Goal: Information Seeking & Learning: Learn about a topic

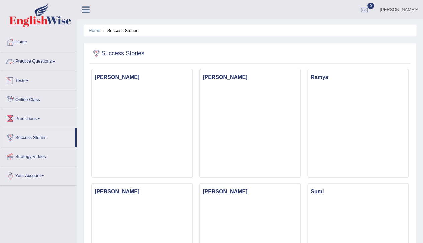
click at [33, 97] on link "Online Class" at bounding box center [38, 98] width 76 height 17
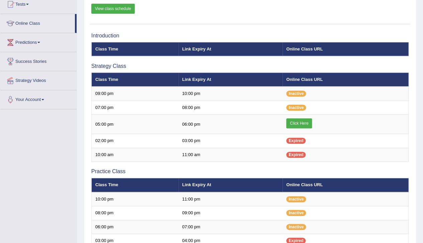
scroll to position [77, 0]
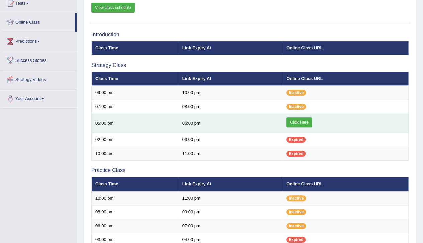
click at [292, 124] on link "Click Here" at bounding box center [299, 122] width 26 height 10
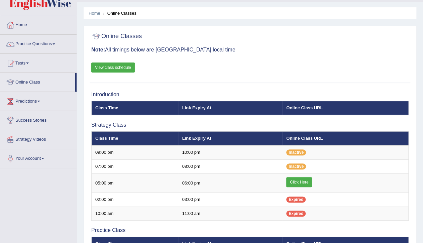
scroll to position [7, 0]
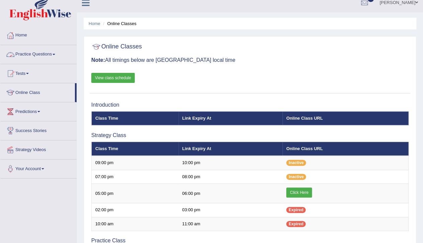
click at [41, 54] on link "Practice Questions" at bounding box center [38, 53] width 76 height 17
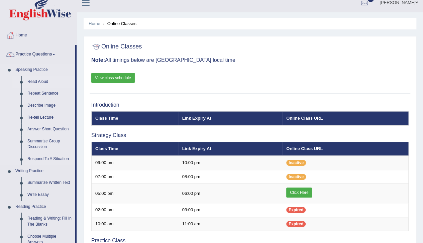
click at [40, 82] on link "Read Aloud" at bounding box center [49, 82] width 51 height 12
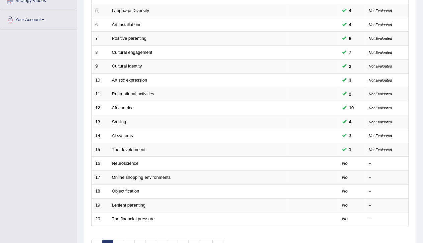
scroll to position [162, 0]
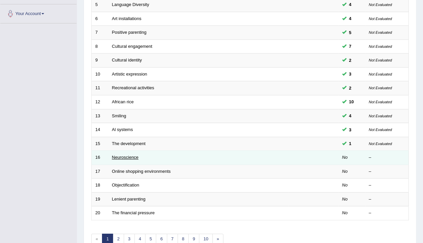
click at [134, 156] on link "Neuroscience" at bounding box center [125, 157] width 27 height 5
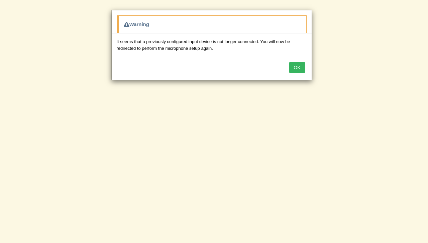
click at [298, 65] on button "OK" at bounding box center [296, 67] width 15 height 11
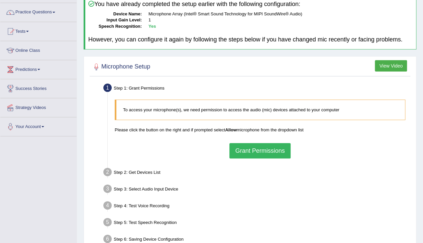
scroll to position [72, 0]
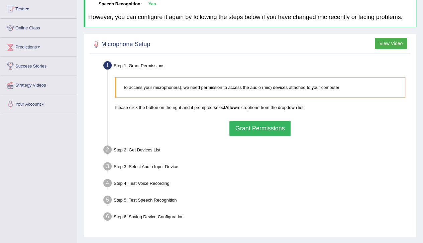
click at [268, 129] on button "Grant Permissions" at bounding box center [259, 128] width 61 height 15
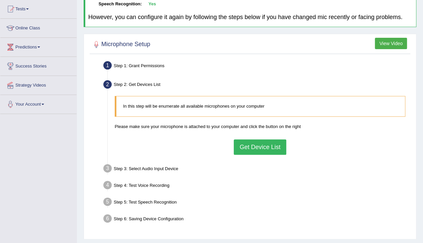
click at [265, 148] on button "Get Device List" at bounding box center [260, 146] width 52 height 15
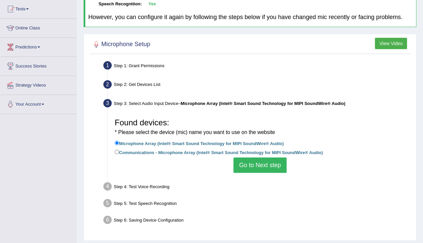
click at [264, 166] on button "Go to Next step" at bounding box center [259, 165] width 53 height 15
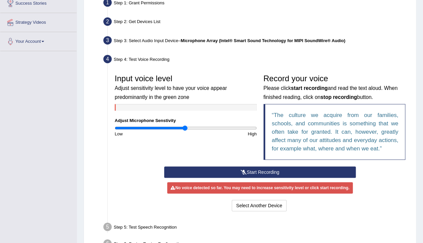
scroll to position [138, 0]
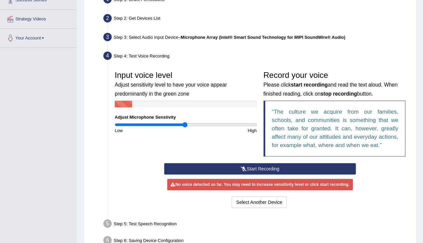
click at [250, 169] on button "Start Recording" at bounding box center [260, 168] width 192 height 11
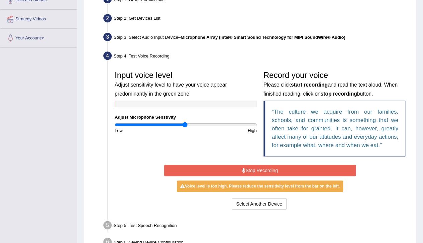
click at [256, 169] on button "Stop Recording" at bounding box center [260, 170] width 192 height 11
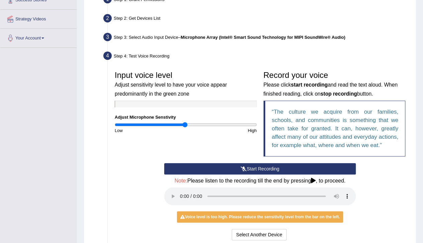
click at [256, 169] on button "Start Recording" at bounding box center [260, 168] width 192 height 11
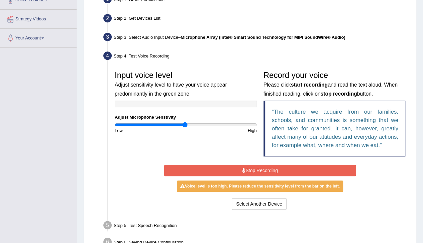
click at [256, 169] on button "Stop Recording" at bounding box center [260, 170] width 192 height 11
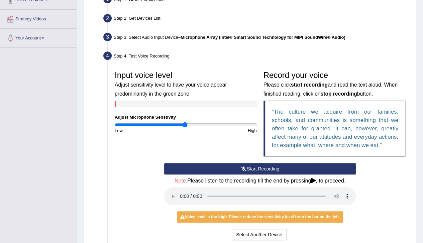
click at [250, 167] on button "Start Recording" at bounding box center [260, 168] width 192 height 11
click at [235, 166] on button "Start Recording" at bounding box center [260, 168] width 192 height 11
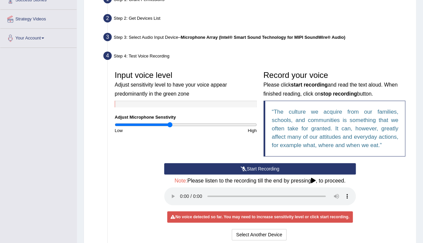
drag, startPoint x: 185, startPoint y: 123, endPoint x: 169, endPoint y: 123, distance: 16.1
type input "0.78"
click at [169, 123] on input "range" at bounding box center [186, 124] width 142 height 5
click at [261, 171] on button "Start Recording" at bounding box center [260, 168] width 192 height 11
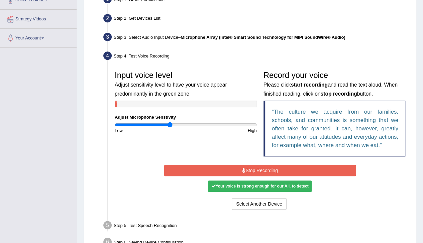
click at [266, 168] on button "Stop Recording" at bounding box center [260, 170] width 192 height 11
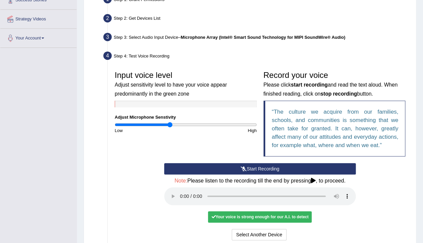
click at [250, 220] on div "Your voice is strong enough for our A.I. to detect" at bounding box center [260, 216] width 104 height 11
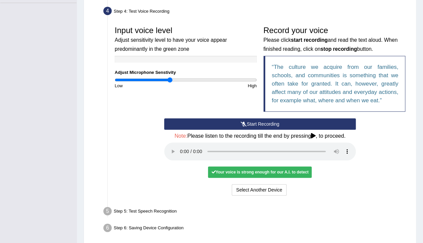
scroll to position [177, 0]
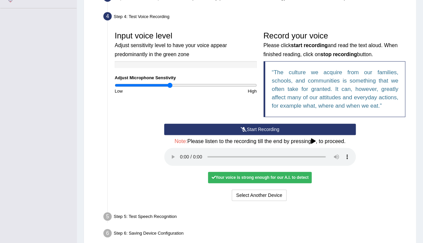
click at [255, 178] on div "Your voice is strong enough for our A.I. to detect" at bounding box center [260, 177] width 104 height 11
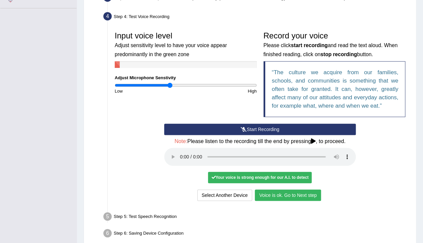
click at [293, 195] on button "Voice is ok. Go to Next step" at bounding box center [288, 195] width 66 height 11
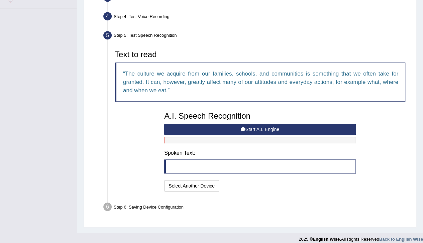
click at [244, 130] on icon at bounding box center [243, 129] width 5 height 5
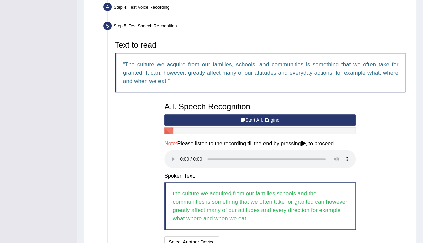
scroll to position [166, 0]
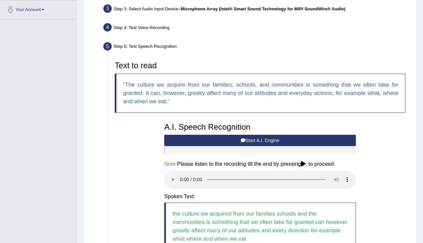
click at [285, 140] on button "Start A.I. Engine" at bounding box center [260, 140] width 192 height 11
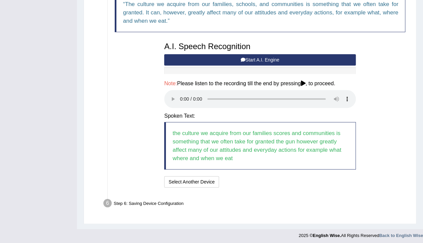
scroll to position [248, 0]
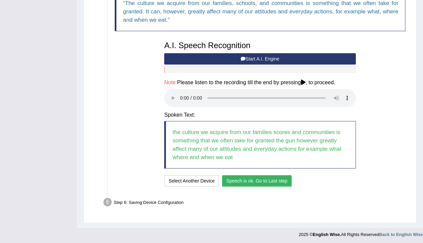
click at [240, 181] on button "Speech is ok. Go to Last step" at bounding box center [257, 180] width 70 height 11
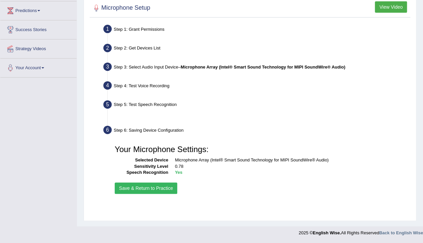
scroll to position [108, 0]
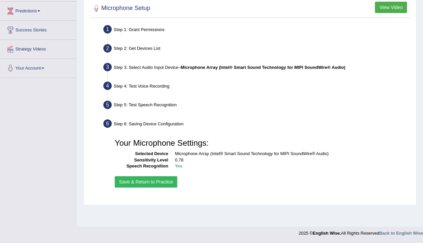
click at [150, 182] on button "Save & Return to Practice" at bounding box center [146, 181] width 63 height 11
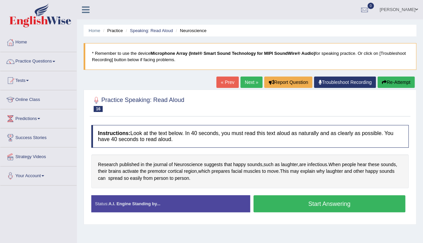
click at [324, 208] on button "Start Answering" at bounding box center [330, 203] width 152 height 17
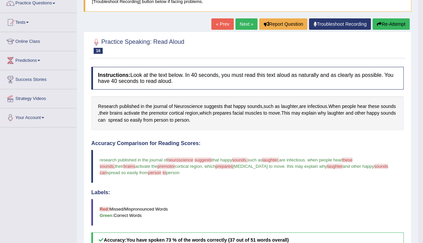
scroll to position [56, 0]
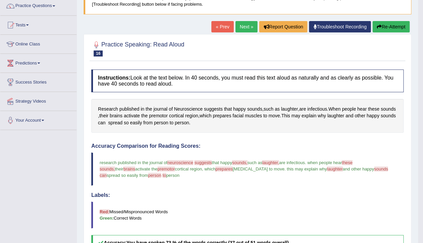
click at [386, 27] on button "Re-Attempt" at bounding box center [391, 26] width 37 height 11
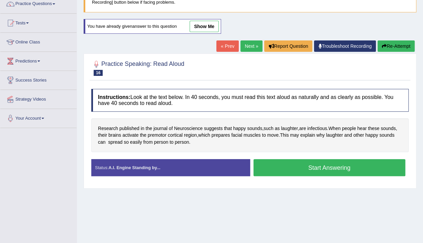
click at [343, 167] on button "Start Answering" at bounding box center [330, 167] width 152 height 17
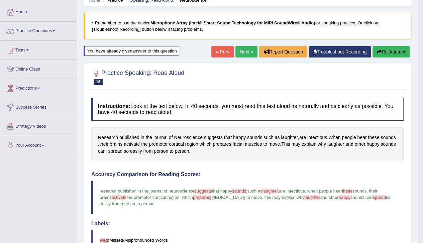
scroll to position [12, 0]
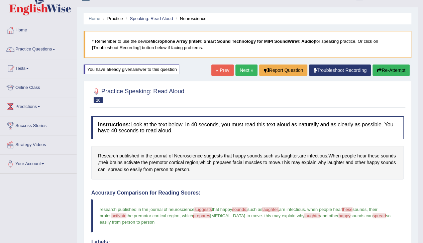
click at [393, 68] on button "Re-Attempt" at bounding box center [391, 70] width 37 height 11
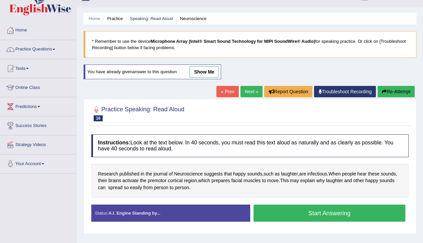
click at [333, 214] on button "Start Answering" at bounding box center [330, 213] width 152 height 17
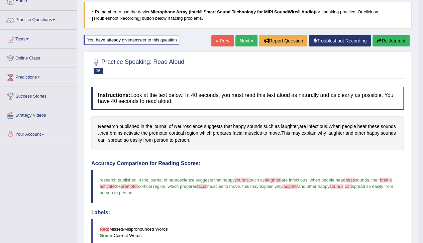
scroll to position [39, 0]
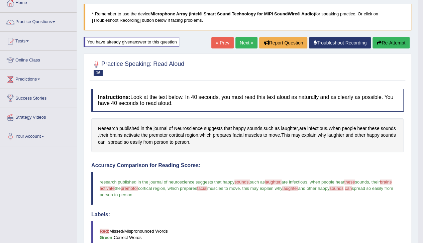
click at [394, 43] on button "Re-Attempt" at bounding box center [391, 42] width 37 height 11
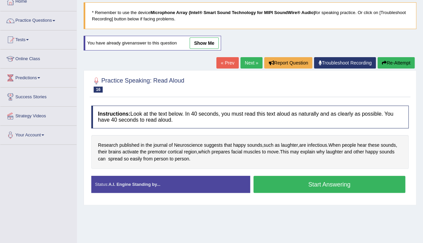
scroll to position [39, 0]
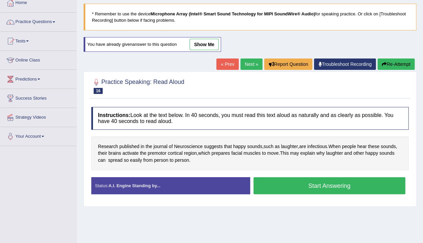
click at [366, 188] on button "Start Answering" at bounding box center [330, 185] width 152 height 17
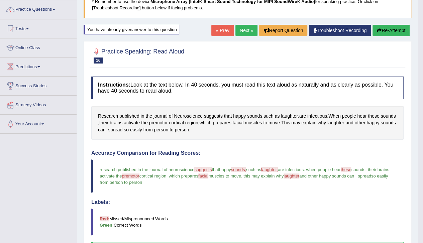
scroll to position [44, 0]
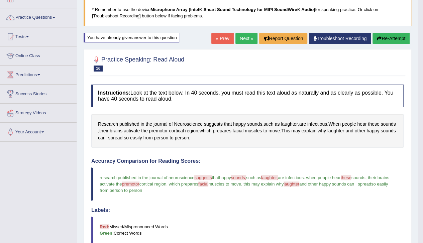
click at [243, 36] on link "Next »" at bounding box center [247, 38] width 22 height 11
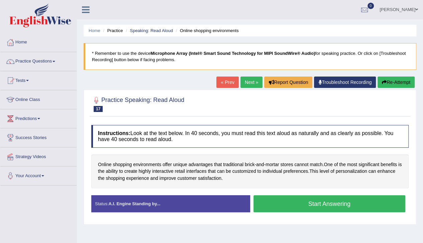
click at [319, 201] on button "Start Answering" at bounding box center [330, 203] width 152 height 17
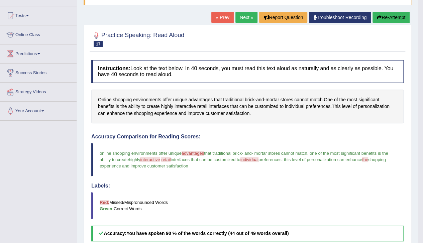
scroll to position [64, 0]
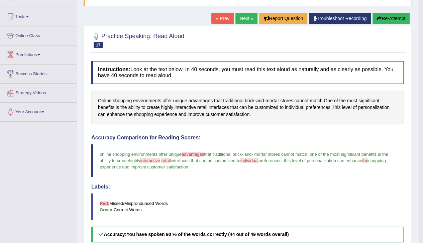
click at [382, 17] on button "Re-Attempt" at bounding box center [391, 18] width 37 height 11
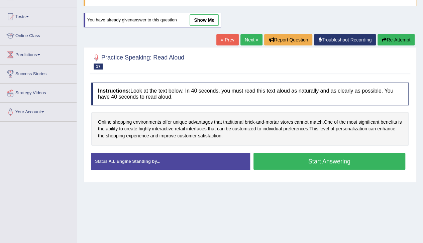
click at [296, 159] on button "Start Answering" at bounding box center [330, 161] width 152 height 17
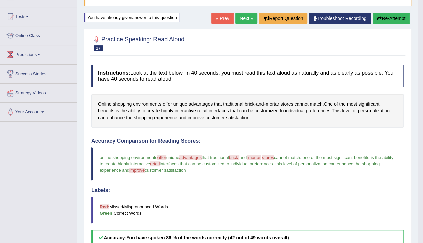
click at [388, 19] on button "Re-Attempt" at bounding box center [391, 18] width 37 height 11
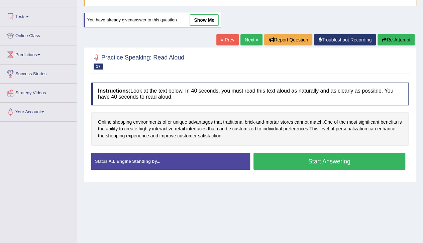
click at [337, 163] on button "Start Answering" at bounding box center [330, 161] width 152 height 17
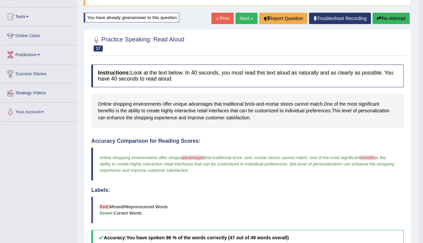
click at [394, 18] on button "Re-Attempt" at bounding box center [391, 18] width 37 height 11
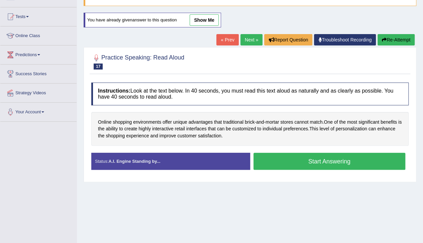
click at [299, 166] on button "Start Answering" at bounding box center [330, 161] width 152 height 17
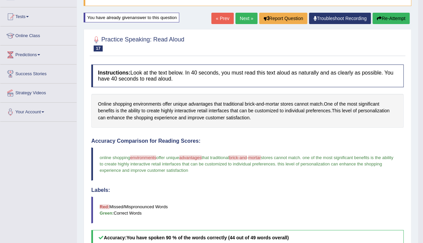
click at [389, 16] on button "Re-Attempt" at bounding box center [391, 18] width 37 height 11
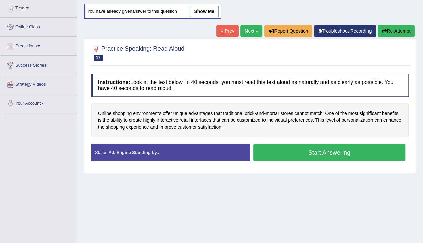
scroll to position [64, 0]
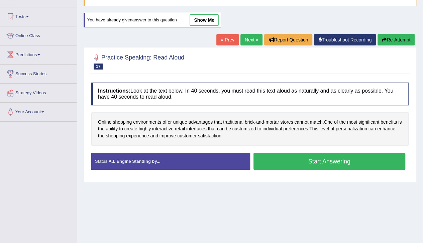
click at [328, 161] on button "Start Answering" at bounding box center [330, 161] width 152 height 17
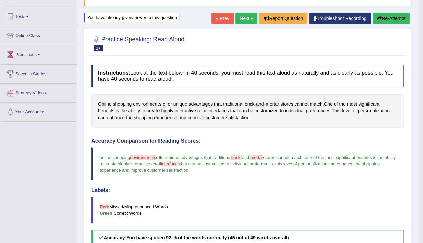
click at [387, 17] on button "Re-Attempt" at bounding box center [391, 18] width 37 height 11
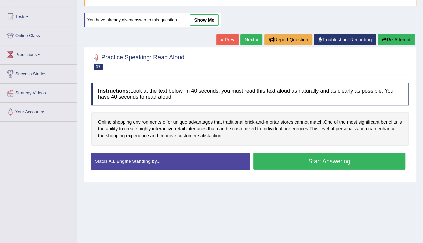
scroll to position [64, 0]
click at [331, 160] on button "Start Answering" at bounding box center [330, 161] width 152 height 17
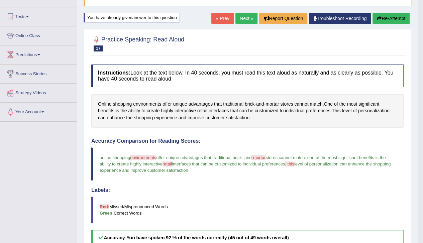
click at [241, 18] on link "Next »" at bounding box center [247, 18] width 22 height 11
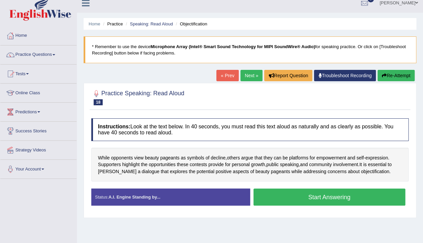
click at [423, 151] on html "Toggle navigation Home Practice Questions Speaking Practice Read Aloud Repeat S…" at bounding box center [211, 114] width 423 height 243
click at [335, 194] on button "Start Answering" at bounding box center [330, 197] width 152 height 17
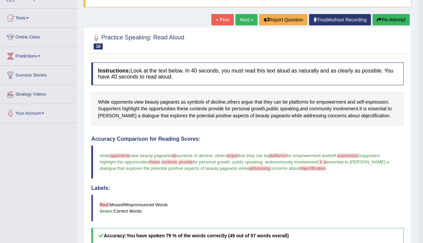
scroll to position [59, 0]
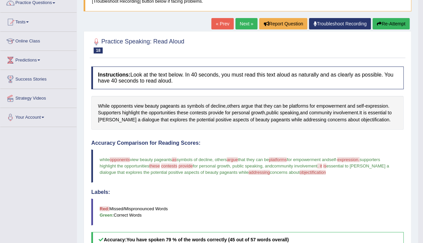
click at [387, 24] on button "Re-Attempt" at bounding box center [391, 23] width 37 height 11
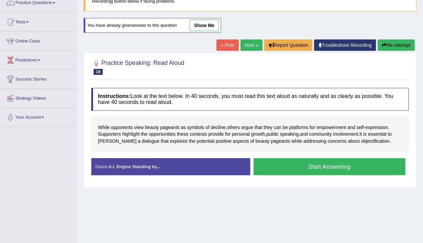
click at [346, 166] on button "Start Answering" at bounding box center [330, 166] width 152 height 17
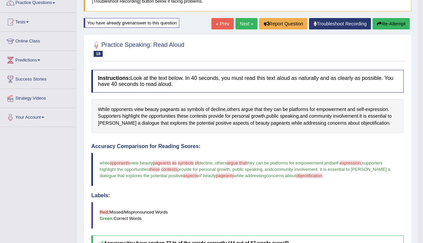
click at [389, 23] on button "Re-Attempt" at bounding box center [391, 23] width 37 height 11
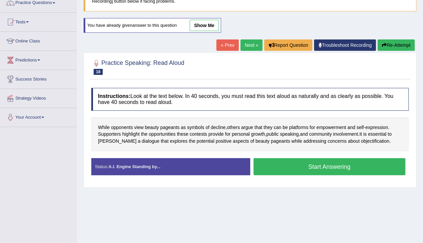
click at [323, 162] on button "Start Answering" at bounding box center [330, 166] width 152 height 17
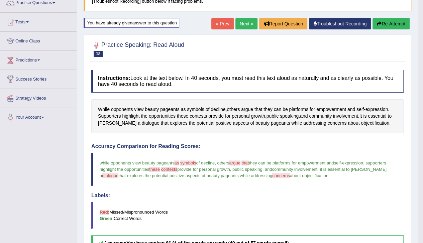
click at [385, 22] on button "Re-Attempt" at bounding box center [391, 23] width 37 height 11
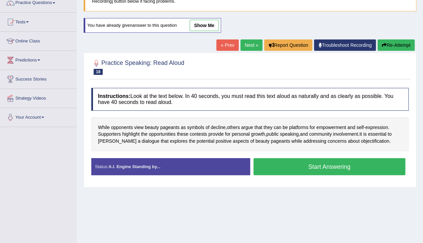
click at [334, 165] on button "Start Answering" at bounding box center [330, 166] width 152 height 17
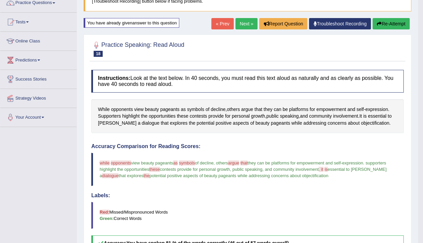
click at [384, 25] on button "Re-Attempt" at bounding box center [391, 23] width 37 height 11
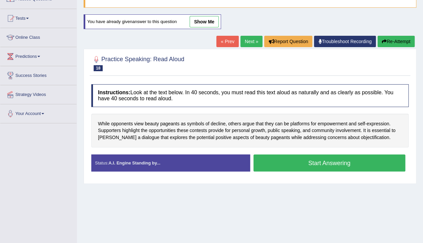
scroll to position [59, 0]
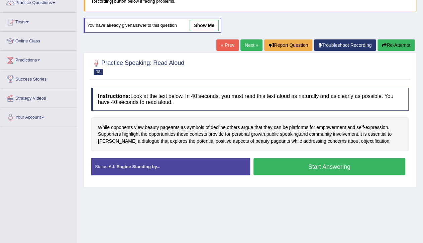
click at [320, 164] on button "Start Answering" at bounding box center [330, 166] width 152 height 17
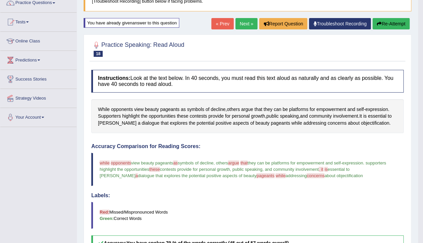
click at [242, 24] on link "Next »" at bounding box center [247, 23] width 22 height 11
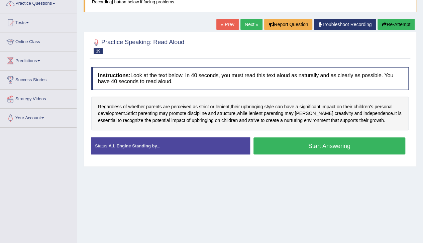
scroll to position [59, 0]
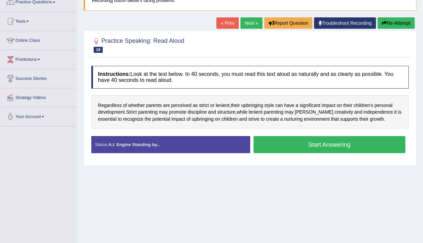
click at [311, 147] on button "Start Answering" at bounding box center [330, 144] width 152 height 17
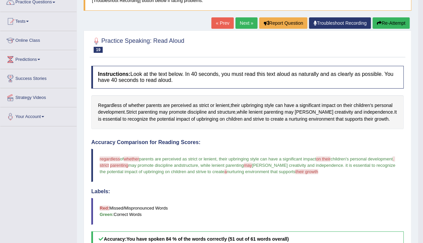
click at [385, 21] on button "Re-Attempt" at bounding box center [391, 22] width 37 height 11
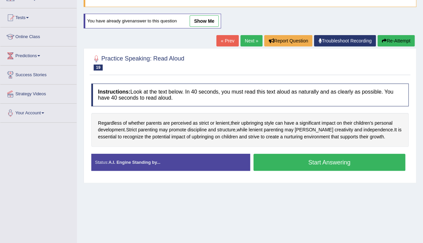
scroll to position [59, 0]
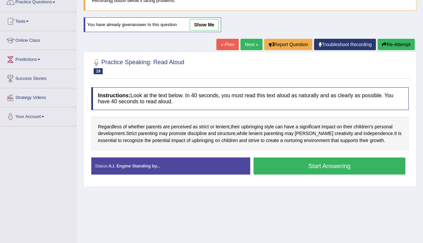
click at [293, 167] on button "Start Answering" at bounding box center [330, 166] width 152 height 17
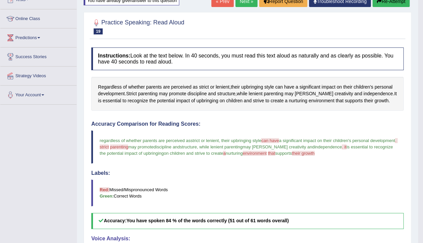
scroll to position [36, 0]
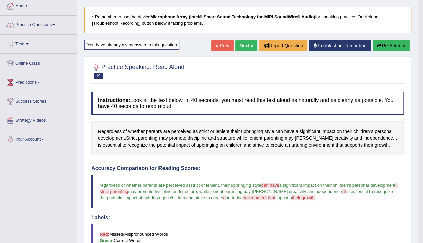
click at [396, 43] on button "Re-Attempt" at bounding box center [391, 45] width 37 height 11
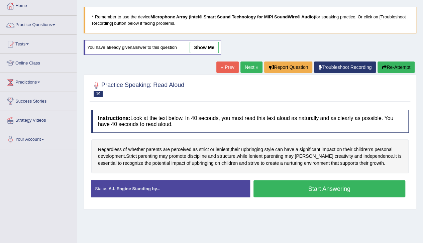
click at [299, 190] on button "Start Answering" at bounding box center [330, 188] width 152 height 17
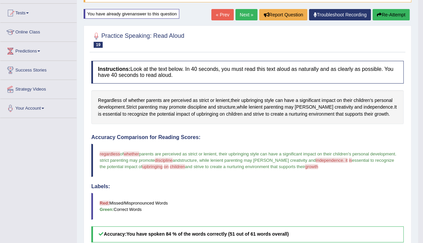
scroll to position [70, 0]
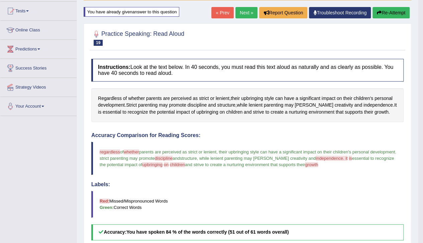
click at [387, 11] on button "Re-Attempt" at bounding box center [391, 12] width 37 height 11
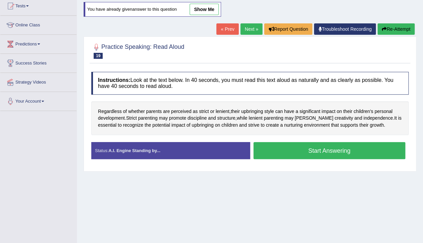
click at [348, 152] on button "Start Answering" at bounding box center [330, 150] width 152 height 17
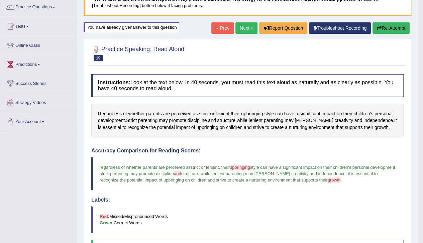
scroll to position [52, 0]
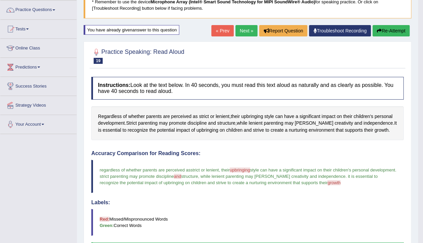
click at [242, 30] on link "Next »" at bounding box center [247, 30] width 22 height 11
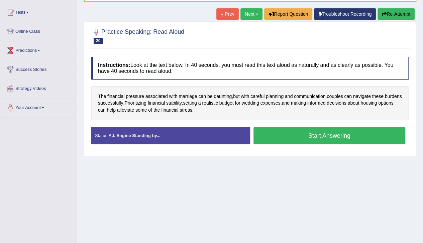
scroll to position [67, 0]
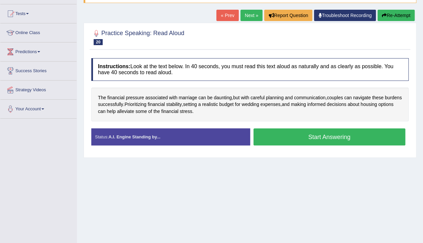
click at [341, 140] on button "Start Answering" at bounding box center [330, 136] width 152 height 17
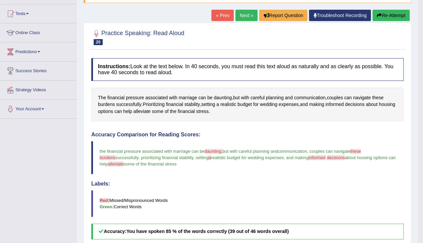
click at [393, 16] on button "Re-Attempt" at bounding box center [391, 15] width 37 height 11
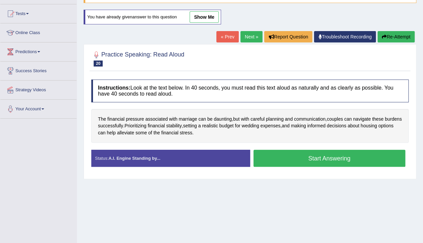
click at [322, 159] on button "Start Answering" at bounding box center [330, 158] width 152 height 17
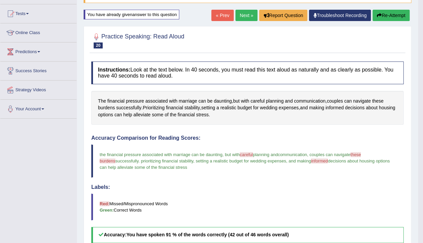
click at [387, 16] on button "Re-Attempt" at bounding box center [391, 15] width 37 height 11
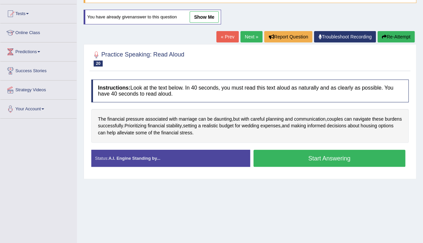
click at [330, 157] on button "Start Answering" at bounding box center [330, 158] width 152 height 17
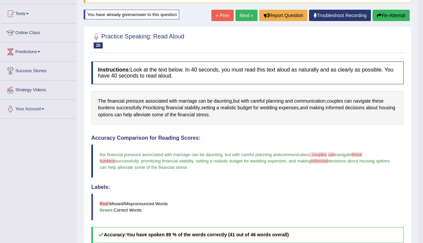
click at [242, 14] on link "Next »" at bounding box center [247, 15] width 22 height 11
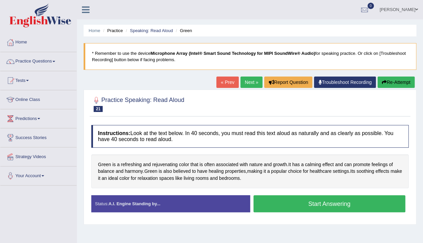
click at [321, 203] on button "Start Answering" at bounding box center [330, 203] width 152 height 17
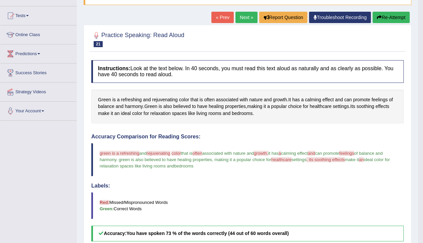
scroll to position [55, 0]
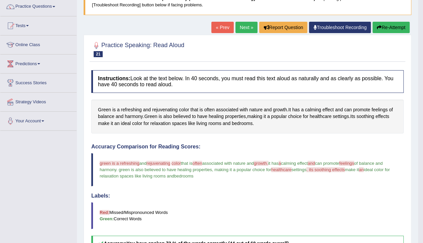
click at [395, 26] on button "Re-Attempt" at bounding box center [391, 27] width 37 height 11
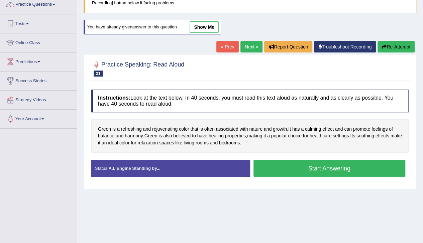
click at [326, 165] on button "Start Answering" at bounding box center [330, 168] width 152 height 17
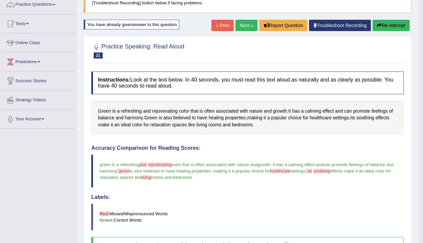
scroll to position [82, 0]
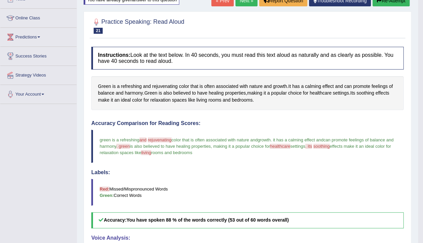
click at [383, 3] on button "Re-Attempt" at bounding box center [391, 0] width 37 height 11
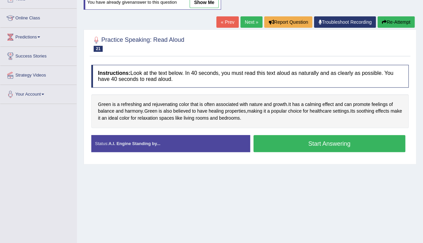
click at [303, 144] on button "Start Answering" at bounding box center [330, 143] width 152 height 17
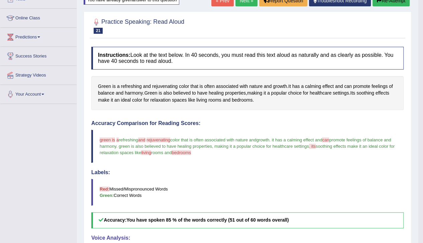
click at [394, 1] on button "Re-Attempt" at bounding box center [391, 0] width 37 height 11
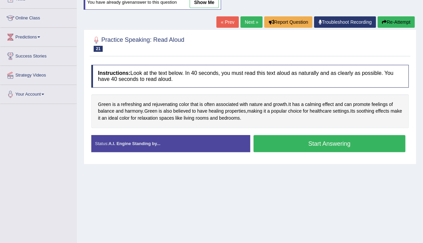
click at [284, 144] on button "Start Answering" at bounding box center [330, 143] width 152 height 17
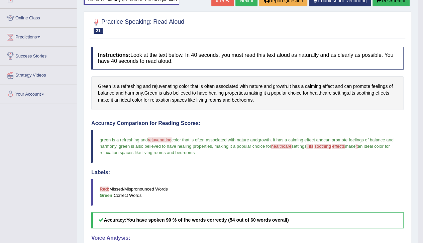
click at [385, 3] on button "Re-Attempt" at bounding box center [391, 0] width 37 height 11
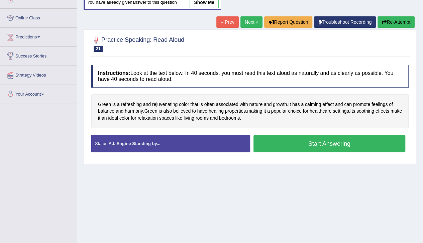
click at [289, 140] on button "Start Answering" at bounding box center [330, 143] width 152 height 17
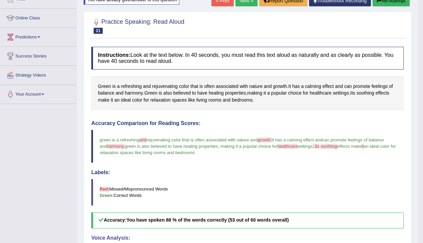
click at [392, 4] on button "Re-Attempt" at bounding box center [391, 0] width 37 height 11
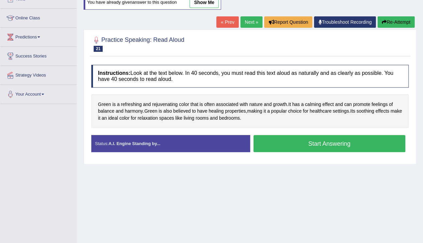
click at [339, 143] on button "Start Answering" at bounding box center [330, 143] width 152 height 17
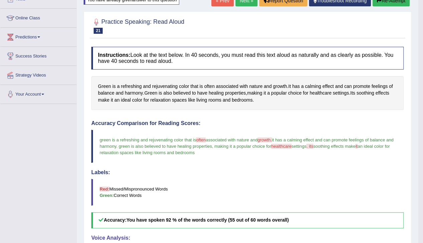
click at [388, 2] on button "Re-Attempt" at bounding box center [391, 0] width 37 height 11
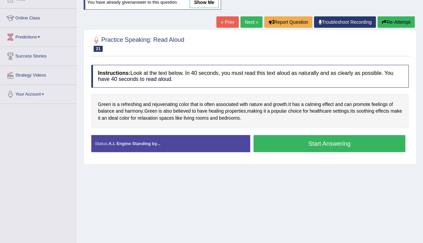
scroll to position [82, 0]
click at [321, 144] on button "Start Answering" at bounding box center [330, 143] width 152 height 17
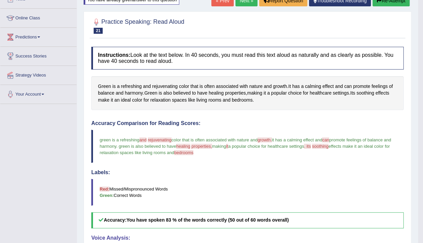
click at [242, 2] on link "Next »" at bounding box center [247, 0] width 22 height 11
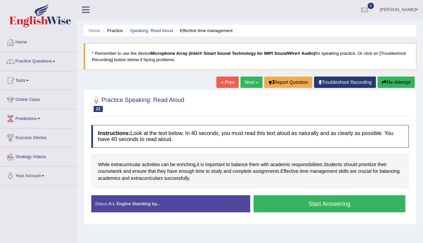
click at [319, 204] on button "Start Answering" at bounding box center [330, 203] width 152 height 17
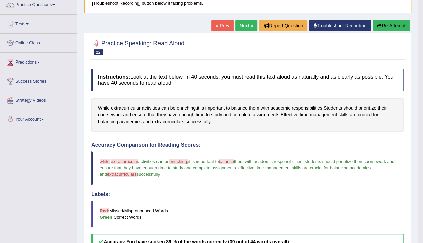
scroll to position [66, 0]
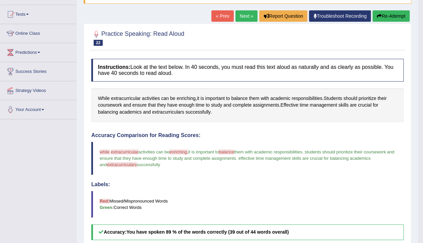
click at [390, 16] on button "Re-Attempt" at bounding box center [391, 15] width 37 height 11
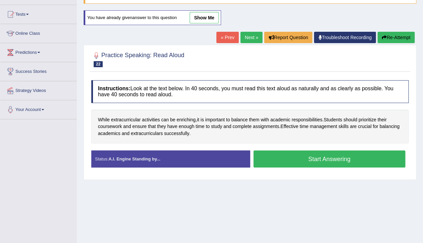
click at [280, 158] on button "Start Answering" at bounding box center [330, 159] width 152 height 17
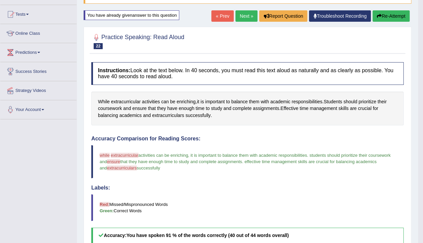
click at [383, 15] on button "Re-Attempt" at bounding box center [391, 15] width 37 height 11
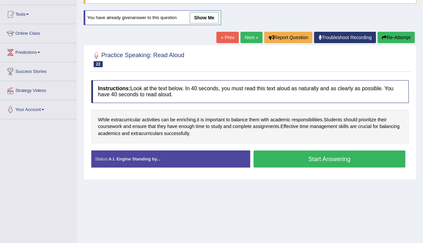
click at [311, 157] on button "Start Answering" at bounding box center [330, 159] width 152 height 17
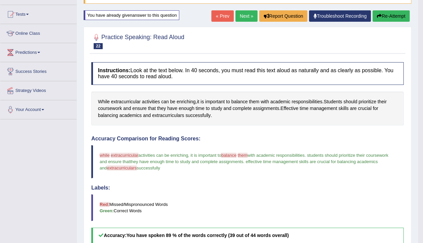
click at [388, 13] on button "Re-Attempt" at bounding box center [391, 15] width 37 height 11
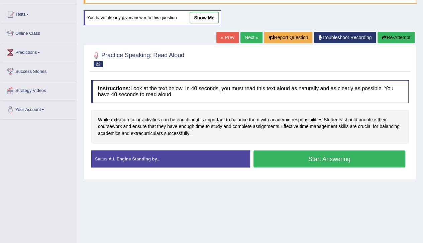
click at [316, 160] on button "Start Answering" at bounding box center [330, 159] width 152 height 17
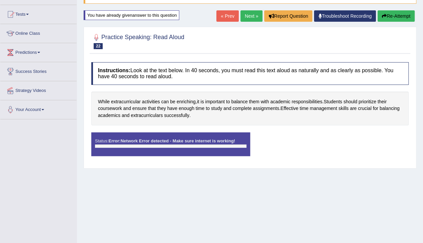
click at [394, 16] on button "Re-Attempt" at bounding box center [396, 15] width 37 height 11
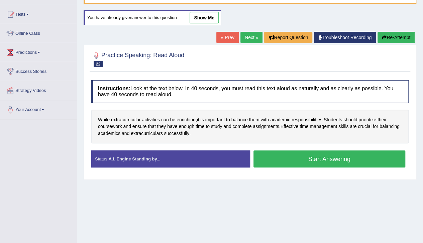
click at [342, 155] on button "Start Answering" at bounding box center [330, 159] width 152 height 17
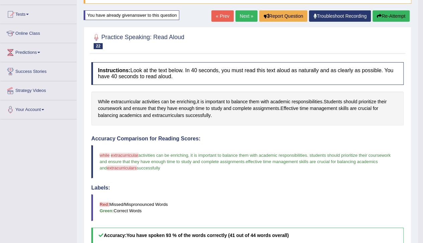
click at [244, 16] on link "Next »" at bounding box center [247, 15] width 22 height 11
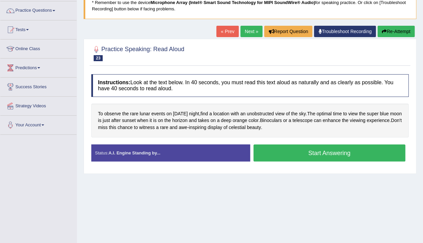
scroll to position [60, 0]
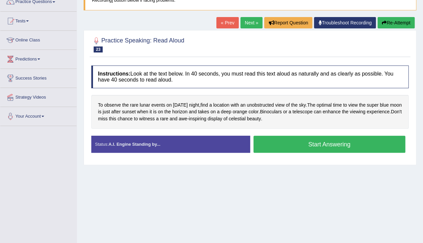
click at [319, 144] on button "Start Answering" at bounding box center [330, 144] width 152 height 17
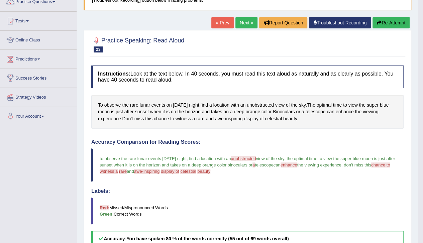
click at [392, 23] on button "Re-Attempt" at bounding box center [391, 22] width 37 height 11
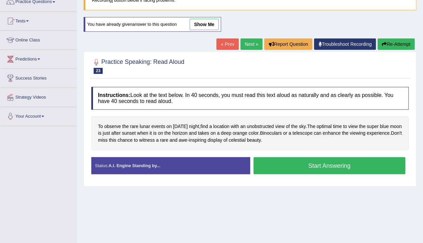
click at [320, 165] on button "Start Answering" at bounding box center [330, 165] width 152 height 17
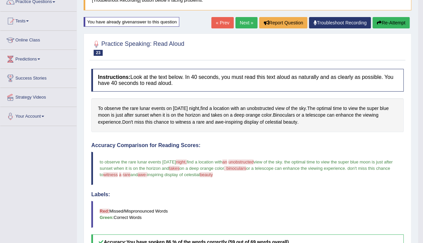
click at [387, 21] on button "Re-Attempt" at bounding box center [391, 22] width 37 height 11
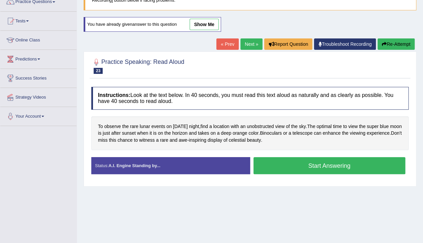
click at [291, 165] on button "Start Answering" at bounding box center [330, 165] width 152 height 17
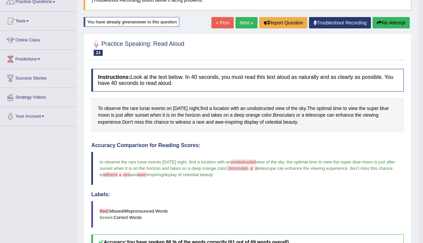
click at [240, 22] on link "Next »" at bounding box center [247, 22] width 22 height 11
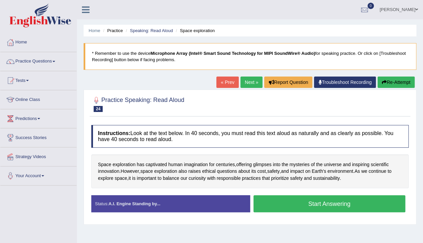
click at [315, 202] on button "Start Answering" at bounding box center [330, 203] width 152 height 17
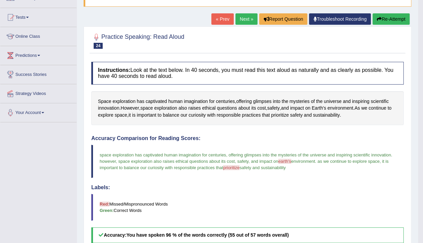
scroll to position [68, 0]
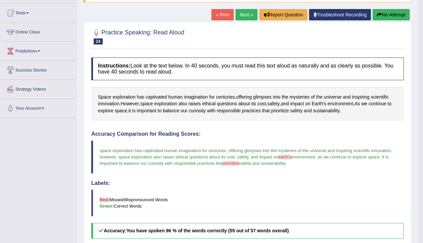
click at [383, 16] on button "Re-Attempt" at bounding box center [391, 14] width 37 height 11
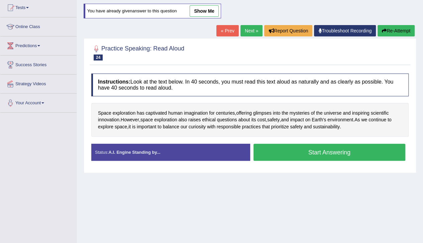
click at [325, 148] on button "Start Answering" at bounding box center [330, 152] width 152 height 17
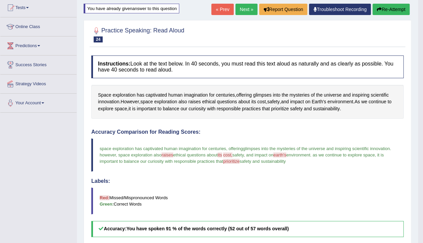
click at [385, 10] on button "Re-Attempt" at bounding box center [391, 9] width 37 height 11
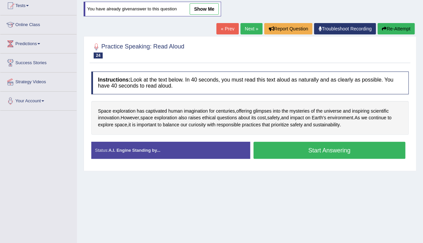
click at [325, 148] on button "Start Answering" at bounding box center [330, 150] width 152 height 17
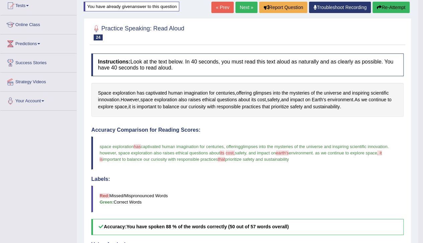
click at [242, 5] on link "Next »" at bounding box center [247, 7] width 22 height 11
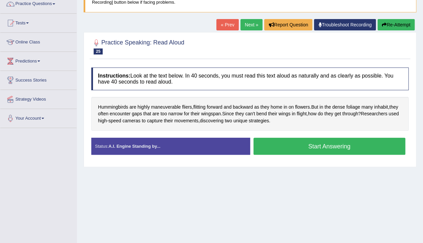
scroll to position [73, 0]
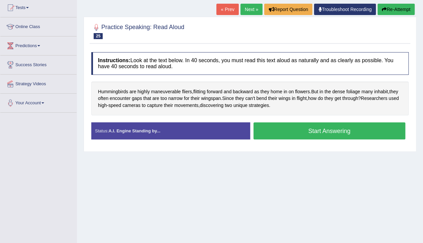
click at [306, 133] on button "Start Answering" at bounding box center [330, 130] width 152 height 17
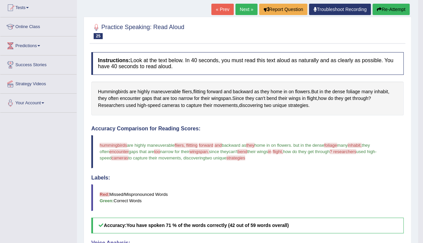
click at [387, 6] on button "Re-Attempt" at bounding box center [391, 9] width 37 height 11
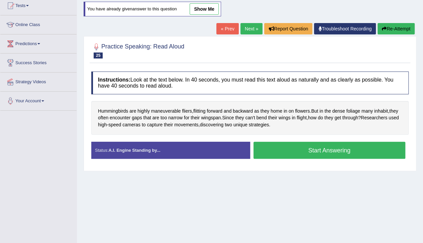
click at [287, 150] on button "Start Answering" at bounding box center [330, 150] width 152 height 17
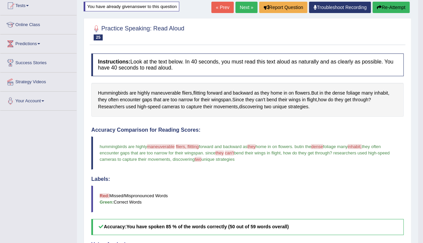
click at [391, 7] on button "Re-Attempt" at bounding box center [391, 7] width 37 height 11
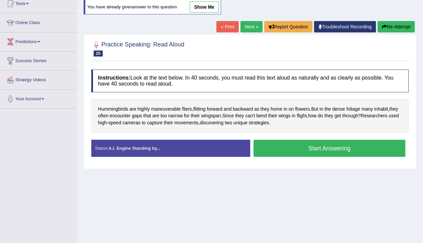
click at [319, 147] on button "Start Answering" at bounding box center [330, 148] width 152 height 17
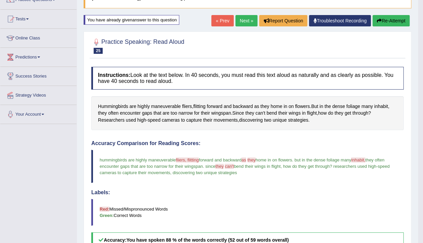
scroll to position [61, 0]
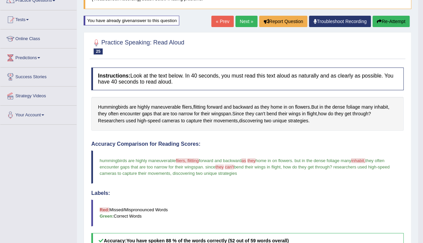
click at [240, 22] on link "Next »" at bounding box center [247, 21] width 22 height 11
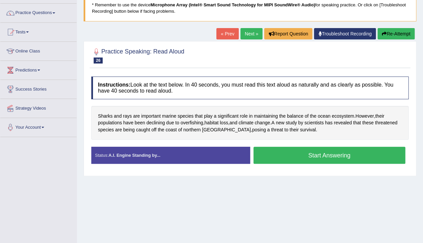
scroll to position [50, 0]
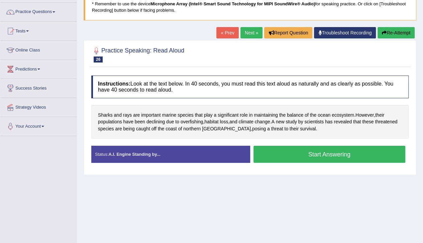
click at [309, 158] on button "Start Answering" at bounding box center [330, 154] width 152 height 17
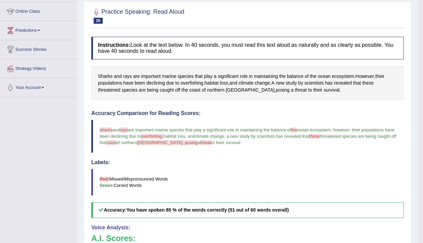
scroll to position [79, 0]
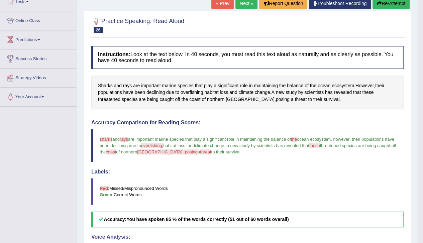
click at [389, 2] on button "Re-Attempt" at bounding box center [391, 3] width 37 height 11
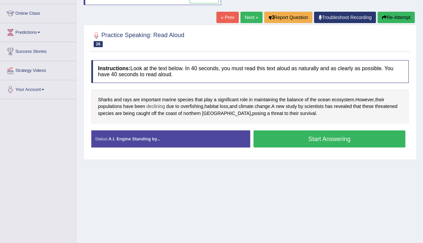
scroll to position [79, 0]
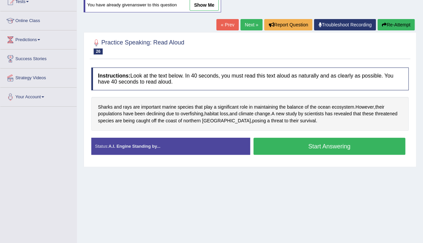
click at [293, 148] on button "Start Answering" at bounding box center [330, 146] width 152 height 17
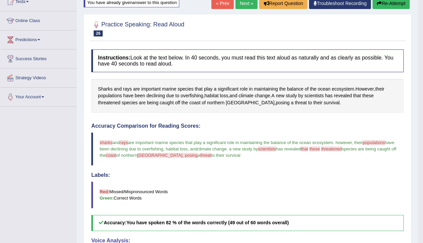
click at [386, 3] on button "Re-Attempt" at bounding box center [391, 3] width 37 height 11
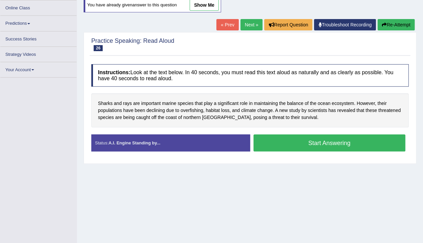
scroll to position [79, 0]
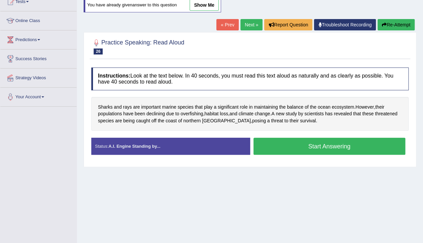
click at [333, 146] on button "Start Answering" at bounding box center [330, 146] width 152 height 17
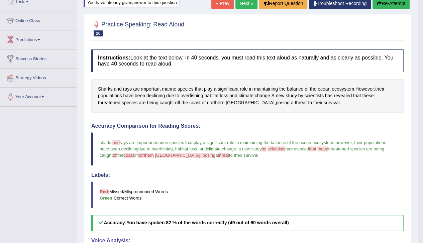
click at [389, 3] on button "Re-Attempt" at bounding box center [391, 3] width 37 height 11
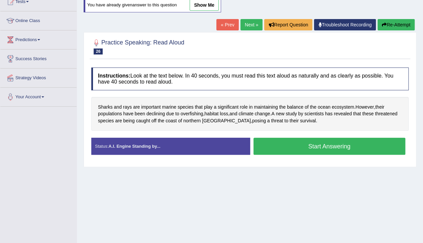
click at [299, 145] on button "Start Answering" at bounding box center [330, 146] width 152 height 17
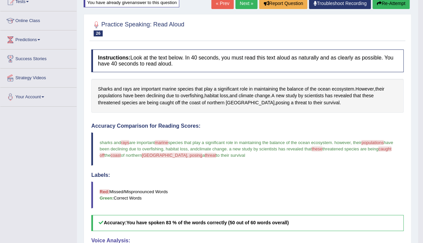
click at [389, 3] on button "Re-Attempt" at bounding box center [391, 3] width 37 height 11
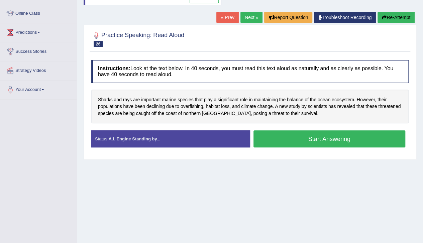
scroll to position [79, 0]
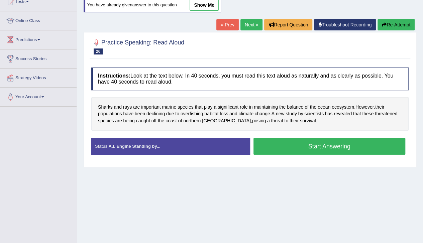
click at [335, 144] on button "Start Answering" at bounding box center [330, 146] width 152 height 17
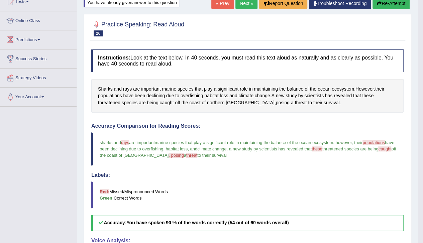
click at [243, 1] on link "Next »" at bounding box center [247, 3] width 22 height 11
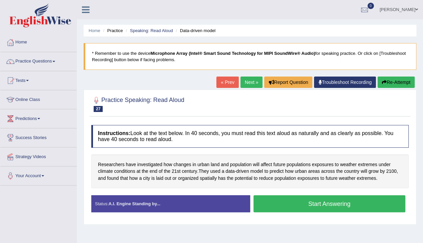
click at [334, 203] on button "Start Answering" at bounding box center [330, 203] width 152 height 17
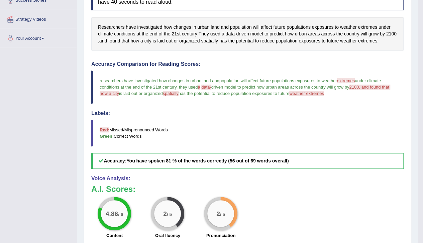
scroll to position [138, 0]
drag, startPoint x: 423, startPoint y: 108, endPoint x: 420, endPoint y: 99, distance: 10.1
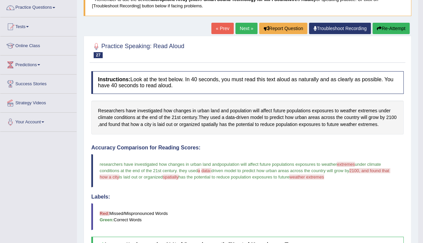
scroll to position [54, 0]
click at [391, 29] on button "Re-Attempt" at bounding box center [391, 28] width 37 height 11
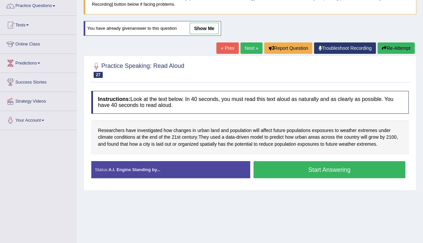
click at [298, 169] on button "Start Answering" at bounding box center [330, 169] width 152 height 17
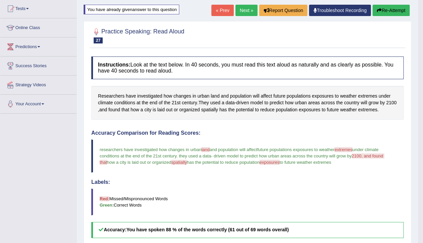
scroll to position [70, 0]
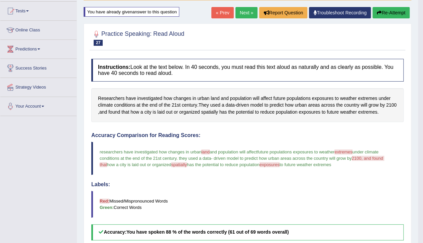
click at [391, 13] on button "Re-Attempt" at bounding box center [391, 12] width 37 height 11
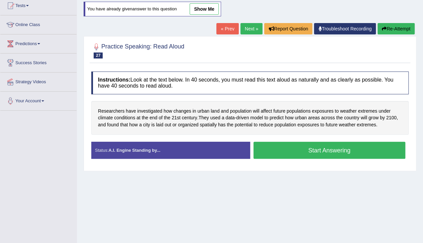
click at [297, 151] on button "Start Answering" at bounding box center [330, 150] width 152 height 17
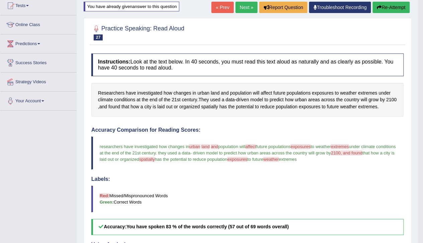
click at [389, 5] on button "Re-Attempt" at bounding box center [391, 7] width 37 height 11
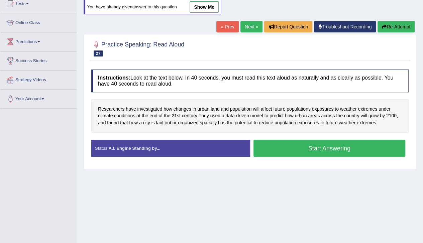
click at [338, 148] on button "Start Answering" at bounding box center [330, 148] width 152 height 17
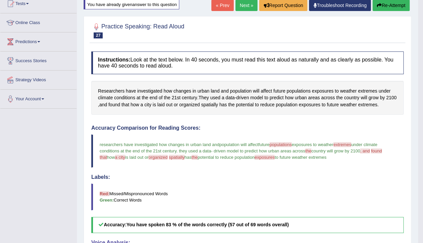
click at [384, 4] on button "Re-Attempt" at bounding box center [391, 5] width 37 height 11
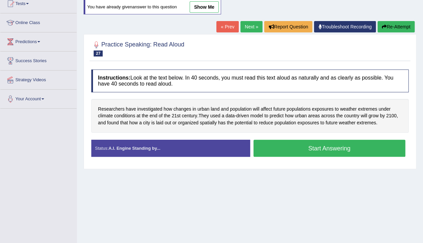
click at [348, 147] on button "Start Answering" at bounding box center [330, 148] width 152 height 17
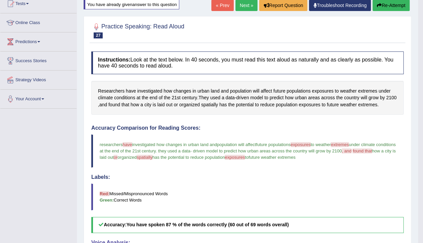
click at [386, 4] on button "Re-Attempt" at bounding box center [391, 5] width 37 height 11
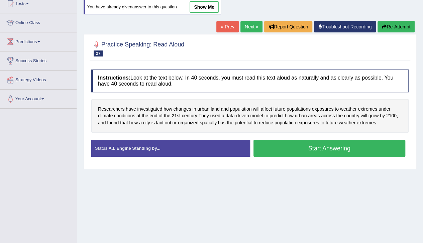
click at [300, 149] on button "Start Answering" at bounding box center [330, 148] width 152 height 17
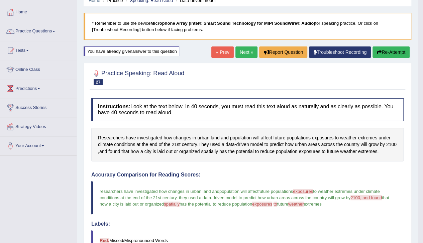
scroll to position [29, 0]
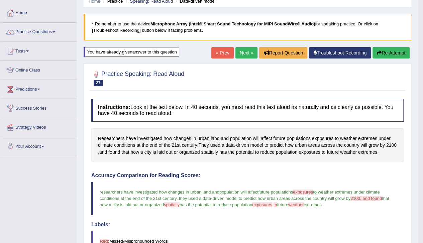
click at [242, 51] on link "Next »" at bounding box center [247, 52] width 22 height 11
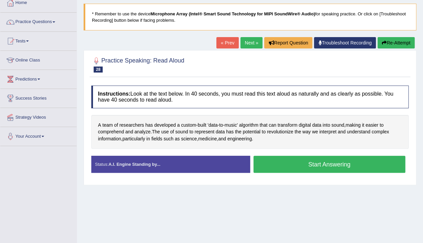
scroll to position [53, 0]
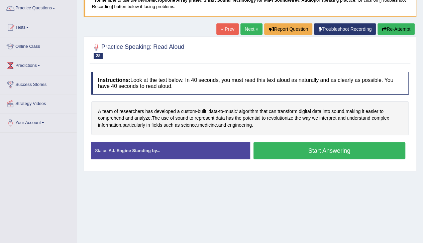
click at [319, 150] on button "Start Answering" at bounding box center [330, 150] width 152 height 17
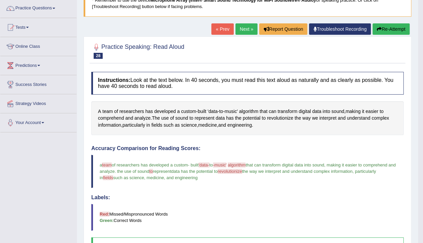
click at [389, 29] on button "Re-Attempt" at bounding box center [391, 28] width 37 height 11
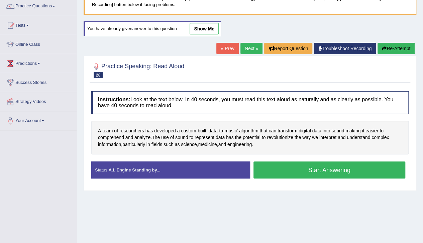
scroll to position [55, 0]
click at [312, 169] on button "Start Answering" at bounding box center [330, 170] width 152 height 17
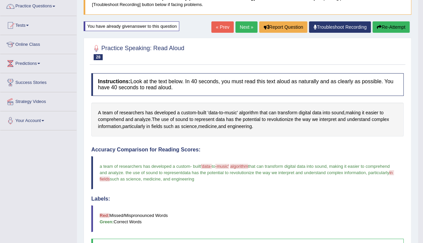
click at [386, 26] on button "Re-Attempt" at bounding box center [391, 26] width 37 height 11
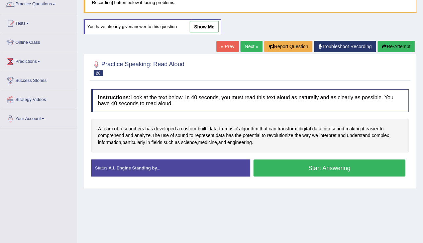
click at [266, 164] on button "Start Answering" at bounding box center [330, 168] width 152 height 17
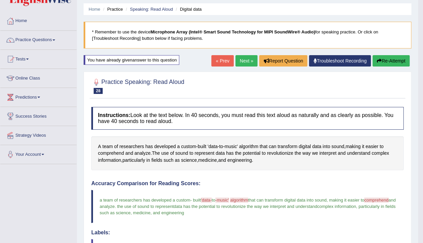
scroll to position [20, 0]
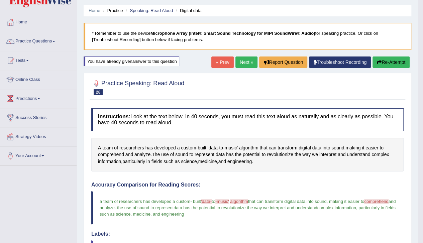
click at [243, 63] on link "Next »" at bounding box center [247, 62] width 22 height 11
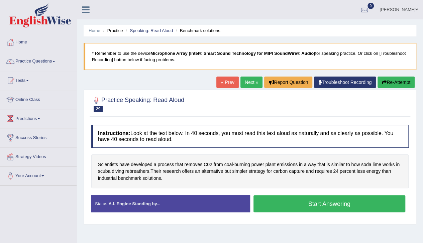
click at [286, 205] on button "Start Answering" at bounding box center [330, 203] width 152 height 17
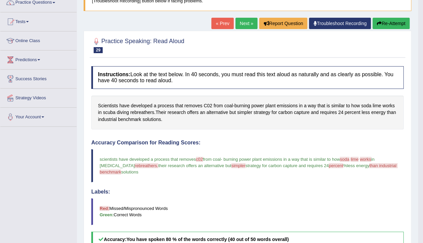
scroll to position [57, 0]
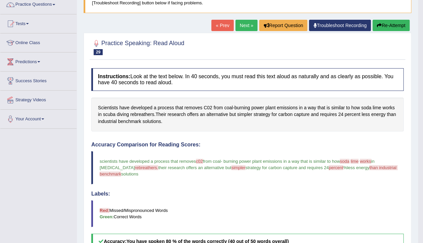
click at [387, 24] on button "Re-Attempt" at bounding box center [391, 25] width 37 height 11
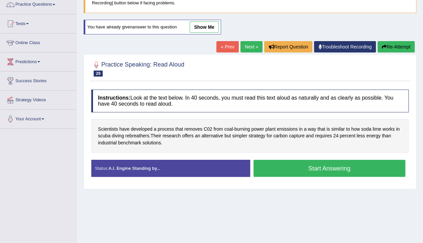
click at [302, 168] on button "Start Answering" at bounding box center [330, 168] width 152 height 17
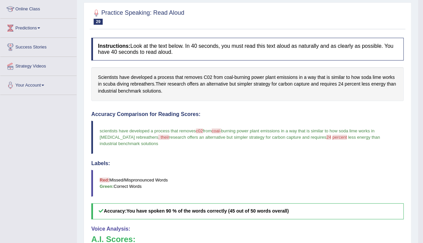
scroll to position [73, 0]
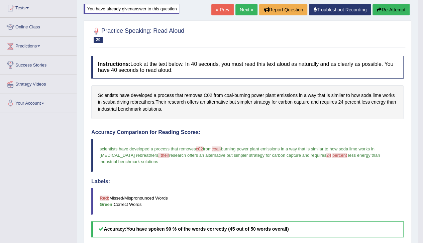
click at [384, 7] on button "Re-Attempt" at bounding box center [391, 9] width 37 height 11
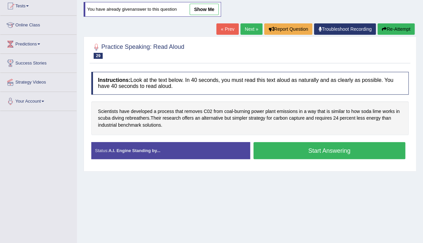
click at [334, 150] on button "Start Answering" at bounding box center [330, 150] width 152 height 17
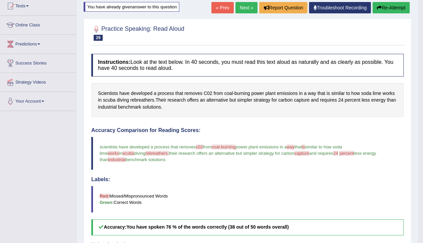
click at [394, 7] on button "Re-Attempt" at bounding box center [391, 7] width 37 height 11
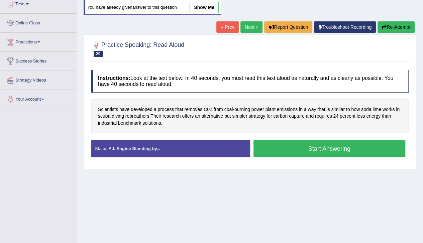
click at [326, 150] on button "Start Answering" at bounding box center [330, 148] width 152 height 17
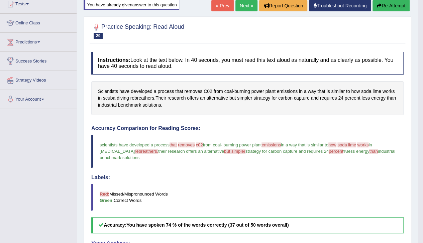
click at [389, 4] on button "Re-Attempt" at bounding box center [391, 5] width 37 height 11
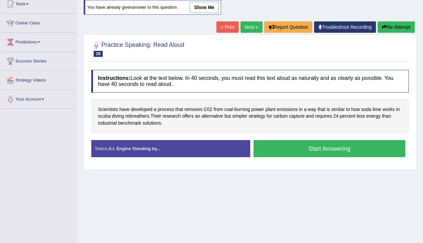
click at [288, 152] on button "Start Answering" at bounding box center [330, 148] width 152 height 17
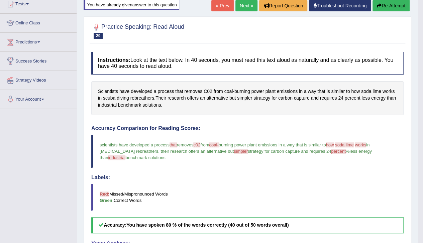
click at [387, 5] on button "Re-Attempt" at bounding box center [391, 5] width 37 height 11
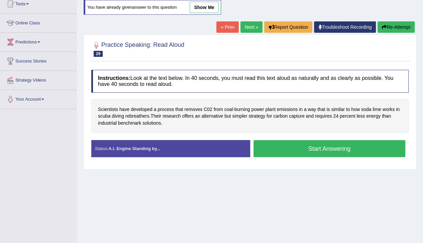
click at [315, 146] on button "Start Answering" at bounding box center [330, 148] width 152 height 17
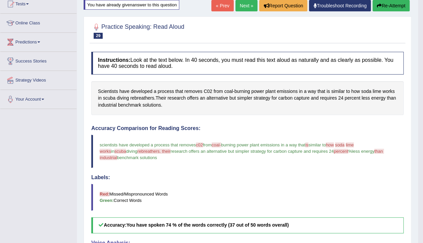
click at [393, 5] on button "Re-Attempt" at bounding box center [391, 5] width 37 height 11
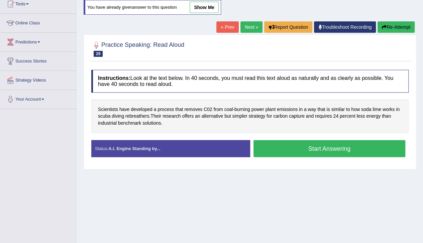
click at [296, 150] on button "Start Answering" at bounding box center [330, 148] width 152 height 17
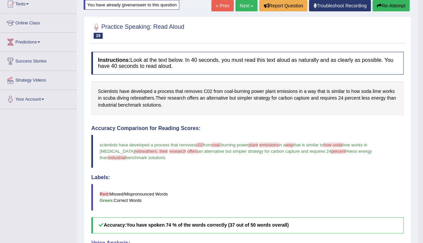
click at [391, 5] on button "Re-Attempt" at bounding box center [391, 5] width 37 height 11
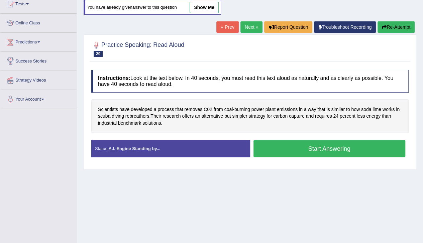
click at [349, 146] on button "Start Answering" at bounding box center [330, 148] width 152 height 17
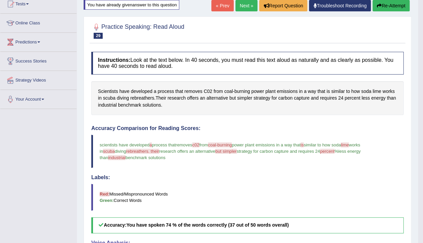
click at [391, 7] on button "Re-Attempt" at bounding box center [391, 5] width 37 height 11
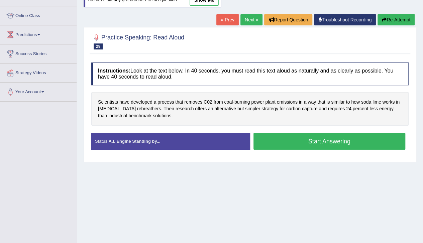
scroll to position [77, 0]
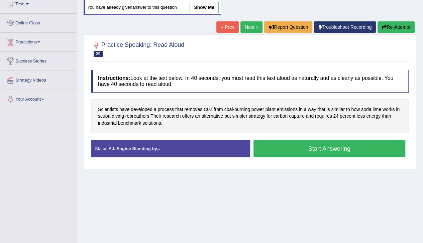
click at [312, 148] on button "Start Answering" at bounding box center [330, 148] width 152 height 17
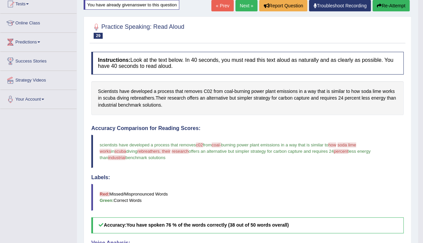
click at [389, 5] on button "Re-Attempt" at bounding box center [391, 5] width 37 height 11
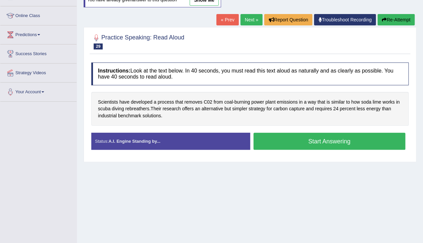
scroll to position [77, 0]
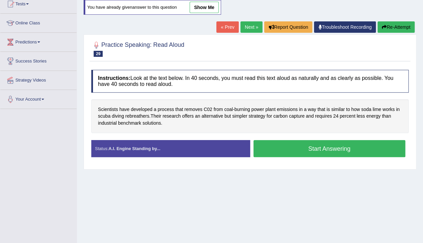
click at [319, 146] on button "Start Answering" at bounding box center [330, 148] width 152 height 17
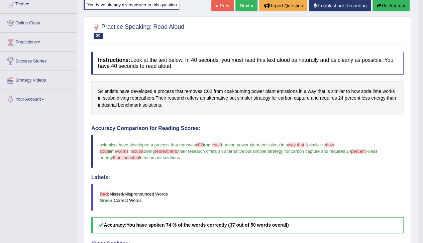
click at [388, 5] on button "Re-Attempt" at bounding box center [391, 5] width 37 height 11
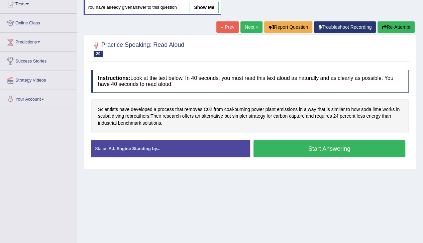
click at [301, 147] on button "Start Answering" at bounding box center [330, 148] width 152 height 17
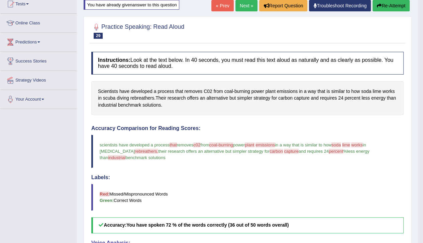
click at [387, 5] on button "Re-Attempt" at bounding box center [391, 5] width 37 height 11
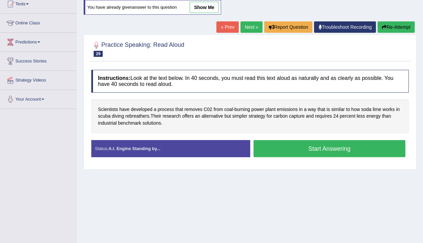
click at [323, 147] on button "Start Answering" at bounding box center [330, 148] width 152 height 17
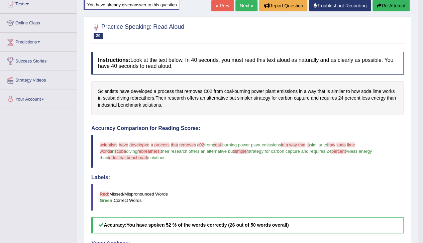
click at [385, 4] on button "Re-Attempt" at bounding box center [391, 5] width 37 height 11
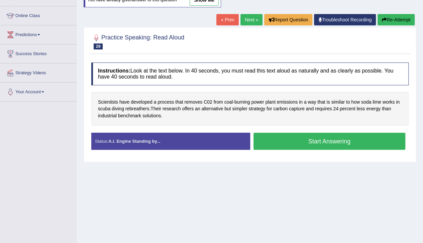
scroll to position [77, 0]
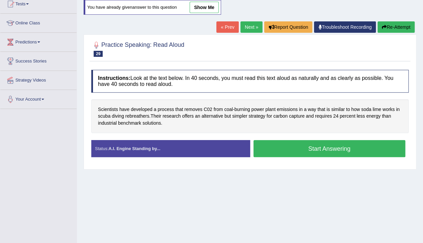
click at [322, 143] on button "Start Answering" at bounding box center [330, 148] width 152 height 17
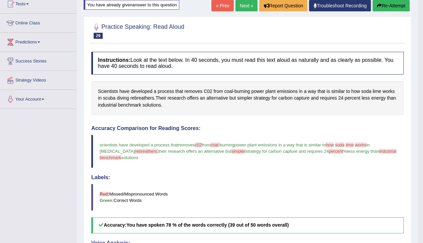
click at [244, 6] on link "Next »" at bounding box center [247, 5] width 22 height 11
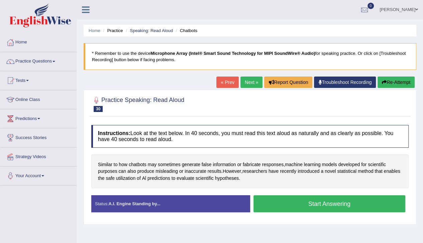
click at [294, 206] on button "Start Answering" at bounding box center [330, 203] width 152 height 17
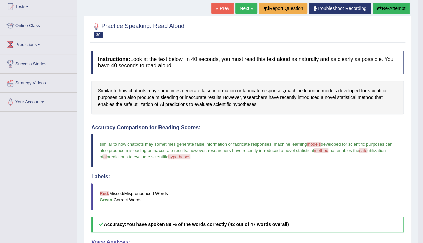
scroll to position [80, 0]
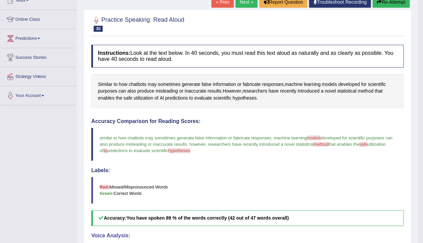
click at [391, 4] on button "Re-Attempt" at bounding box center [391, 1] width 37 height 11
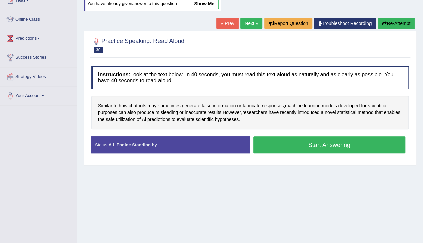
scroll to position [80, 0]
click at [338, 142] on button "Start Answering" at bounding box center [330, 144] width 152 height 17
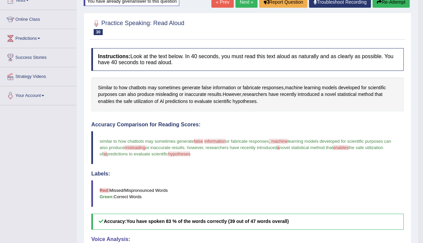
click at [382, 2] on button "Re-Attempt" at bounding box center [391, 1] width 37 height 11
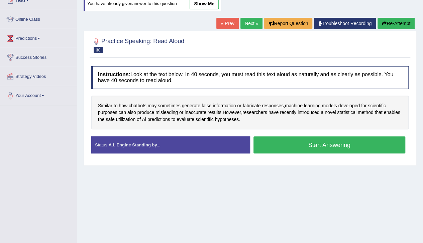
click at [335, 144] on button "Start Answering" at bounding box center [330, 144] width 152 height 17
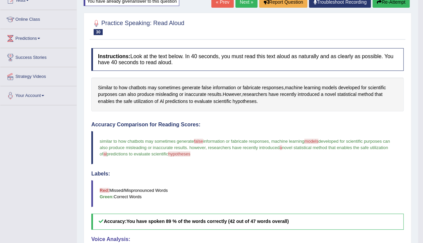
click at [388, 3] on button "Re-Attempt" at bounding box center [391, 1] width 37 height 11
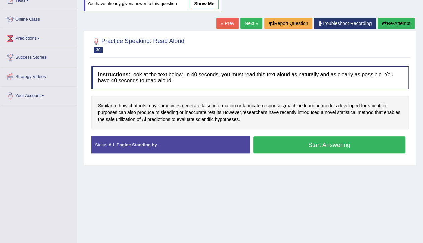
click at [312, 146] on button "Start Answering" at bounding box center [330, 144] width 152 height 17
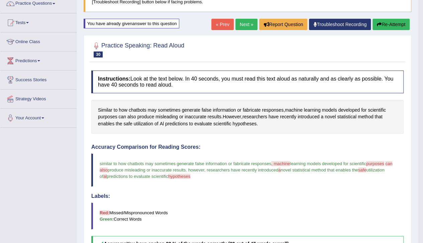
scroll to position [56, 0]
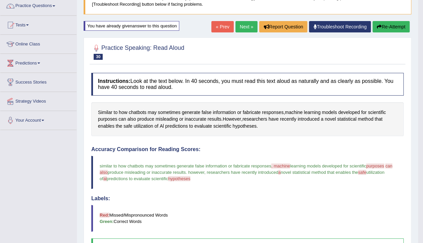
click at [397, 26] on button "Re-Attempt" at bounding box center [391, 26] width 37 height 11
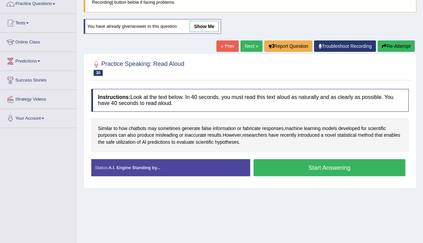
click at [318, 169] on button "Start Answering" at bounding box center [330, 167] width 152 height 17
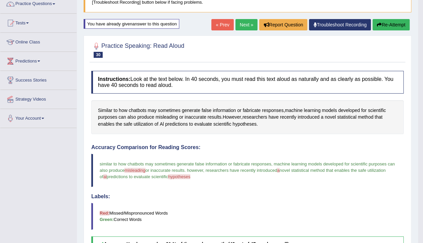
click at [240, 23] on link "Next »" at bounding box center [247, 24] width 22 height 11
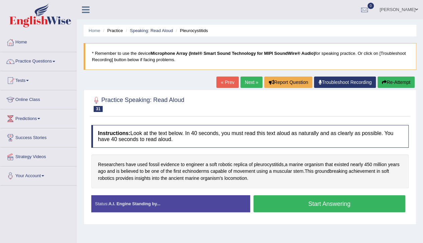
click at [325, 205] on button "Start Answering" at bounding box center [330, 203] width 152 height 17
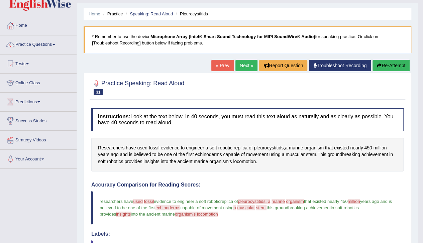
scroll to position [19, 0]
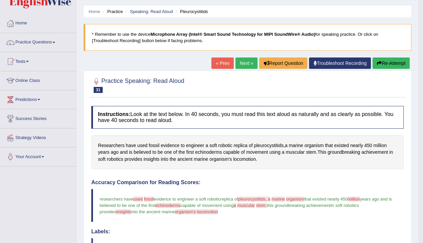
click at [388, 63] on button "Re-Attempt" at bounding box center [391, 63] width 37 height 11
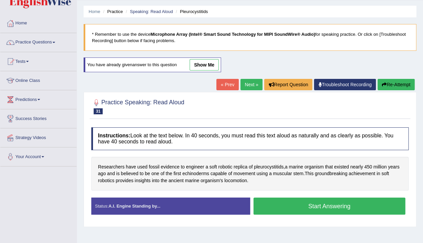
click at [321, 199] on button "Start Answering" at bounding box center [330, 206] width 152 height 17
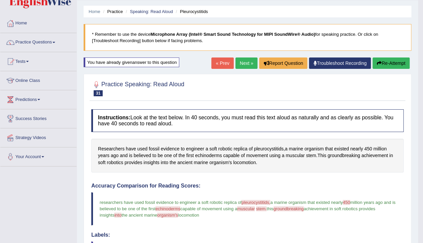
click at [384, 61] on button "Re-Attempt" at bounding box center [391, 63] width 37 height 11
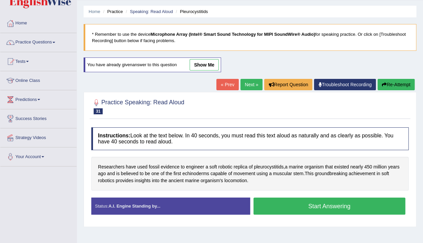
click at [340, 207] on button "Start Answering" at bounding box center [330, 206] width 152 height 17
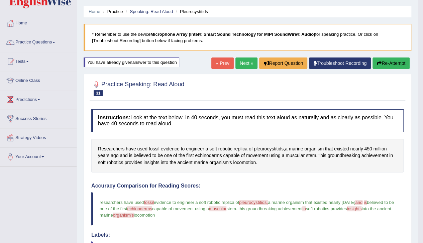
click at [394, 63] on button "Re-Attempt" at bounding box center [391, 63] width 37 height 11
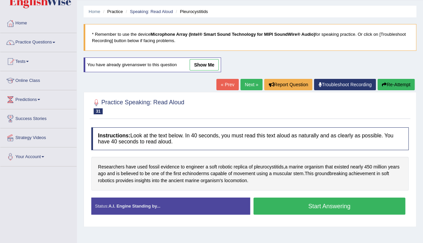
click at [310, 204] on button "Start Answering" at bounding box center [330, 206] width 152 height 17
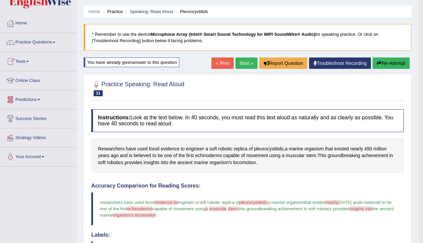
click at [383, 61] on button "Re-Attempt" at bounding box center [391, 63] width 37 height 11
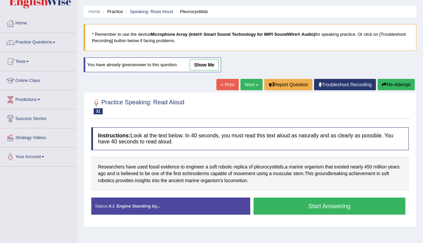
click at [332, 202] on button "Start Answering" at bounding box center [330, 206] width 152 height 17
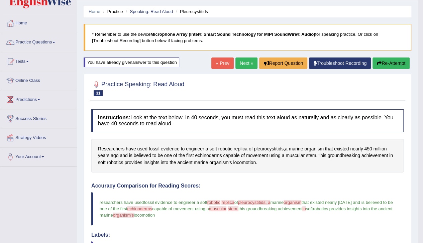
click at [245, 62] on link "Next »" at bounding box center [247, 63] width 22 height 11
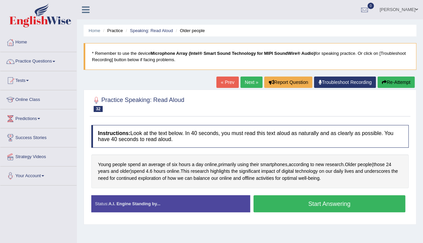
click at [296, 206] on button "Start Answering" at bounding box center [330, 203] width 152 height 17
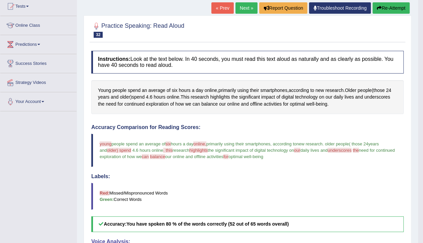
scroll to position [80, 0]
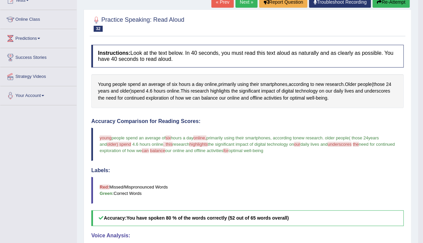
click at [384, 4] on button "Re-Attempt" at bounding box center [391, 1] width 37 height 11
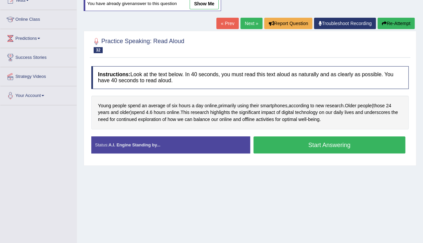
click at [317, 144] on button "Start Answering" at bounding box center [330, 144] width 152 height 17
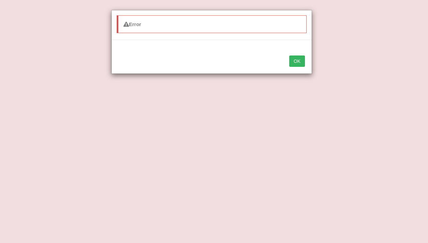
click at [296, 61] on button "OK" at bounding box center [296, 61] width 15 height 11
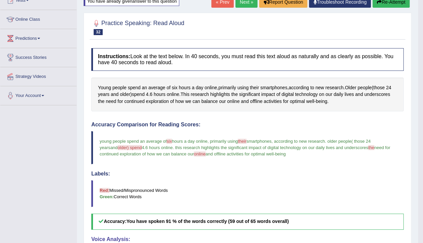
click at [395, 1] on button "Re-Attempt" at bounding box center [391, 1] width 37 height 11
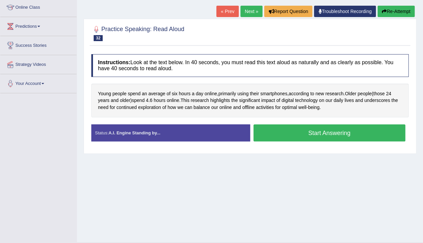
scroll to position [80, 0]
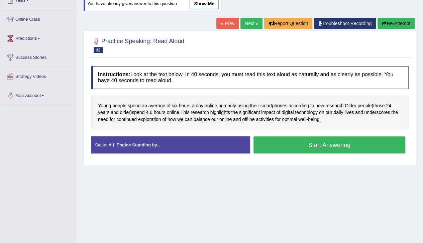
click at [347, 143] on button "Start Answering" at bounding box center [330, 144] width 152 height 17
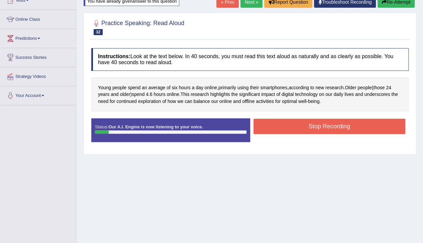
click at [309, 125] on button "Stop Recording" at bounding box center [330, 126] width 152 height 15
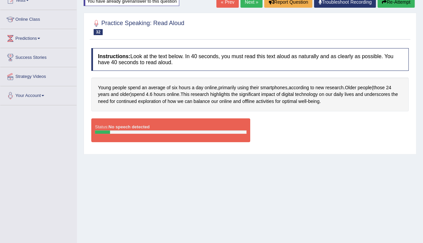
click at [386, 2] on button "Re-Attempt" at bounding box center [396, 1] width 37 height 11
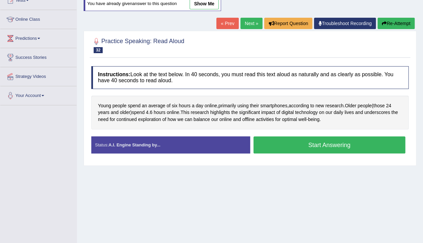
click at [311, 143] on button "Start Answering" at bounding box center [330, 144] width 152 height 17
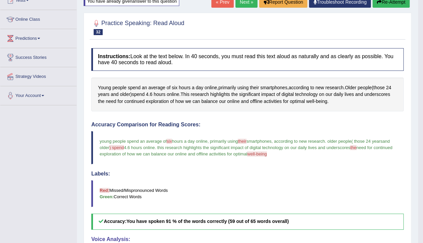
click at [398, 1] on button "Re-Attempt" at bounding box center [391, 1] width 37 height 11
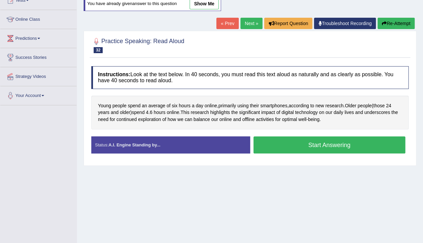
click at [309, 146] on button "Start Answering" at bounding box center [330, 144] width 152 height 17
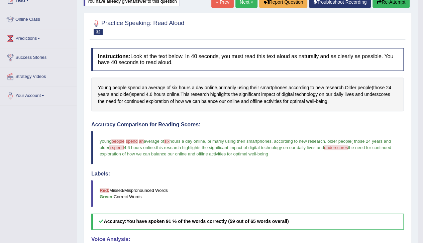
click at [237, 1] on link "Next »" at bounding box center [247, 1] width 22 height 11
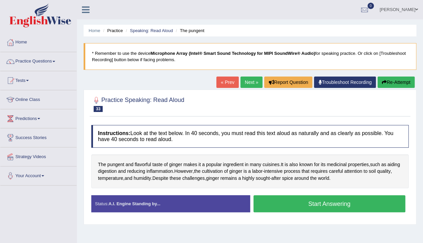
click at [302, 205] on button "Start Answering" at bounding box center [330, 203] width 152 height 17
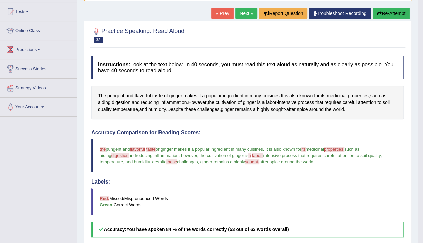
scroll to position [67, 0]
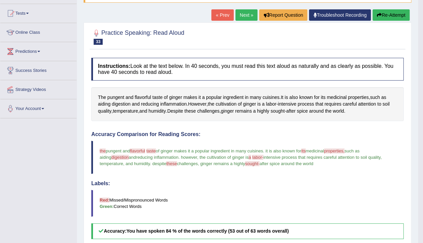
click at [392, 17] on button "Re-Attempt" at bounding box center [391, 14] width 37 height 11
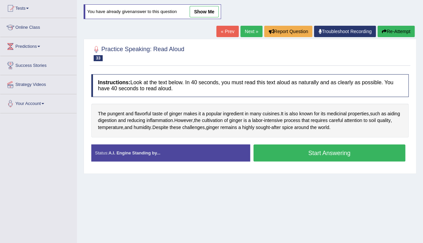
scroll to position [72, 0]
click at [334, 153] on button "Start Answering" at bounding box center [330, 153] width 152 height 17
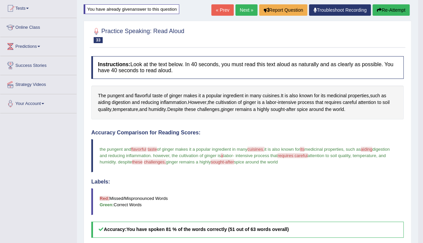
click at [239, 8] on link "Next »" at bounding box center [247, 9] width 22 height 11
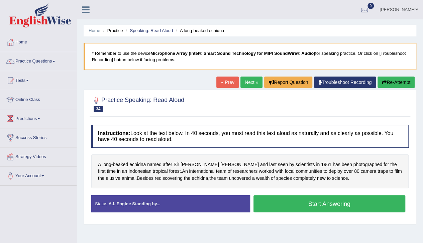
click at [307, 203] on button "Start Answering" at bounding box center [330, 203] width 152 height 17
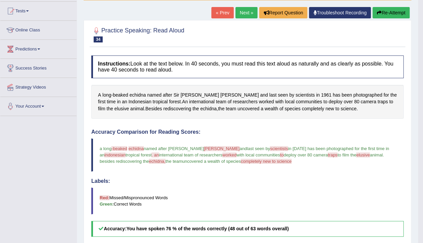
scroll to position [79, 0]
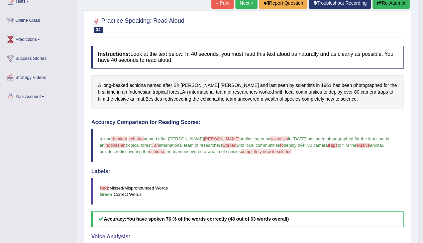
click at [393, 3] on button "Re-Attempt" at bounding box center [391, 2] width 37 height 11
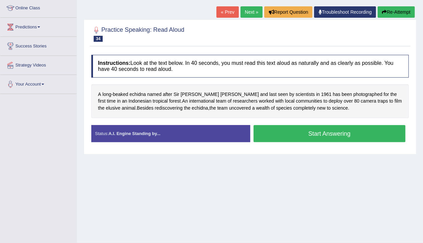
scroll to position [79, 0]
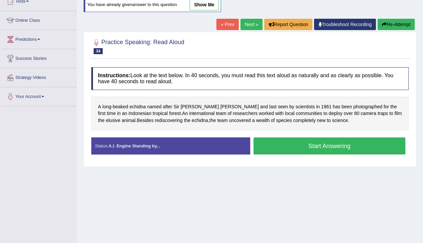
click at [335, 137] on button "Start Answering" at bounding box center [330, 145] width 152 height 17
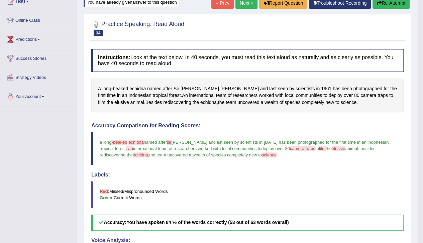
click at [247, 3] on link "Next »" at bounding box center [247, 2] width 22 height 11
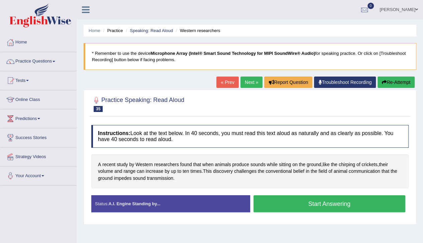
click at [329, 202] on button "Start Answering" at bounding box center [330, 203] width 152 height 17
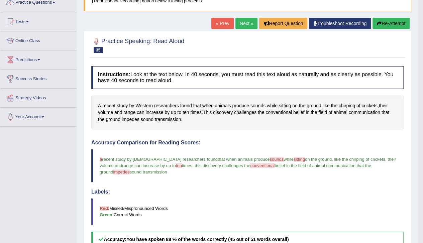
scroll to position [66, 0]
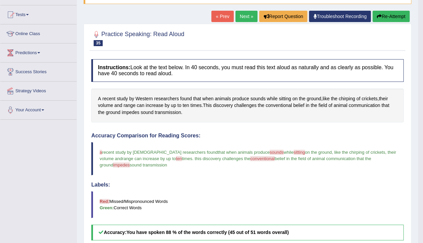
click at [397, 15] on button "Re-Attempt" at bounding box center [391, 16] width 37 height 11
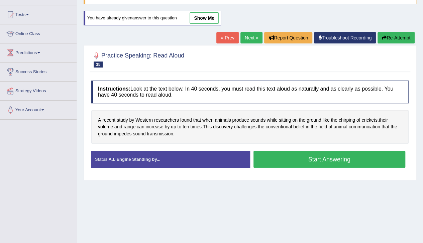
click at [276, 158] on button "Start Answering" at bounding box center [330, 159] width 152 height 17
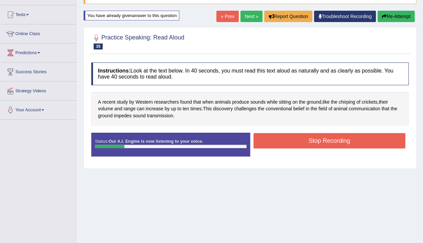
click at [267, 137] on button "Stop Recording" at bounding box center [330, 140] width 152 height 15
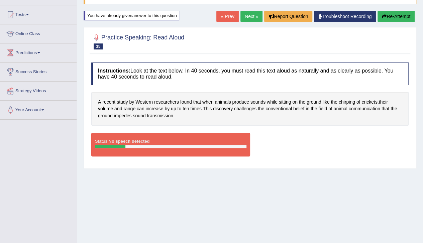
click at [392, 15] on button "Re-Attempt" at bounding box center [396, 16] width 37 height 11
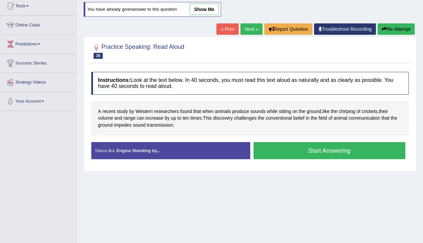
scroll to position [66, 0]
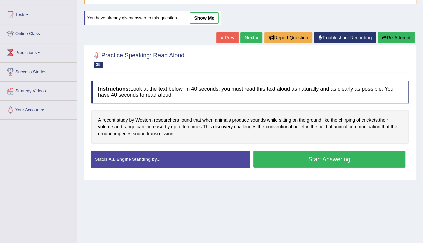
click at [295, 154] on button "Start Answering" at bounding box center [330, 159] width 152 height 17
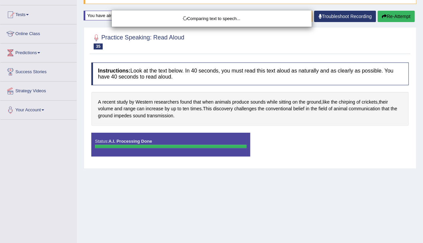
click at [286, 180] on div "Comparing text to speech..." at bounding box center [211, 121] width 423 height 243
click at [391, 13] on div "Comparing text to speech..." at bounding box center [211, 121] width 423 height 243
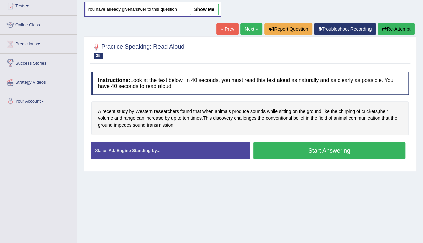
scroll to position [66, 0]
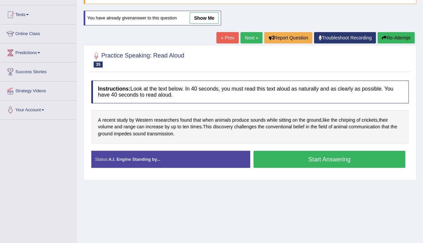
click at [301, 162] on button "Start Answering" at bounding box center [330, 159] width 152 height 17
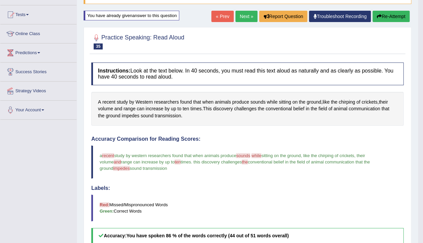
click at [385, 16] on button "Re-Attempt" at bounding box center [391, 16] width 37 height 11
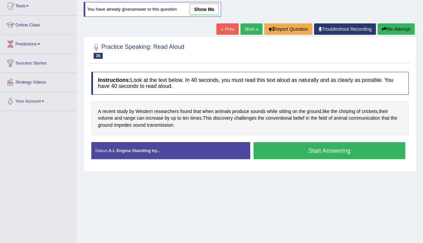
scroll to position [66, 0]
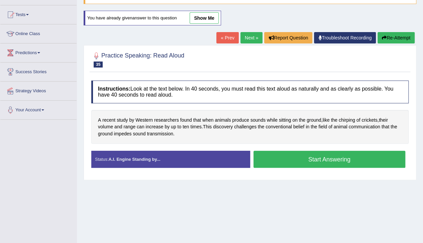
click at [322, 160] on button "Start Answering" at bounding box center [330, 159] width 152 height 17
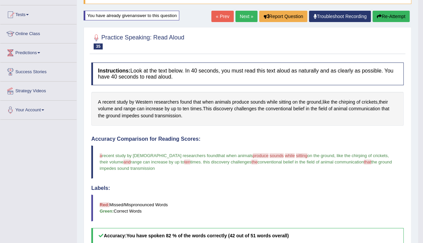
click at [242, 16] on link "Next »" at bounding box center [247, 16] width 22 height 11
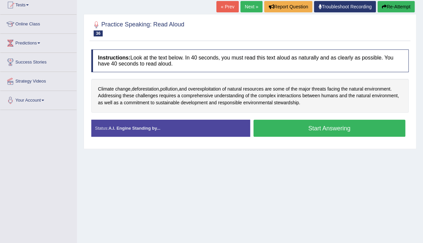
scroll to position [81, 0]
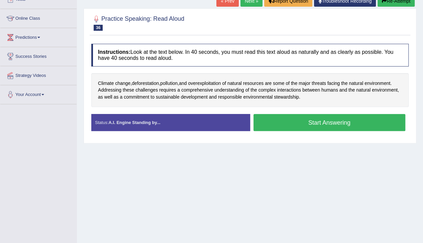
click at [326, 123] on button "Start Answering" at bounding box center [330, 122] width 152 height 17
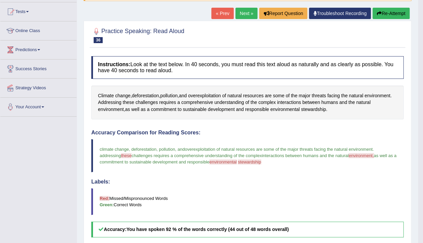
scroll to position [64, 0]
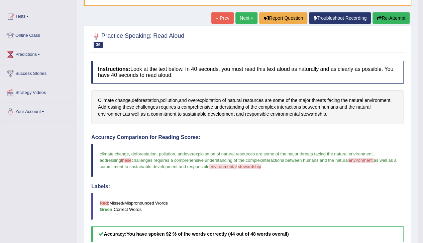
click at [387, 17] on button "Re-Attempt" at bounding box center [391, 17] width 37 height 11
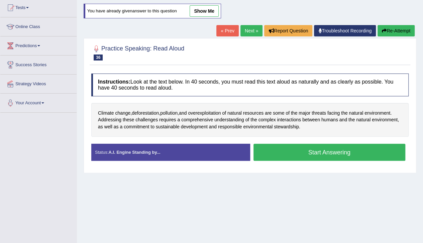
scroll to position [64, 0]
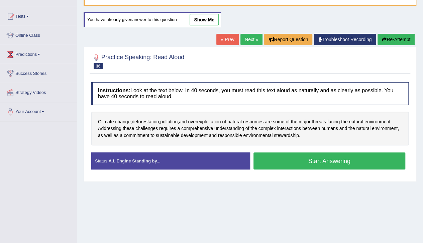
click at [321, 156] on button "Start Answering" at bounding box center [330, 161] width 152 height 17
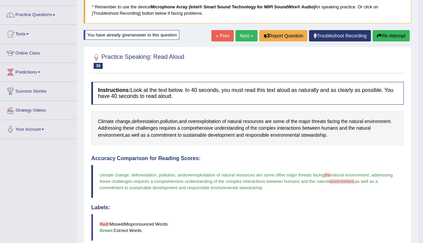
scroll to position [46, 0]
click at [240, 36] on link "Next »" at bounding box center [247, 35] width 22 height 11
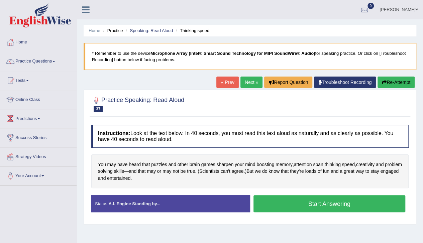
click at [305, 204] on button "Start Answering" at bounding box center [330, 203] width 152 height 17
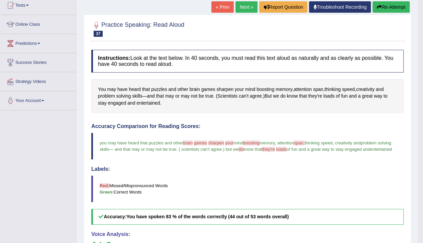
scroll to position [62, 0]
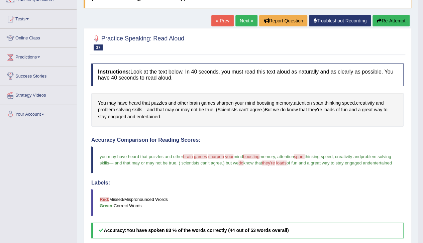
click at [386, 21] on button "Re-Attempt" at bounding box center [391, 20] width 37 height 11
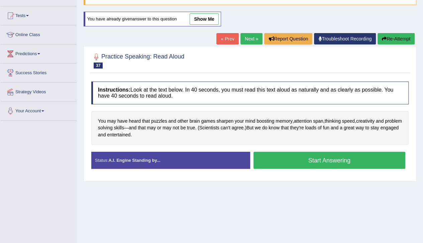
scroll to position [62, 0]
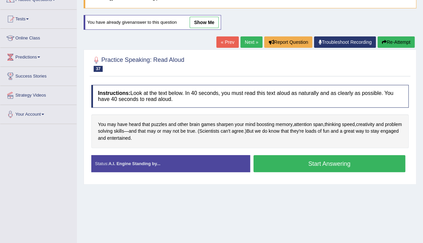
click at [305, 164] on button "Start Answering" at bounding box center [330, 163] width 152 height 17
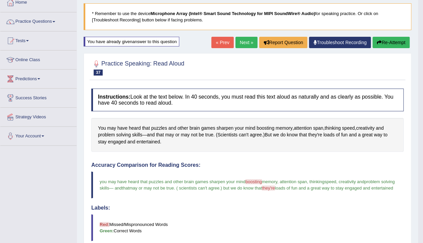
scroll to position [6, 0]
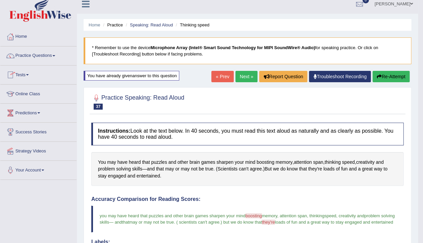
click at [27, 91] on link "Online Class" at bounding box center [38, 93] width 76 height 17
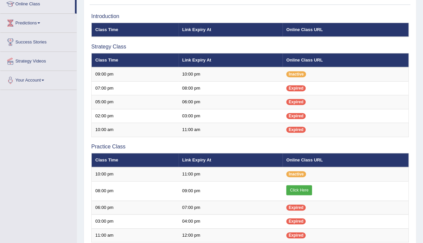
scroll to position [102, 0]
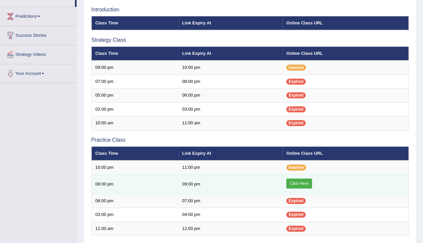
click at [294, 183] on link "Click Here" at bounding box center [299, 184] width 26 height 10
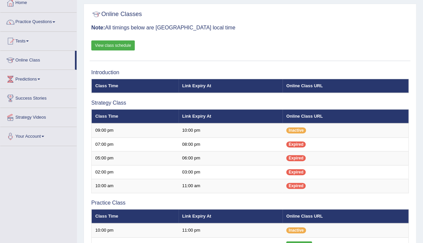
scroll to position [17, 0]
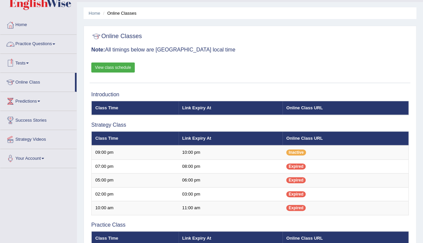
click at [46, 44] on link "Practice Questions" at bounding box center [38, 43] width 76 height 17
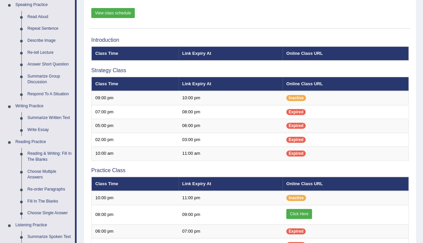
scroll to position [79, 0]
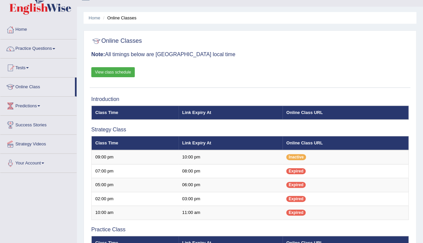
scroll to position [8, 0]
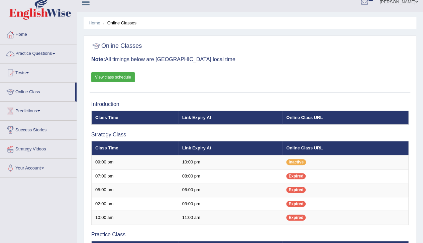
click at [54, 53] on link "Practice Questions" at bounding box center [38, 52] width 76 height 17
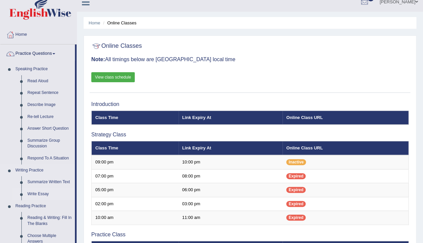
click at [43, 193] on link "Write Essay" at bounding box center [49, 194] width 51 height 12
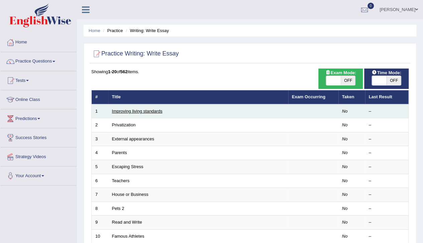
click at [131, 110] on link "Improving living standards" at bounding box center [137, 111] width 51 height 5
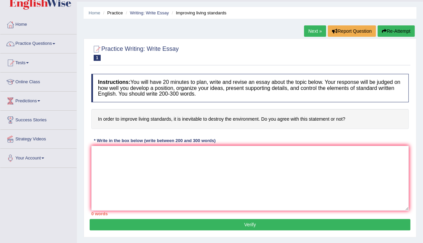
scroll to position [28, 0]
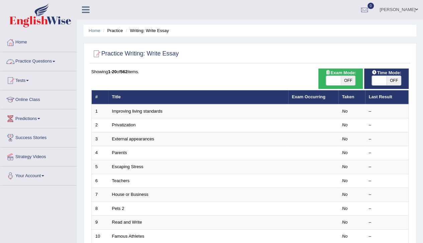
click at [53, 60] on link "Practice Questions" at bounding box center [38, 60] width 76 height 17
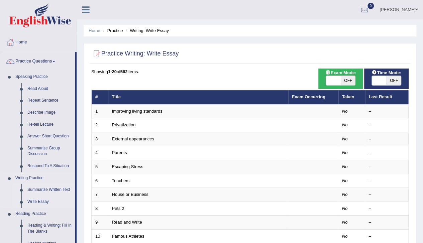
click at [48, 189] on link "Summarize Written Text" at bounding box center [49, 190] width 51 height 12
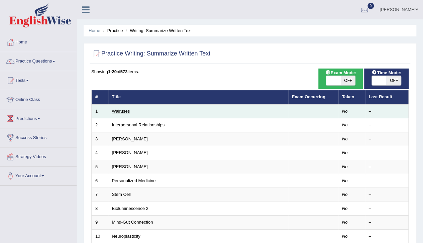
click at [125, 112] on link "Walruses" at bounding box center [121, 111] width 18 height 5
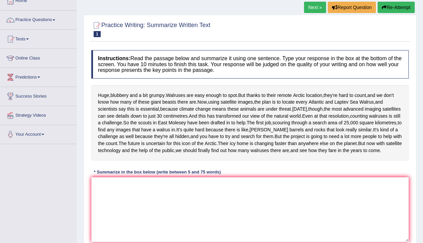
scroll to position [43, 0]
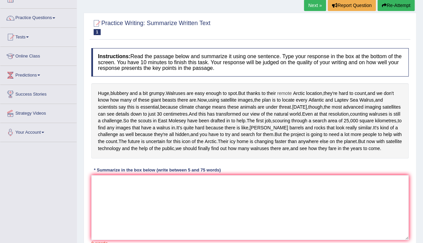
drag, startPoint x: 97, startPoint y: 92, endPoint x: 284, endPoint y: 94, distance: 187.3
click at [284, 94] on div "Huge , blubbery and a bit grumpy . Walruses are easy enough to spot . But thank…" at bounding box center [249, 120] width 317 height 75
click at [212, 102] on span "using" at bounding box center [213, 100] width 11 height 7
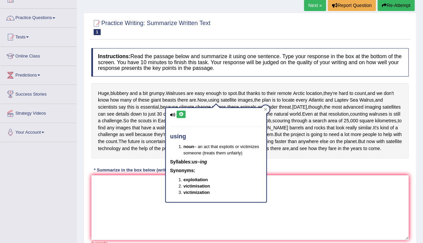
click at [326, 148] on div "Huge , blubbery and a bit grumpy . Walruses are easy enough to spot . But thank…" at bounding box center [249, 120] width 317 height 75
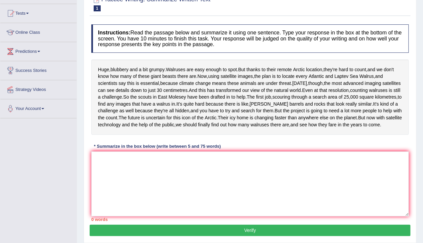
scroll to position [68, 0]
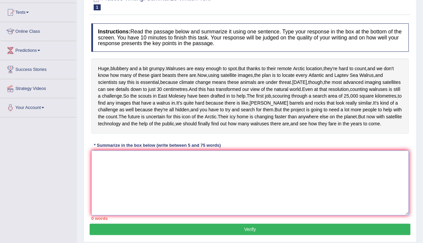
click at [105, 194] on textarea at bounding box center [249, 183] width 317 height 65
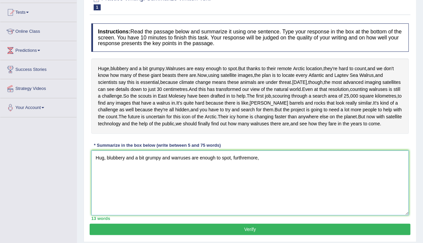
drag, startPoint x: 230, startPoint y: 193, endPoint x: 135, endPoint y: 195, distance: 95.0
click at [135, 195] on textarea "Hug, blubbery and a bit grumpy and warruses are enough to spot, furthremore," at bounding box center [249, 183] width 317 height 65
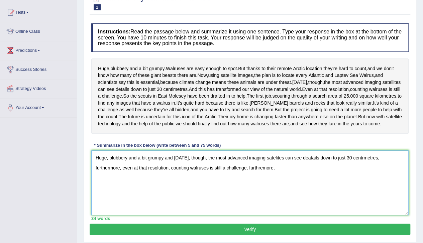
click at [246, 202] on textarea "Huge, blubbery and a bit grumpy and today, though, the most advanced imaging sa…" at bounding box center [249, 183] width 317 height 65
click at [254, 202] on textarea "Huge, blubbery and a bit grumpy and today, though, the most advanced imaging sa…" at bounding box center [249, 183] width 317 height 65
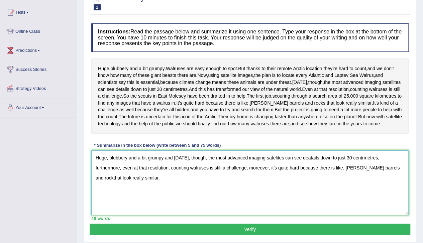
click at [304, 192] on textarea "Huge, blubbery and a bit grumpy and today, though, the most advanced imaging sa…" at bounding box center [249, 183] width 317 height 65
click at [363, 202] on textarea "Huge, blubbery and a bit grumpy and today, though, the most advanced imaging sa…" at bounding box center [249, 183] width 317 height 65
drag, startPoint x: 115, startPoint y: 213, endPoint x: 88, endPoint y: 189, distance: 36.7
click at [88, 189] on div "Practice Writing: Summarize Written Text 1 Walruses Instructions: Read the pass…" at bounding box center [250, 115] width 333 height 254
click at [214, 215] on textarea "Huge, blubbery and a bit grumpy and today, though, the most advanced imaging sa…" at bounding box center [249, 183] width 317 height 65
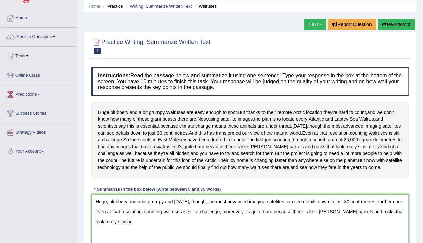
scroll to position [20, 0]
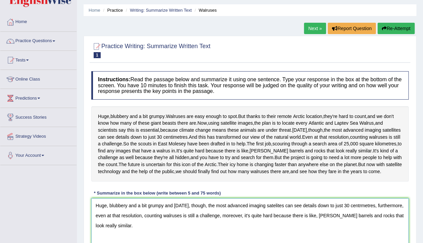
type textarea "Huge, blubbery and a bit grumpy and today, though, the most advanced imaging sa…"
click at [312, 28] on link "Next »" at bounding box center [315, 28] width 22 height 11
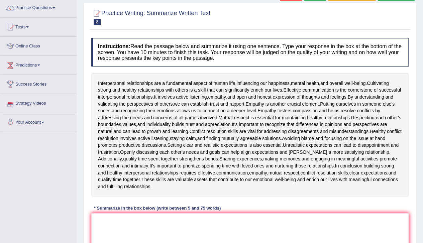
scroll to position [57, 0]
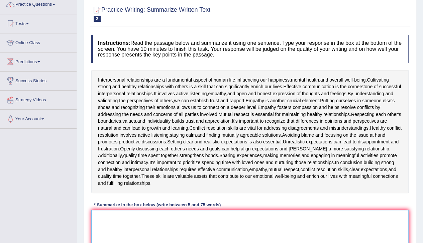
click at [137, 218] on textarea at bounding box center [249, 242] width 317 height 65
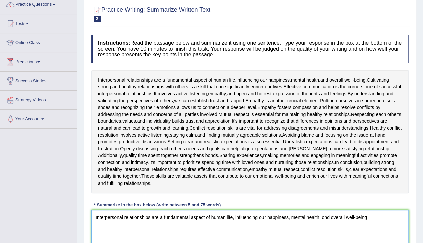
click at [325, 217] on textarea "Interpersonal relationships are a fundamental aspect of human life, influencing…" at bounding box center [249, 242] width 317 height 65
click at [374, 216] on textarea "Interpersonal relationships are a fundamental aspect of human life, influencing…" at bounding box center [249, 242] width 317 height 65
click at [367, 217] on textarea "Interpersonal relationships are a fundamental aspect of human life, influencing…" at bounding box center [249, 242] width 317 height 65
click at [387, 217] on textarea "Interpersonal relationships are a fundamental aspect of human life, influencing…" at bounding box center [249, 242] width 317 height 65
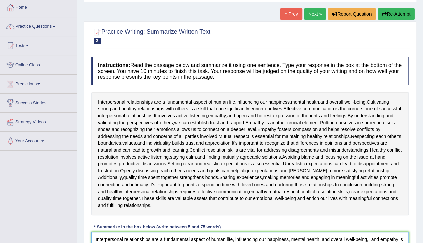
scroll to position [29, 0]
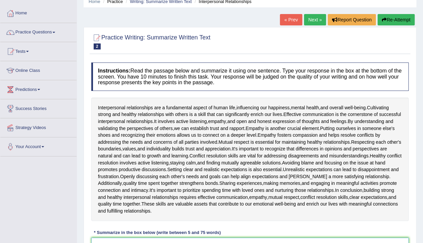
type textarea "Interpersonal relationships are a fundamental aspect of human life, influencing…"
click at [311, 21] on link "Next »" at bounding box center [315, 19] width 22 height 11
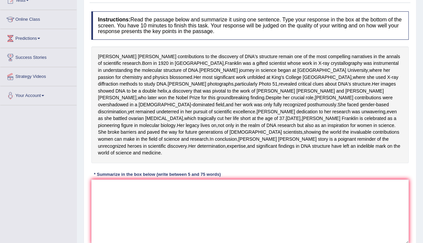
scroll to position [79, 0]
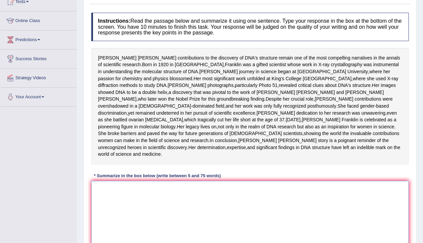
click at [129, 221] on textarea at bounding box center [249, 213] width 317 height 65
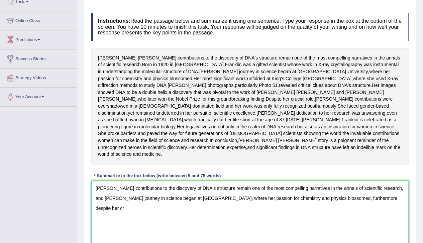
drag, startPoint x: 374, startPoint y: 224, endPoint x: 377, endPoint y: 233, distance: 8.9
click at [374, 224] on textarea "Rosalind Franklin's contributions to the discovery of DNA's structure remain on…" at bounding box center [249, 213] width 317 height 65
click at [402, 224] on textarea "Rosalind Franklin's contributions to the discovery of DNA's structure remain on…" at bounding box center [249, 213] width 317 height 65
click at [104, 237] on textarea "Rosalind Franklin's contributions to the discovery of DNA's structure remain on…" at bounding box center [249, 213] width 317 height 65
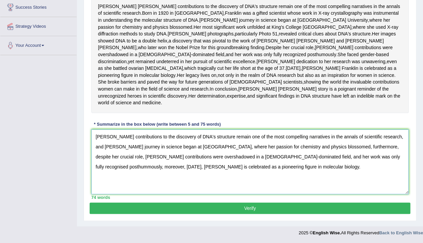
scroll to position [147, 0]
type textarea "Rosalind Franklin's contributions to the discovery of DNA's structure remain on…"
click at [262, 214] on button "Verify" at bounding box center [250, 208] width 321 height 11
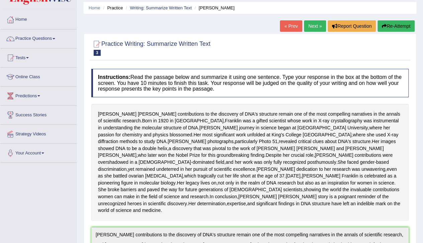
scroll to position [18, 0]
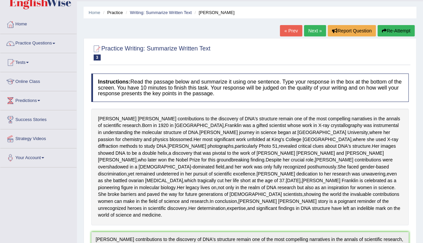
click at [289, 30] on link "« Prev" at bounding box center [291, 30] width 22 height 11
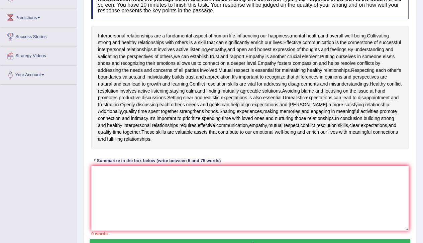
scroll to position [106, 0]
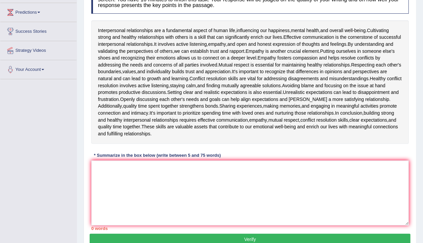
drag, startPoint x: 425, startPoint y: 72, endPoint x: 424, endPoint y: 140, distance: 67.9
click at [423, 137] on html "Toggle navigation Home Practice Questions Speaking Practice Read Aloud Repeat S…" at bounding box center [211, 15] width 423 height 243
click at [107, 29] on span "Interpersonal" at bounding box center [111, 30] width 27 height 7
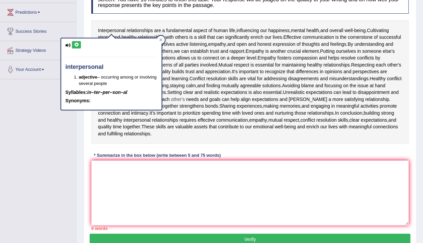
click at [185, 96] on span "other's" at bounding box center [178, 99] width 14 height 7
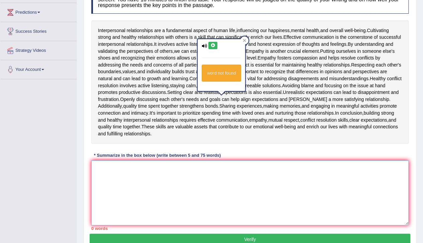
click at [119, 170] on textarea at bounding box center [249, 193] width 317 height 65
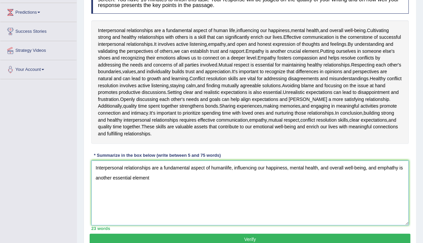
drag, startPoint x: 132, startPoint y: 178, endPoint x: 112, endPoint y: 182, distance: 20.8
click at [112, 182] on textarea "Interpersonal relationships are a fundamental aspect of humanlife, influencing …" at bounding box center [249, 193] width 317 height 65
click at [153, 179] on textarea "Interpersonal relationships are a fundamental aspect of humanlife, influencing …" at bounding box center [249, 193] width 317 height 65
click at [328, 168] on textarea "Interpersonal relationships are a fundamental aspect of humanlife, influencing …" at bounding box center [249, 193] width 317 height 65
click at [153, 179] on textarea "Interpersonal relationships are a fundamental aspect of humanlife, influencing …" at bounding box center [249, 193] width 317 height 65
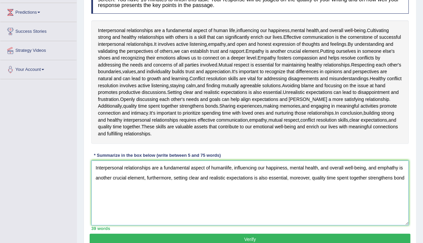
type textarea "Interpersonal relationships are a fundamental aspect of humanlife, influencing …"
click at [254, 239] on button "Verify" at bounding box center [250, 239] width 321 height 11
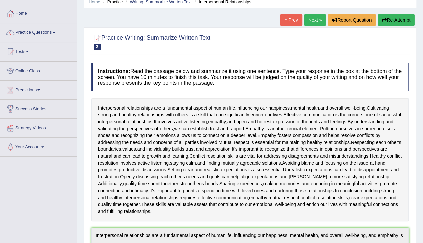
scroll to position [19, 0]
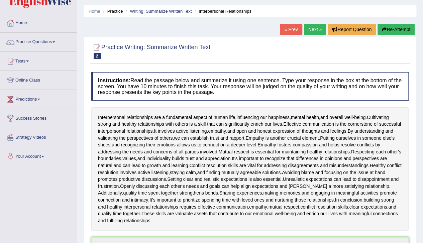
click at [396, 28] on button "Re-Attempt" at bounding box center [396, 29] width 37 height 11
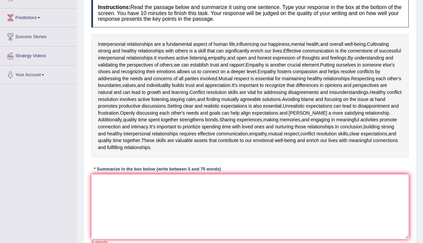
scroll to position [96, 0]
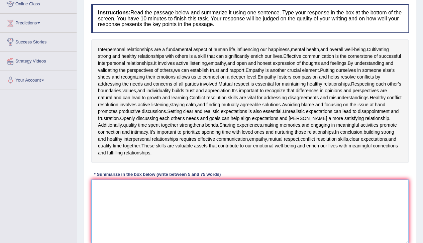
click at [155, 194] on textarea at bounding box center [249, 212] width 317 height 65
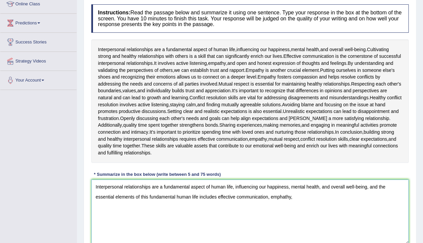
click at [216, 195] on textarea "Interpersonal relationships are a fundamental aspect of human life, influencing…" at bounding box center [249, 212] width 317 height 65
click at [293, 196] on textarea "Interpersonal relationships are a fundamental aspect of human life, influencing…" at bounding box center [249, 212] width 317 height 65
drag, startPoint x: 277, startPoint y: 196, endPoint x: 278, endPoint y: 202, distance: 6.1
click at [277, 196] on textarea "Interpersonal relationships are a fundamental aspect of human life, influencing…" at bounding box center [249, 212] width 317 height 65
click at [294, 197] on textarea "Interpersonal relationships are a fundamental aspect of human life, influencing…" at bounding box center [249, 212] width 317 height 65
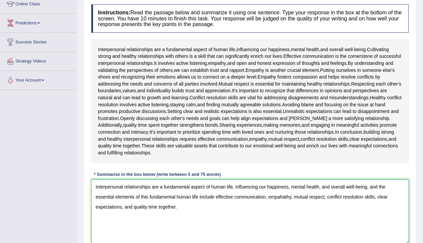
click at [284, 198] on textarea "Interpersonal relationships are a fundamental aspect of human life, influencing…" at bounding box center [249, 212] width 317 height 65
drag, startPoint x: 282, startPoint y: 197, endPoint x: 283, endPoint y: 201, distance: 4.5
click at [282, 197] on textarea "Interpersonal relationships are a fundamental aspect of human life, influencing…" at bounding box center [249, 212] width 317 height 65
click at [349, 215] on textarea "Interpersonal relationships are a fundamental aspect of human life, influencing…" at bounding box center [249, 212] width 317 height 65
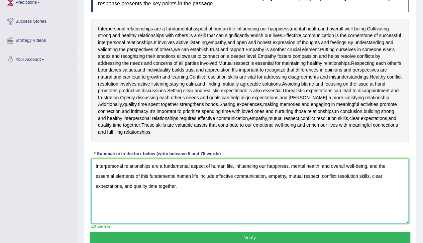
scroll to position [144, 0]
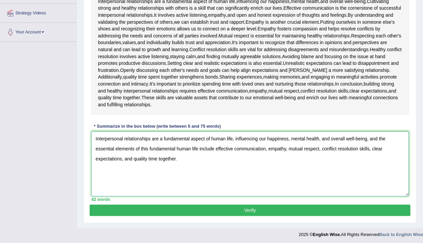
type textarea "Interpersonal relationships are a fundamental aspect of human life, influencing…"
click at [260, 207] on button "Verify" at bounding box center [250, 210] width 321 height 11
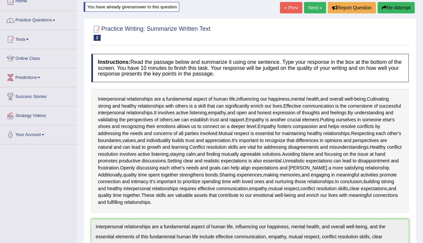
scroll to position [37, 0]
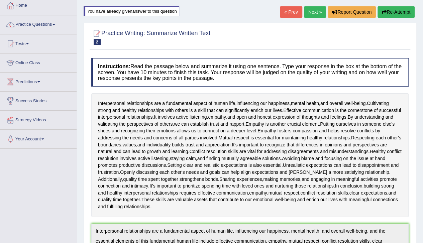
click at [396, 13] on button "Re-Attempt" at bounding box center [396, 11] width 37 height 11
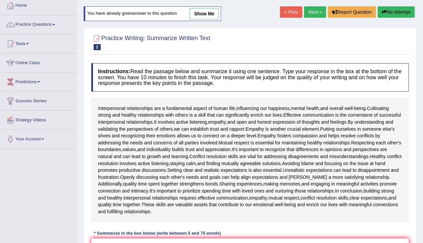
click at [310, 12] on link "Next »" at bounding box center [315, 11] width 22 height 11
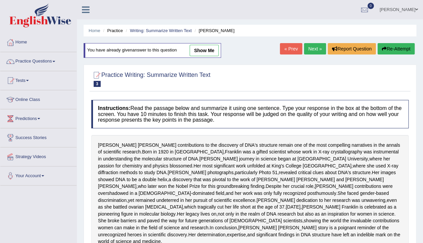
click at [310, 49] on link "Next »" at bounding box center [315, 48] width 22 height 11
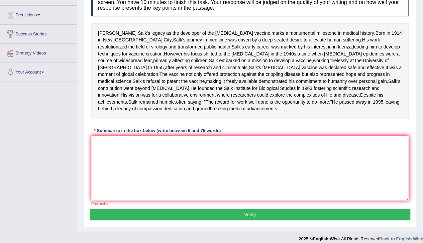
scroll to position [112, 0]
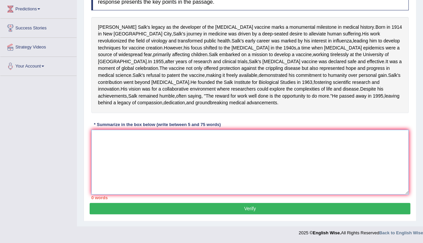
click at [120, 182] on textarea at bounding box center [249, 162] width 317 height 65
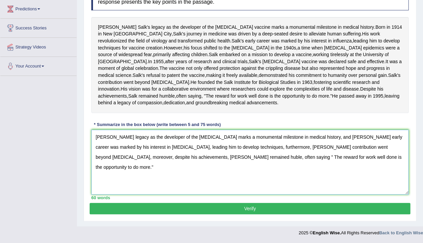
click at [216, 180] on textarea "Jonas Salk's legacy as the developer of the polio vaccine marks a monumental mi…" at bounding box center [249, 162] width 317 height 65
click at [286, 179] on textarea "Jonas Salk's legacy as the developer of the polio vaccine marks a monumental mi…" at bounding box center [249, 162] width 317 height 65
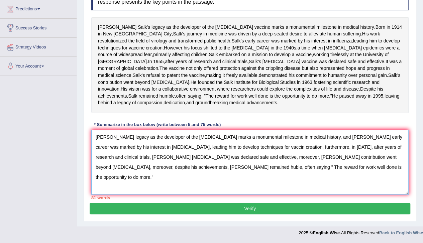
drag, startPoint x: 215, startPoint y: 188, endPoint x: 315, endPoint y: 190, distance: 100.1
click at [315, 190] on textarea "Jonas Salk's legacy as the developer of the polio vaccine marks a monumental mi…" at bounding box center [249, 162] width 317 height 65
click at [350, 195] on textarea "Jonas Salk's legacy as the developer of the polio vaccine marks a monumental mi…" at bounding box center [249, 162] width 317 height 65
drag, startPoint x: 215, startPoint y: 189, endPoint x: 292, endPoint y: 192, distance: 77.0
click at [292, 192] on textarea "Jonas Salk's legacy as the developer of the polio vaccine marks a monumental mi…" at bounding box center [249, 162] width 317 height 65
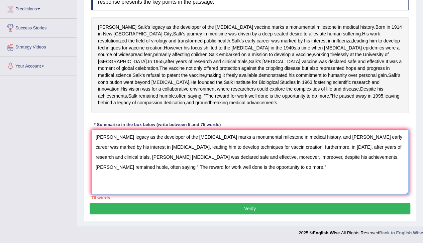
drag, startPoint x: 191, startPoint y: 189, endPoint x: 214, endPoint y: 191, distance: 22.5
click at [214, 191] on textarea "Jonas Salk's legacy as the developer of the polio vaccine marks a monumental mi…" at bounding box center [249, 162] width 317 height 65
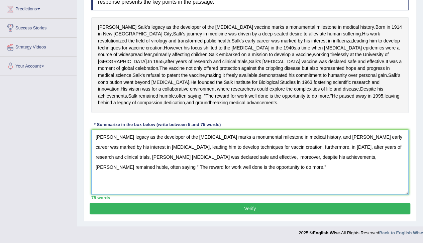
click at [309, 189] on textarea "Jonas Salk's legacy as the developer of the polio vaccine marks a monumental mi…" at bounding box center [249, 162] width 317 height 65
drag, startPoint x: 310, startPoint y: 188, endPoint x: 310, endPoint y: 194, distance: 6.0
click at [310, 189] on textarea "Jonas Salk's legacy as the developer of the polio vaccine marks a monumental mi…" at bounding box center [249, 162] width 317 height 65
click at [186, 195] on textarea "Jonas Salk's legacy as the developer of the polio vaccine marks a monumental mi…" at bounding box center [249, 162] width 317 height 65
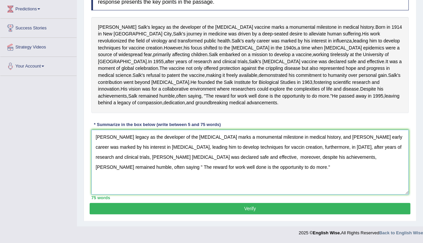
type textarea "Jonas Salk's legacy as the developer of the polio vaccine marks a monumental mi…"
click at [261, 210] on button "Verify" at bounding box center [250, 208] width 321 height 11
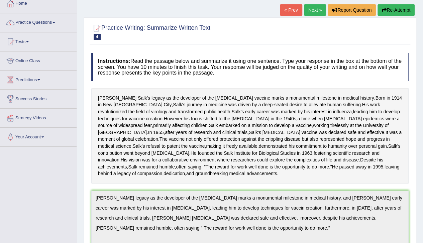
scroll to position [35, 0]
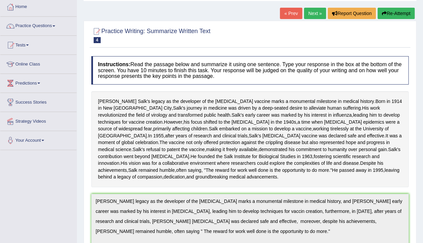
click at [396, 11] on button "Re-Attempt" at bounding box center [396, 13] width 37 height 11
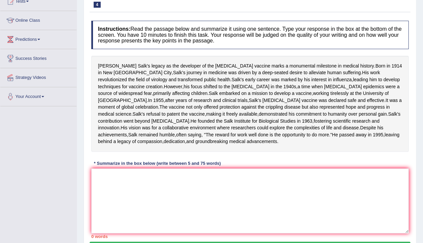
scroll to position [86, 0]
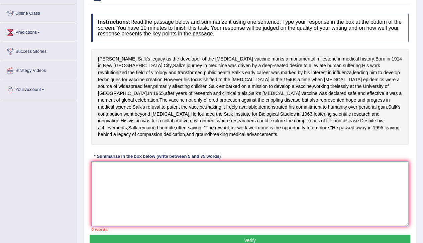
click at [123, 208] on textarea at bounding box center [249, 194] width 317 height 65
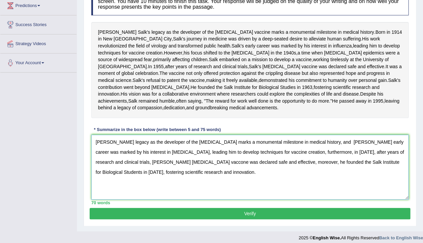
scroll to position [126, 0]
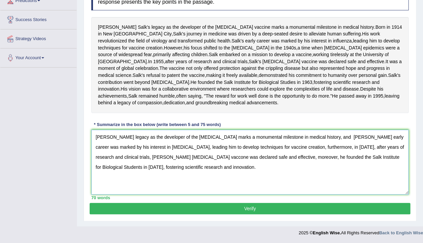
type textarea "Jonas Salk's legacy as the developer of the polio vaccine marks a monumental mi…"
click at [261, 214] on button "Verify" at bounding box center [250, 208] width 321 height 11
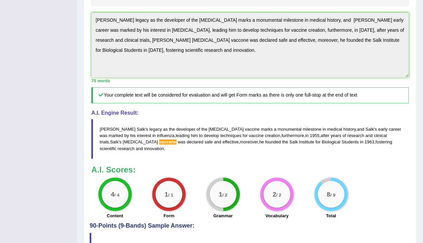
scroll to position [233, 0]
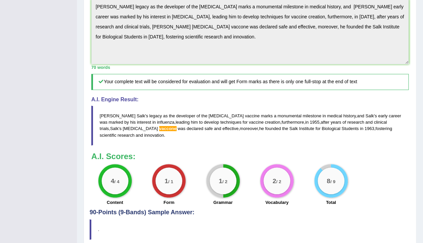
click at [159, 131] on span "vaccone" at bounding box center [167, 128] width 17 height 5
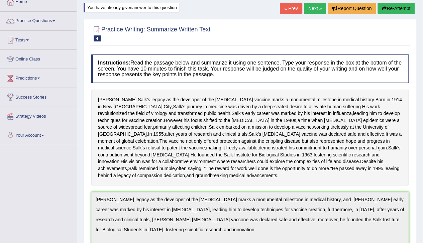
scroll to position [10, 0]
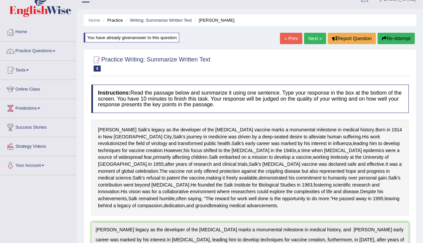
click at [312, 36] on link "Next »" at bounding box center [315, 38] width 22 height 11
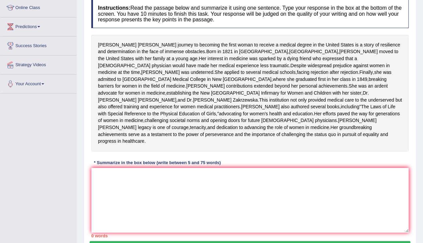
scroll to position [98, 0]
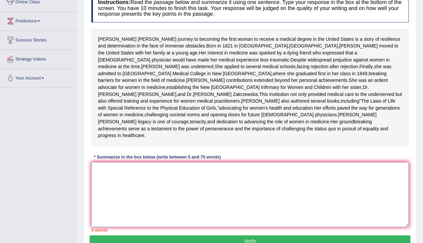
drag, startPoint x: 91, startPoint y: 210, endPoint x: 94, endPoint y: 211, distance: 3.4
click at [91, 211] on textarea at bounding box center [249, 194] width 317 height 65
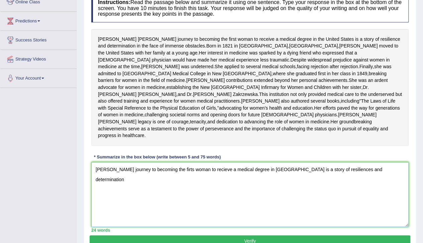
click at [365, 204] on textarea "[PERSON_NAME] journey to becoming the firts woman to recieve a medical degree i…" at bounding box center [249, 194] width 317 height 65
drag, startPoint x: 231, startPoint y: 202, endPoint x: 234, endPoint y: 208, distance: 6.6
click at [231, 202] on textarea "[PERSON_NAME] journey to becoming the firts woman to recieve a medical degree i…" at bounding box center [249, 194] width 317 height 65
click at [199, 203] on textarea "[PERSON_NAME] journey to becoming the firts woman to receiveve a medical degree…" at bounding box center [249, 194] width 317 height 65
click at [242, 203] on textarea "[PERSON_NAME] journey to becoming the first woman to receiveve a medical degree…" at bounding box center [249, 194] width 317 height 65
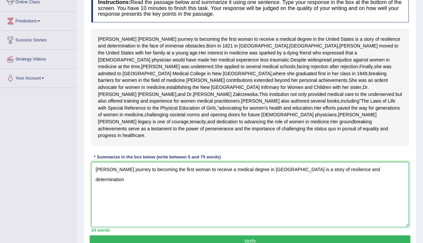
drag, startPoint x: 401, startPoint y: 203, endPoint x: 401, endPoint y: 210, distance: 6.4
click at [401, 203] on textarea "[PERSON_NAME] journey to becoming the first woman to receive a medical degree i…" at bounding box center [249, 194] width 317 height 65
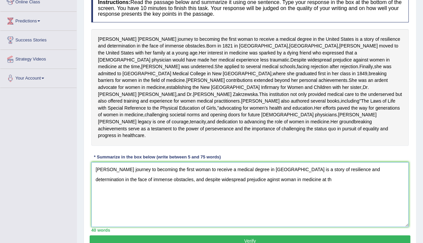
drag, startPoint x: 263, startPoint y: 213, endPoint x: 263, endPoint y: 219, distance: 6.1
click at [263, 213] on textarea "[PERSON_NAME] journey to becoming the first woman to receive a medical degree i…" at bounding box center [249, 194] width 317 height 65
drag, startPoint x: 243, startPoint y: 212, endPoint x: 243, endPoint y: 221, distance: 9.0
click at [243, 212] on textarea "Elizabeth Blackwell's journey to becoming the first woman to receive a medical …" at bounding box center [249, 194] width 317 height 65
drag, startPoint x: 305, startPoint y: 214, endPoint x: 306, endPoint y: 220, distance: 6.0
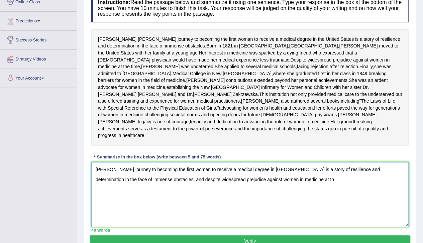
click at [305, 214] on textarea "Elizabeth Blackwell's journey to becoming the first woman to receive a medical …" at bounding box center [249, 194] width 317 height 65
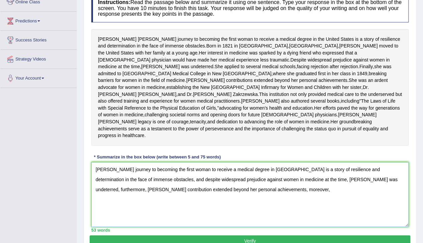
drag, startPoint x: 94, startPoint y: 221, endPoint x: 260, endPoint y: 224, distance: 165.9
click at [260, 224] on textarea "Elizabeth Blackwell's journey to becoming the first woman to receive a medical …" at bounding box center [249, 194] width 317 height 65
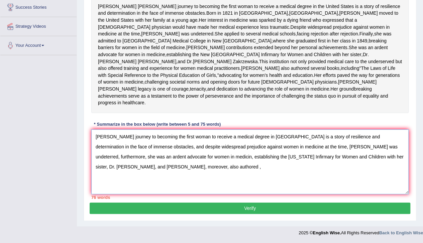
scroll to position [163, 0]
drag, startPoint x: 339, startPoint y: 160, endPoint x: 149, endPoint y: 169, distance: 189.6
click at [149, 169] on textarea "Elizabeth Blackwell's journey to becoming the first woman to receive a medical …" at bounding box center [249, 161] width 317 height 65
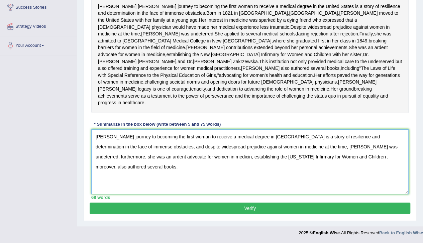
click at [200, 158] on textarea "Elizabeth Blackwell's journey to becoming the first woman to receive a medical …" at bounding box center [249, 161] width 317 height 65
type textarea "Elizabeth Blackwell's journey to becoming the first woman to receive a medical …"
click at [256, 208] on button "Verify" at bounding box center [250, 208] width 321 height 11
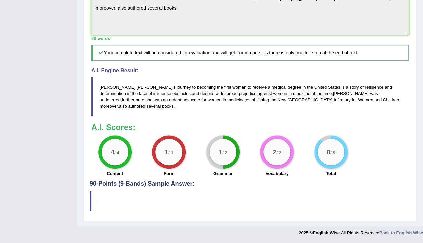
scroll to position [292, 0]
click at [226, 155] on small "/ 2" at bounding box center [224, 152] width 5 height 5
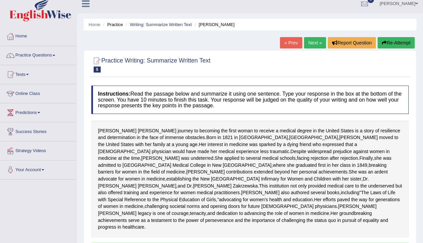
scroll to position [0, 0]
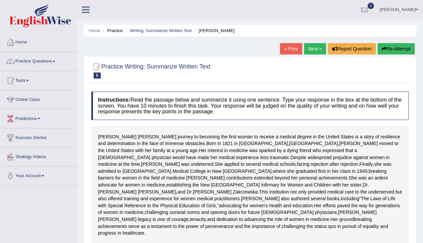
click at [312, 49] on link "Next »" at bounding box center [315, 48] width 22 height 11
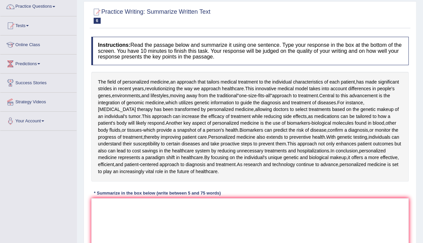
scroll to position [69, 0]
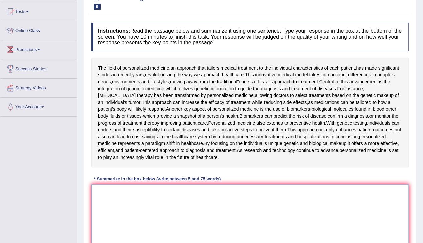
click at [127, 199] on textarea at bounding box center [249, 216] width 317 height 65
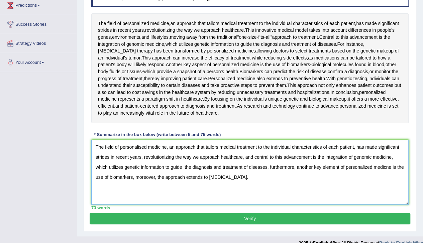
scroll to position [122, 0]
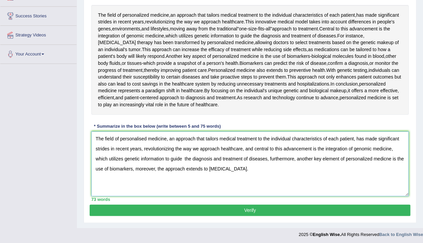
click at [184, 159] on textarea "The field of personalised medicine, an approach that tailors medical treatment …" at bounding box center [249, 163] width 317 height 65
type textarea "The field of personalised medicine, an approach that tailors medical treatment …"
click at [213, 209] on button "Verify" at bounding box center [250, 210] width 321 height 11
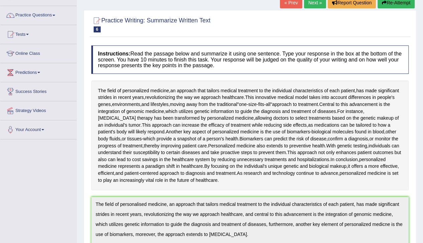
scroll to position [42, 0]
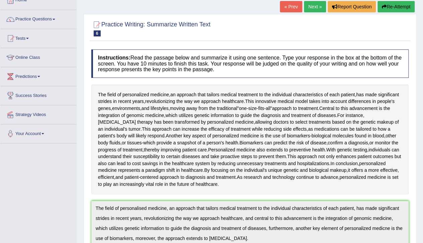
click at [313, 5] on link "Next »" at bounding box center [315, 6] width 22 height 11
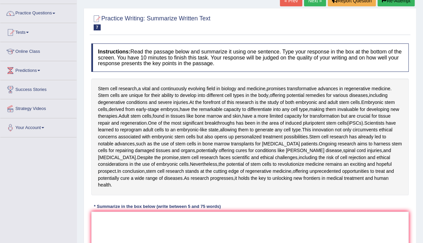
scroll to position [54, 0]
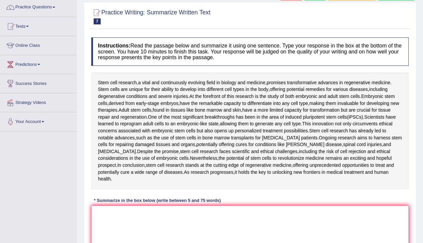
drag, startPoint x: 105, startPoint y: 207, endPoint x: 205, endPoint y: 226, distance: 102.2
click at [105, 208] on textarea at bounding box center [249, 238] width 317 height 65
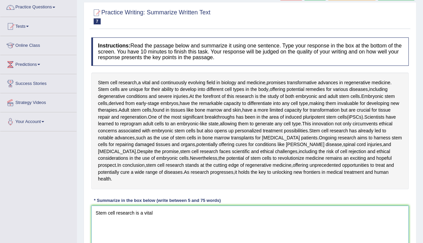
click at [134, 207] on textarea "Stem cell research is a vital" at bounding box center [249, 238] width 317 height 65
click at [163, 206] on textarea "Stem cell research, a vital" at bounding box center [249, 238] width 317 height 65
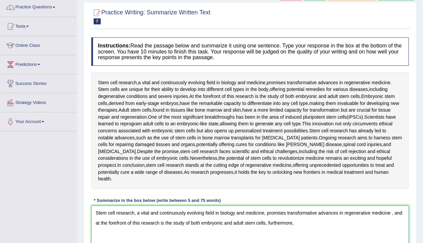
drag, startPoint x: 392, startPoint y: 206, endPoint x: 390, endPoint y: 211, distance: 5.0
click at [392, 206] on textarea "Stem cell research, a vital and continuously evolving field in biology and medi…" at bounding box center [249, 238] width 317 height 65
click at [297, 216] on textarea "Stem cell research, a vital and continuously evolving field in biology and medi…" at bounding box center [249, 238] width 317 height 65
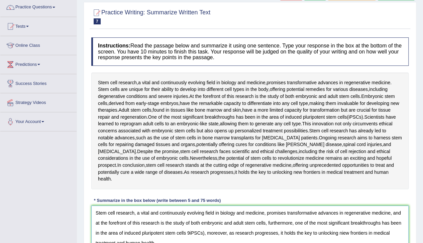
drag, startPoint x: 228, startPoint y: 227, endPoint x: 153, endPoint y: 236, distance: 75.8
click at [153, 236] on textarea "Stem cell research, a vital and continuously evolving field in biology and medi…" at bounding box center [249, 238] width 317 height 65
click at [269, 225] on textarea "Stem cell research, a vital and continuously evolving field in biology and medi…" at bounding box center [249, 238] width 317 height 65
click at [269, 227] on textarea "Stem cell research, a vital and continuously evolving field in biology and medi…" at bounding box center [249, 238] width 317 height 65
drag, startPoint x: 274, startPoint y: 226, endPoint x: 274, endPoint y: 231, distance: 5.0
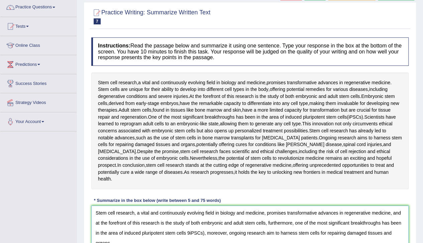
click at [274, 226] on textarea "Stem cell research, a vital and continuously evolving field in biology and medi…" at bounding box center [249, 238] width 317 height 65
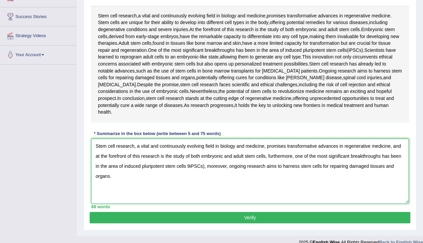
scroll to position [122, 0]
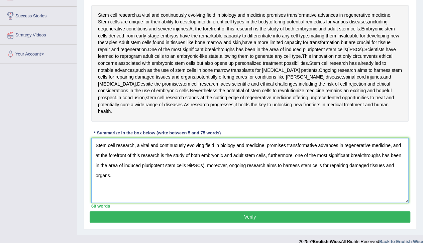
type textarea "Stem cell research, a vital and continuously evolving field in biology and medi…"
click at [259, 211] on button "Verify" at bounding box center [250, 216] width 321 height 11
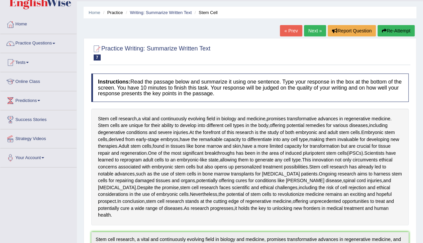
scroll to position [0, 0]
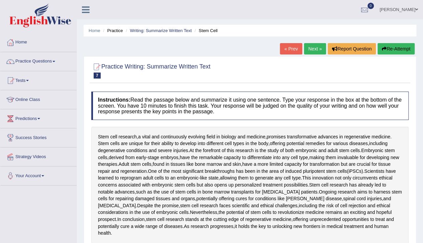
click at [312, 49] on link "Next »" at bounding box center [315, 48] width 22 height 11
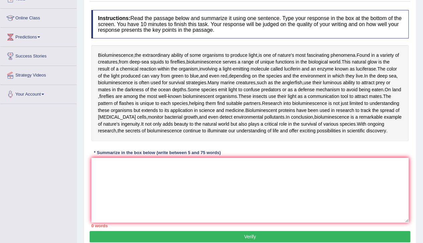
scroll to position [64, 0]
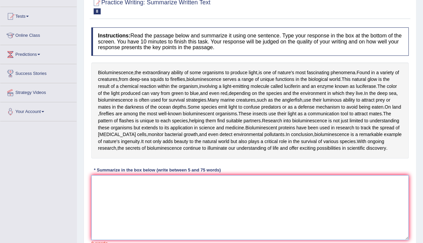
click at [104, 193] on textarea at bounding box center [249, 207] width 317 height 65
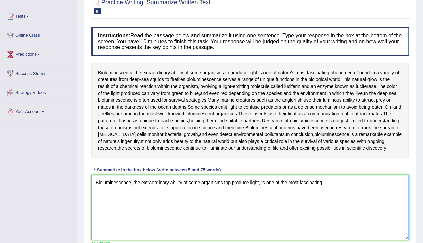
click at [225, 189] on textarea "Bioluminescence, the extraordinary ability of some organisms top produce light,…" at bounding box center [249, 207] width 317 height 65
click at [297, 189] on textarea "Bioluminescence, the extraordinary ability of some organisms to produce light, …" at bounding box center [249, 207] width 317 height 65
click at [287, 189] on textarea "Bioluminescence, the extraordinary ability of some organisms to produce light, …" at bounding box center [249, 207] width 317 height 65
click at [345, 191] on textarea "Bioluminescence, the extraordinary ability of some organisms to produce light, …" at bounding box center [249, 207] width 317 height 65
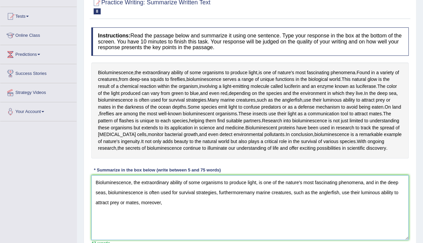
click at [244, 200] on textarea "Bioluminescence, the extraordinary ability of some organisms to produce light, …" at bounding box center [249, 207] width 317 height 65
click at [187, 207] on textarea "Bioluminescence, the extraordinary ability of some organisms to produce light, …" at bounding box center [249, 207] width 317 height 65
click at [198, 209] on textarea "Bioluminescence, the extraordinary ability of some organisms to produce light, …" at bounding box center [249, 207] width 317 height 65
click at [261, 215] on textarea "Bioluminescence, the extraordinary ability of some organisms to produce light, …" at bounding box center [249, 207] width 317 height 65
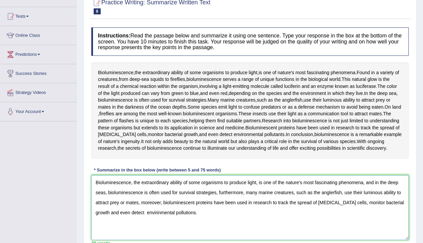
click at [143, 220] on textarea "Bioluminescence, the extraordinary ability of some organisms to produce light, …" at bounding box center [249, 207] width 317 height 65
click at [150, 219] on textarea "Bioluminescence, the extraordinary ability of some organisms to produce light, …" at bounding box center [249, 207] width 317 height 65
drag, startPoint x: 123, startPoint y: 219, endPoint x: 124, endPoint y: 225, distance: 6.2
click at [123, 220] on textarea "Bioluminescence, the extraordinary ability of some organisms to produce light, …" at bounding box center [249, 207] width 317 height 65
click at [186, 225] on textarea "Bioluminescence, the extraordinary ability of some organisms to produce light, …" at bounding box center [249, 207] width 317 height 65
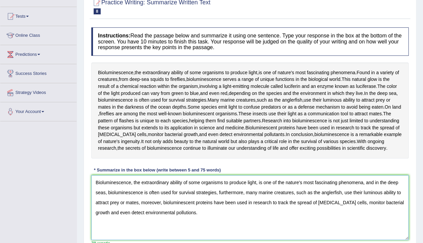
click at [396, 209] on textarea "Bioluminescence, the extraordinary ability of some organisms to produce light, …" at bounding box center [249, 207] width 317 height 65
click at [394, 209] on textarea "Bioluminescence, the extraordinary ability of some organisms to produce light, …" at bounding box center [249, 207] width 317 height 65
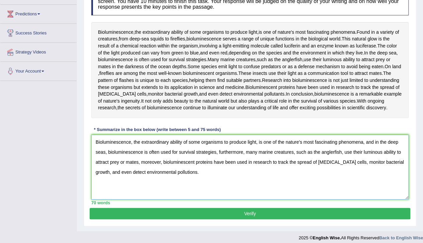
scroll to position [115, 0]
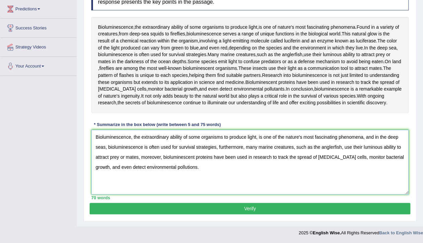
type textarea "Bioluminescence, the extraordinary ability of some organisms to produce light, …"
click at [254, 211] on button "Verify" at bounding box center [250, 208] width 321 height 11
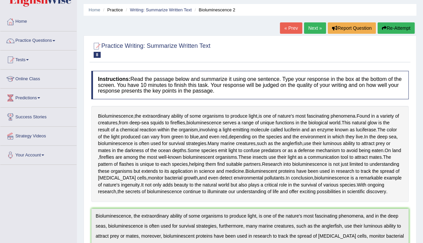
scroll to position [19, 0]
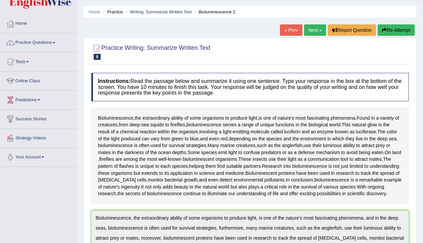
click at [309, 30] on link "Next »" at bounding box center [315, 29] width 22 height 11
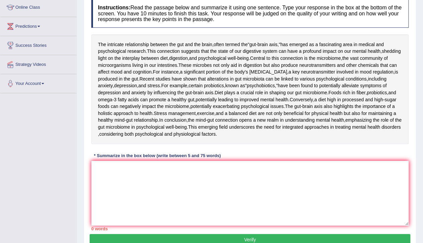
scroll to position [85, 0]
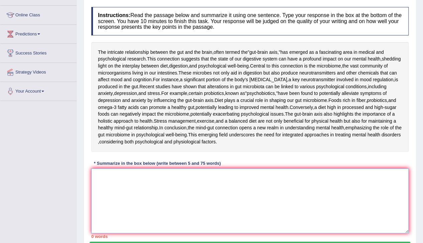
click at [110, 226] on textarea at bounding box center [249, 201] width 317 height 65
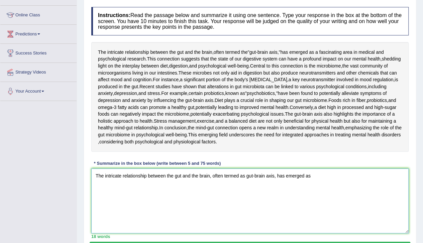
click at [245, 230] on textarea "The intricate relationship between the gut and the brain, often termed as gut-b…" at bounding box center [249, 201] width 317 height 65
click at [329, 230] on textarea "The intricate relationship between the gut and the brain, often termed as the g…" at bounding box center [249, 201] width 317 height 65
click at [379, 233] on textarea "The intricate relationship between the gut and the brain, often termed as the g…" at bounding box center [249, 201] width 317 height 65
click at [380, 230] on textarea "The intricate relationship between the gut and the brain, often termed as the g…" at bounding box center [249, 201] width 317 height 65
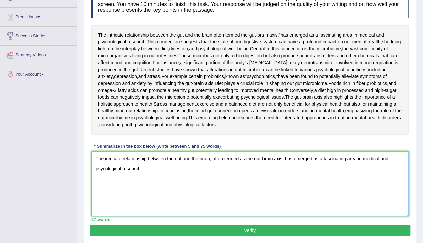
scroll to position [102, 0]
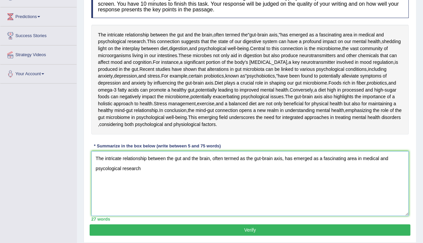
click at [115, 216] on textarea "The intricate relationship between the gut and the brain, often termed as the g…" at bounding box center [249, 183] width 317 height 65
click at [100, 216] on textarea "The intricate relationship between the gut and the brain, often termed as the g…" at bounding box center [249, 183] width 317 height 65
click at [105, 216] on textarea "The intricate relationship between the gut and the brain, often termed as the g…" at bounding box center [249, 183] width 317 height 65
click at [147, 216] on textarea "The intricate relationship between the gut and the brain, often termed as the g…" at bounding box center [249, 183] width 317 height 65
click at [195, 216] on textarea "The intricate relationship between the gut and the brain, often termed as the g…" at bounding box center [249, 183] width 317 height 65
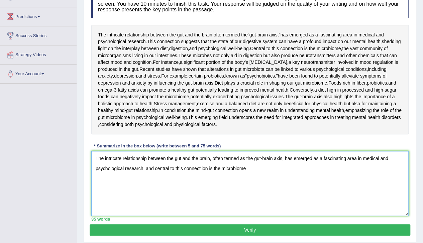
click at [202, 216] on textarea "The intricate relationship between the gut and the brain, often termed as the g…" at bounding box center [249, 183] width 317 height 65
click at [251, 216] on textarea "The intricate relationship between the gut and the brain, often termed as the g…" at bounding box center [249, 183] width 317 height 65
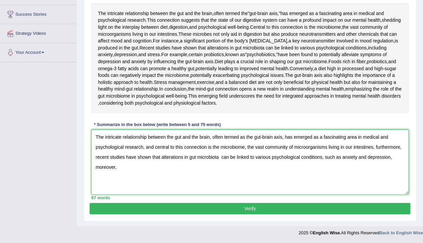
scroll to position [131, 0]
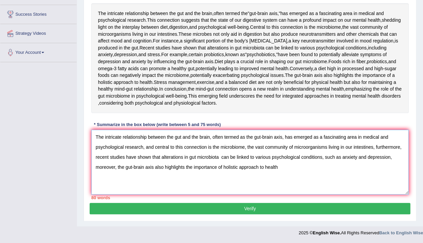
drag, startPoint x: 247, startPoint y: 194, endPoint x: 373, endPoint y: 197, distance: 125.8
click at [373, 195] on textarea "The intricate relationship between the gut and the brain, often termed as the g…" at bounding box center [249, 162] width 317 height 65
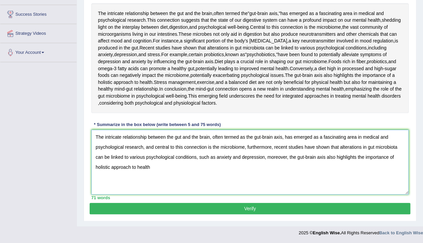
drag, startPoint x: 230, startPoint y: 204, endPoint x: 234, endPoint y: 206, distance: 4.0
click at [230, 195] on textarea "The intricate relationship between the gut and the brain, often termed as the g…" at bounding box center [249, 162] width 317 height 65
click at [266, 195] on textarea "The intricate relationship between the gut and the brain, often termed as the g…" at bounding box center [249, 162] width 317 height 65
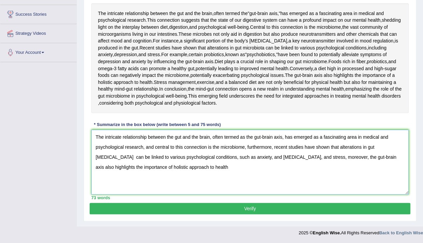
drag, startPoint x: 210, startPoint y: 204, endPoint x: 200, endPoint y: 203, distance: 10.4
click at [200, 195] on textarea "The intricate relationship between the gut and the brain, often termed as the g…" at bounding box center [249, 162] width 317 height 65
click at [197, 195] on textarea "The intricate relationship between the gut and the brain, often termed as the g…" at bounding box center [249, 162] width 317 height 65
type textarea "The intricate relationship between the gut and the brain, often termed as the g…"
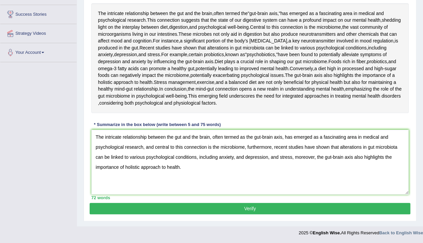
click at [255, 214] on button "Verify" at bounding box center [250, 208] width 321 height 11
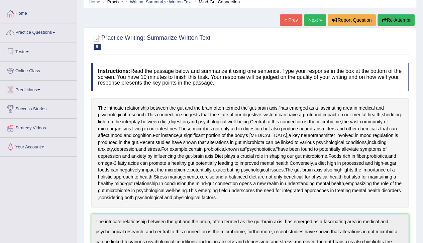
scroll to position [26, 0]
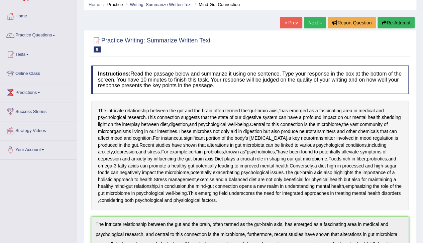
click at [314, 21] on link "Next »" at bounding box center [315, 22] width 22 height 11
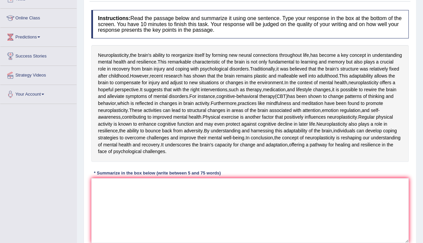
scroll to position [98, 0]
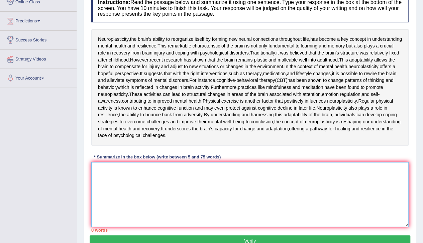
click at [140, 227] on textarea at bounding box center [249, 194] width 317 height 65
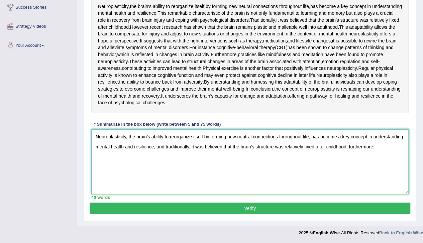
scroll to position [162, 0]
click at [247, 160] on textarea "Neuroplasticity, the brain's ability to reorganize itself by forming new neutra…" at bounding box center [249, 161] width 317 height 65
click at [380, 191] on textarea "Neuroplasticity, the brain's ability to reorganize itself by forming new neural…" at bounding box center [249, 161] width 317 height 65
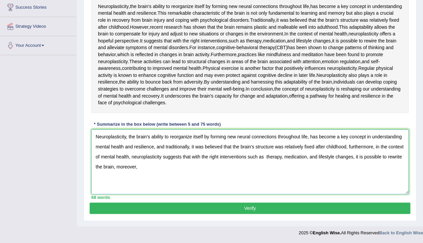
scroll to position [145, 0]
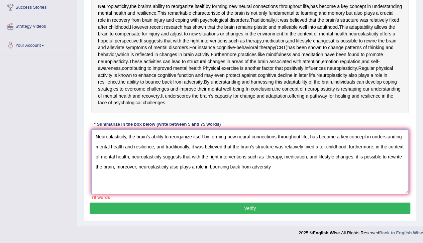
drag, startPoint x: 248, startPoint y: 197, endPoint x: 354, endPoint y: 196, distance: 106.4
click at [354, 194] on textarea "Neuroplasticity, the brain's ability to reorganize itself by forming new neural…" at bounding box center [249, 161] width 317 height 65
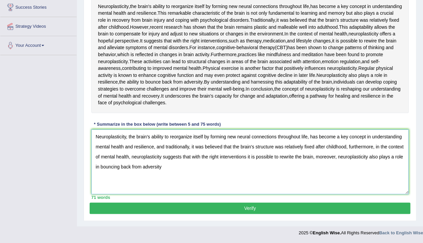
drag, startPoint x: 162, startPoint y: 207, endPoint x: 181, endPoint y: 217, distance: 21.7
click at [163, 194] on textarea "Neuroplasticity, the brain's ability to reorganize itself by forming new neural…" at bounding box center [249, 161] width 317 height 65
type textarea "Neuroplasticity, the brain's ability to reorganize itself by forming new neural…"
click at [249, 208] on button "Verify" at bounding box center [250, 208] width 321 height 11
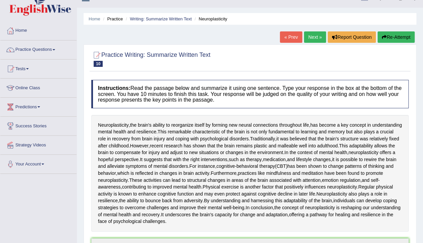
scroll to position [0, 0]
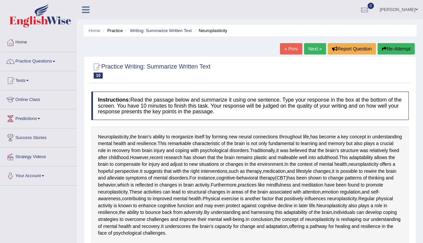
click at [311, 50] on link "Next »" at bounding box center [315, 48] width 22 height 11
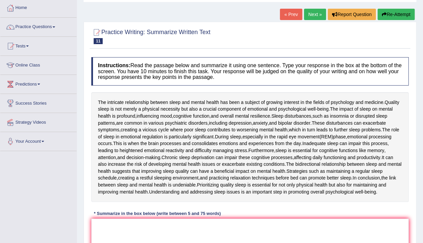
scroll to position [49, 0]
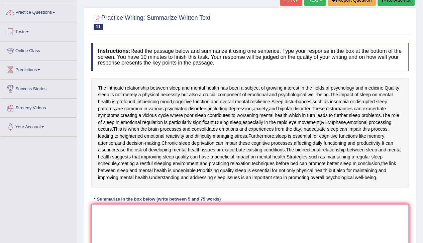
click at [123, 216] on textarea at bounding box center [249, 236] width 317 height 65
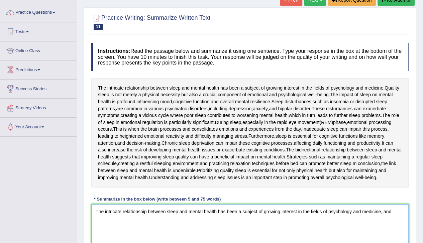
click at [394, 217] on textarea "The intricate relationship between sleep and mental health has been a subject o…" at bounding box center [249, 236] width 317 height 65
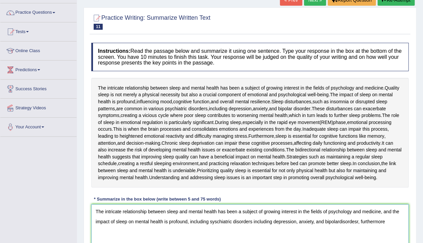
drag, startPoint x: 339, startPoint y: 226, endPoint x: 341, endPoint y: 230, distance: 4.8
click at [339, 226] on textarea "The intricate relationship between sleep and mental health has been a subject o…" at bounding box center [249, 236] width 317 height 65
click at [360, 229] on textarea "The intricate relationship between sleep and mental health has been a subject o…" at bounding box center [249, 236] width 317 height 65
drag, startPoint x: 388, startPoint y: 227, endPoint x: 389, endPoint y: 232, distance: 5.1
click at [388, 227] on textarea "The intricate relationship between sleep and mental health has been a subject o…" at bounding box center [249, 236] width 317 height 65
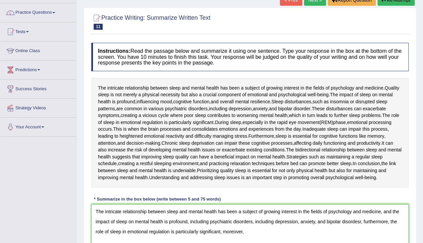
drag, startPoint x: 189, startPoint y: 229, endPoint x: 361, endPoint y: 228, distance: 171.9
click at [361, 228] on textarea "The intricate relationship between sleep and mental health has been a subject o…" at bounding box center [249, 236] width 317 height 65
click at [216, 239] on textarea "The intricate relationship between sleep and mental health has been a subject o…" at bounding box center [249, 236] width 317 height 65
drag, startPoint x: 333, startPoint y: 238, endPoint x: 335, endPoint y: 241, distance: 4.3
click at [333, 238] on textarea "The intricate relationship between sleep and mental health has been a subject o…" at bounding box center [249, 236] width 317 height 65
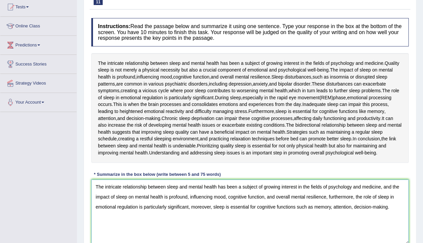
scroll to position [79, 0]
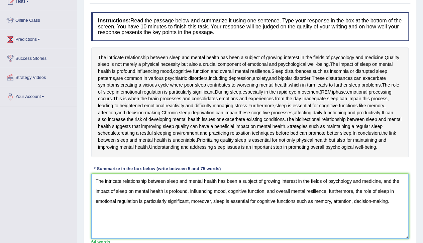
drag, startPoint x: 389, startPoint y: 208, endPoint x: 396, endPoint y: 212, distance: 8.4
click at [389, 208] on textarea "The intricate relationship between sleep and mental health has been a subject o…" at bounding box center [249, 206] width 317 height 65
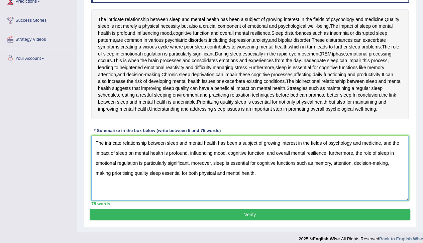
scroll to position [118, 0]
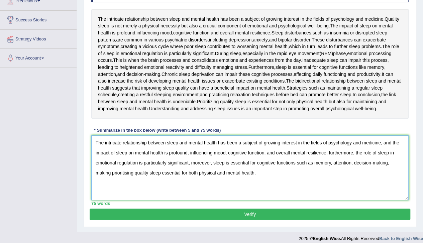
type textarea "The intricate relationship between sleep and mental health has been a subject o…"
click at [251, 219] on button "Verify" at bounding box center [250, 214] width 321 height 11
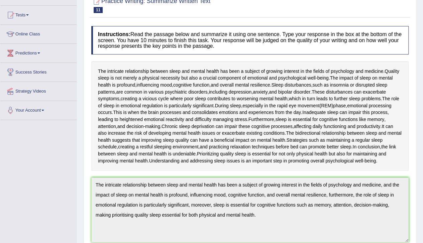
scroll to position [39, 0]
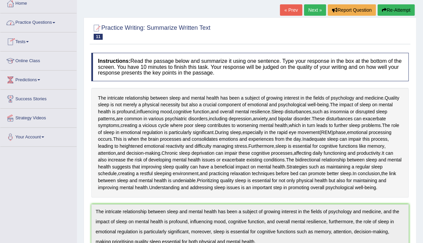
click at [33, 22] on link "Practice Questions" at bounding box center [38, 21] width 76 height 17
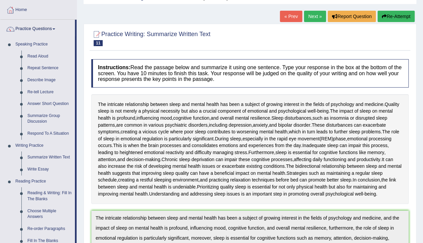
scroll to position [30, 0]
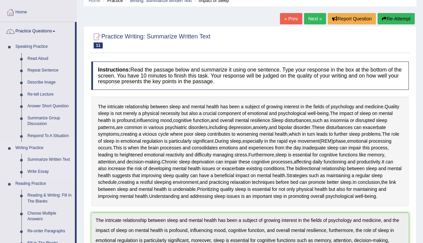
click at [10, 152] on li "Writing Practice Summarize Written Text Write Essay" at bounding box center [37, 160] width 75 height 36
click at [10, 50] on li "Speaking Practice Read Aloud Repeat Sentence Describe Image Re-tell Lecture Ans…" at bounding box center [37, 91] width 75 height 101
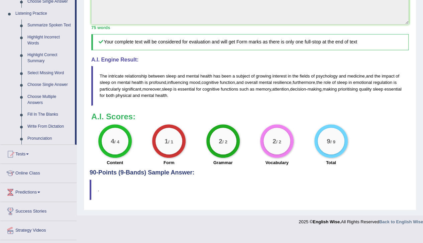
scroll to position [284, 0]
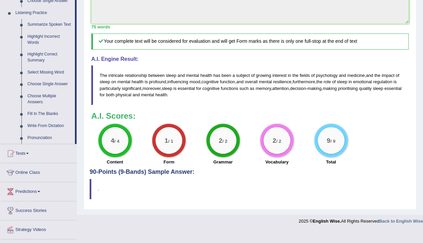
click at [29, 151] on link "Tests" at bounding box center [38, 152] width 76 height 17
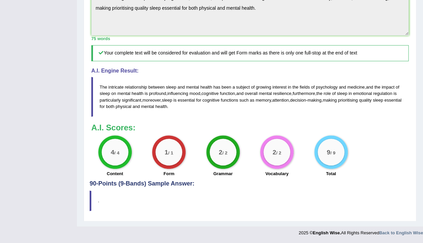
scroll to position [78, 0]
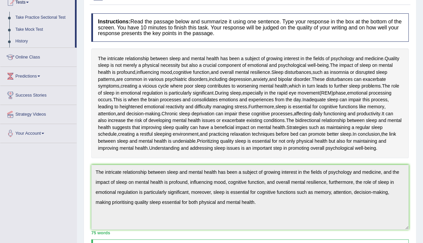
click at [38, 60] on link "Online Class" at bounding box center [38, 56] width 76 height 17
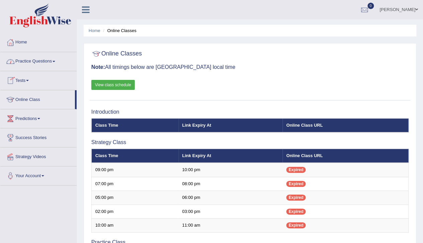
click at [54, 60] on link "Practice Questions" at bounding box center [38, 60] width 76 height 17
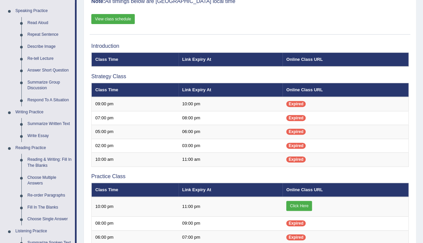
scroll to position [64, 0]
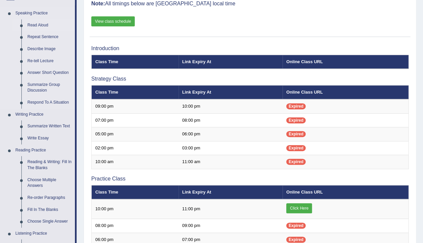
click at [31, 23] on link "Read Aloud" at bounding box center [49, 25] width 51 height 12
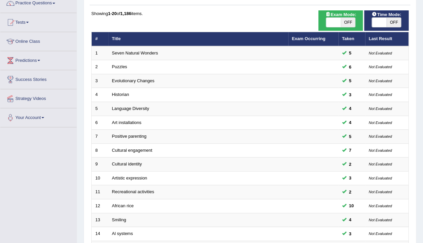
scroll to position [58, 0]
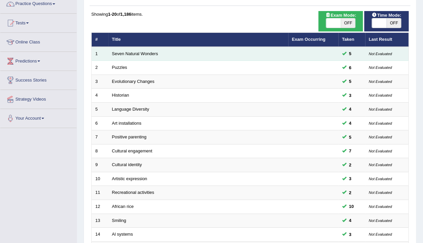
click at [350, 56] on span "5" at bounding box center [351, 53] width 8 height 7
click at [143, 55] on link "Seven Natural Wonders" at bounding box center [135, 53] width 46 height 5
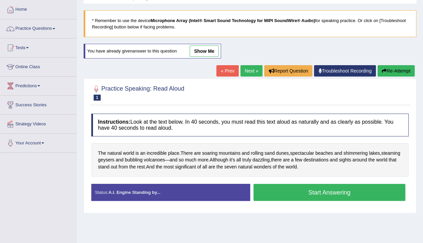
scroll to position [26, 0]
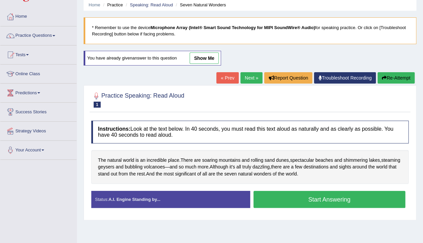
click at [209, 59] on link "show me" at bounding box center [204, 58] width 29 height 11
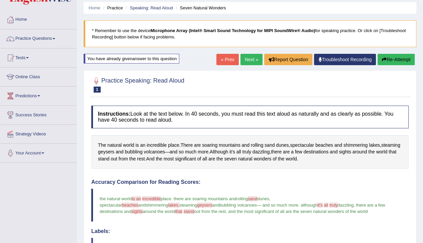
scroll to position [0, 0]
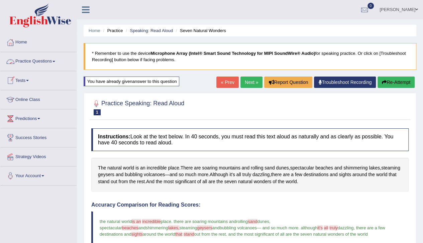
click at [57, 60] on link "Practice Questions" at bounding box center [38, 60] width 76 height 17
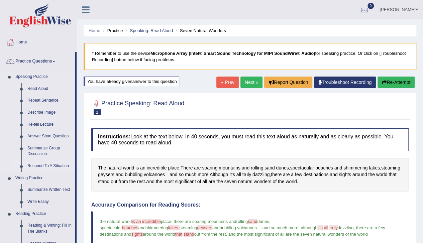
click at [41, 165] on link "Respond To A Situation" at bounding box center [49, 166] width 51 height 12
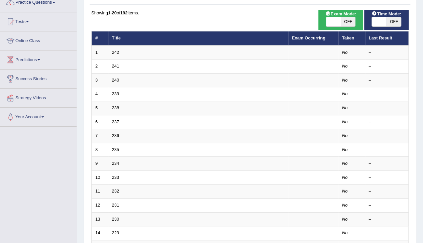
scroll to position [45, 0]
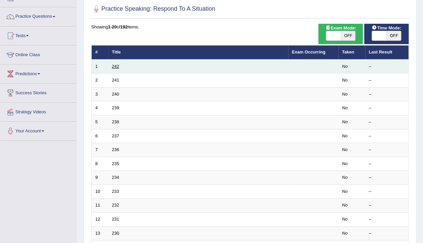
click at [117, 66] on link "242" at bounding box center [115, 66] width 7 height 5
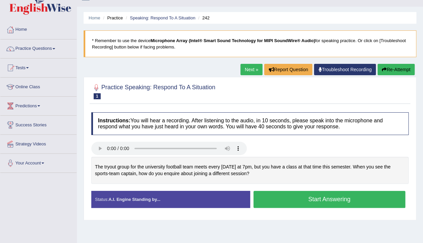
scroll to position [14, 0]
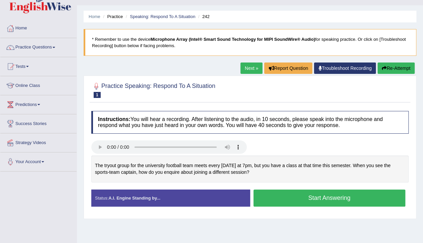
click at [302, 197] on button "Start Answering" at bounding box center [330, 198] width 152 height 17
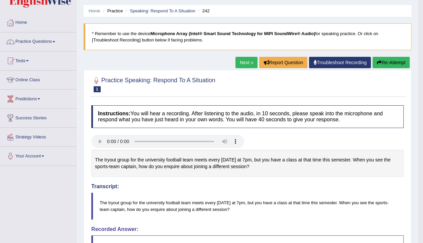
scroll to position [7, 0]
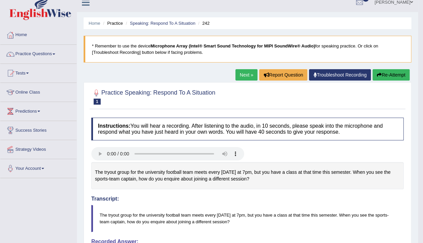
click at [384, 76] on button "Re-Attempt" at bounding box center [391, 74] width 37 height 11
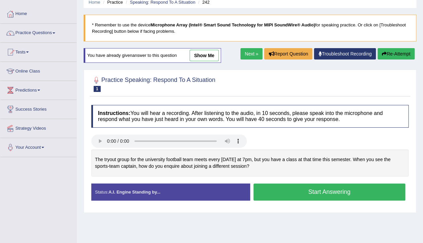
scroll to position [33, 0]
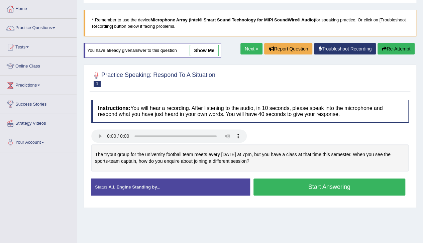
click at [275, 185] on button "Start Answering" at bounding box center [330, 187] width 152 height 17
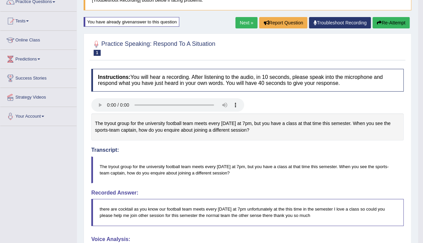
scroll to position [53, 0]
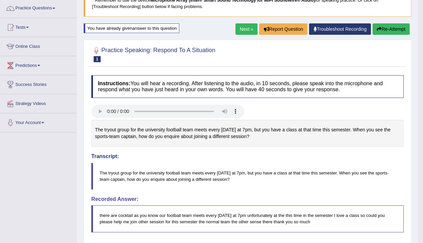
click at [387, 26] on button "Re-Attempt" at bounding box center [391, 28] width 37 height 11
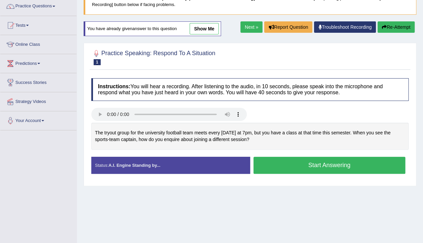
click at [304, 164] on button "Start Answering" at bounding box center [330, 165] width 152 height 17
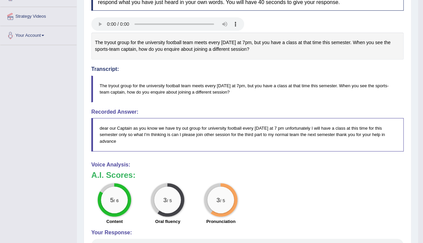
scroll to position [142, 0]
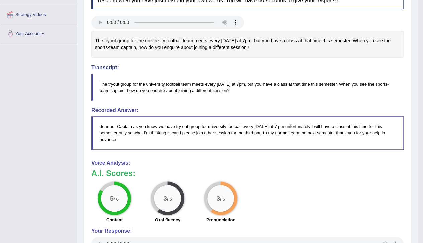
drag, startPoint x: 425, startPoint y: 118, endPoint x: 421, endPoint y: 194, distance: 76.0
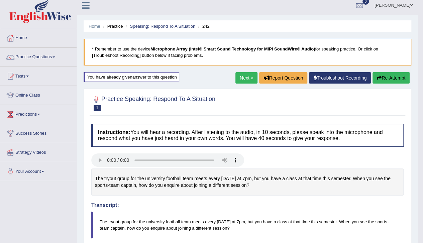
scroll to position [0, 0]
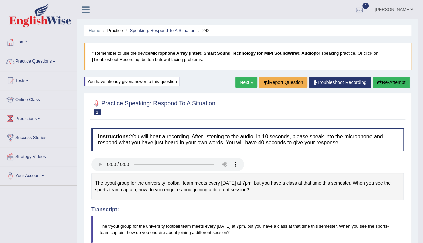
click at [391, 79] on button "Re-Attempt" at bounding box center [391, 82] width 37 height 11
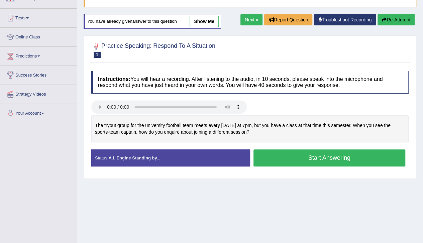
scroll to position [64, 0]
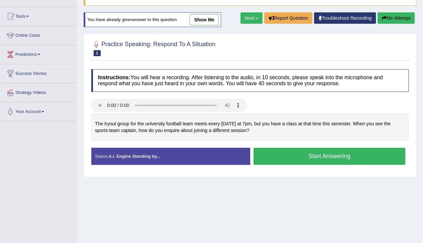
click at [295, 158] on button "Start Answering" at bounding box center [330, 156] width 152 height 17
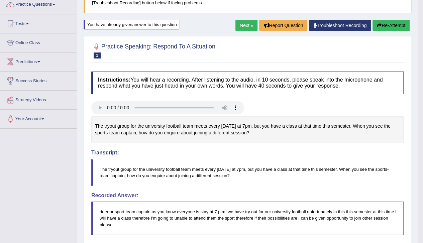
scroll to position [48, 0]
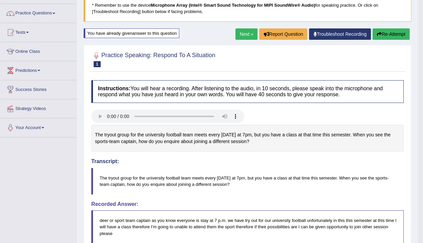
click at [390, 33] on button "Re-Attempt" at bounding box center [391, 33] width 37 height 11
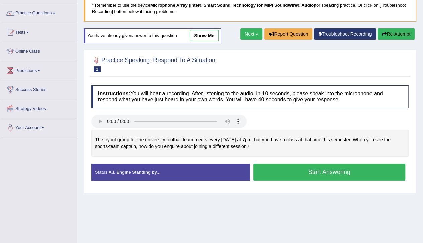
scroll to position [48, 0]
click at [290, 176] on button "Start Answering" at bounding box center [330, 172] width 152 height 17
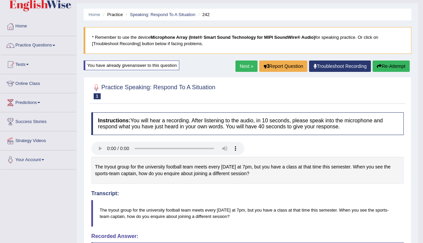
scroll to position [5, 0]
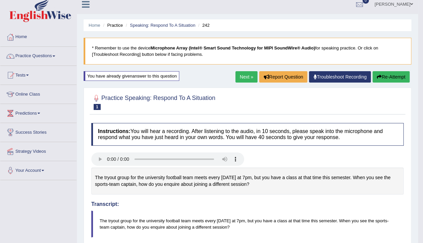
click at [241, 75] on link "Next »" at bounding box center [247, 76] width 22 height 11
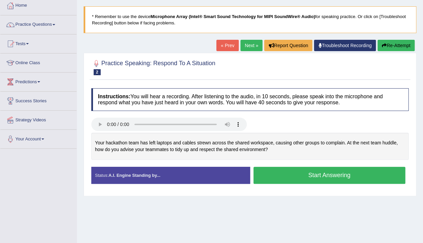
scroll to position [46, 0]
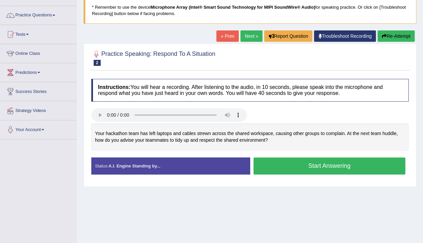
click at [303, 164] on button "Start Answering" at bounding box center [330, 166] width 152 height 17
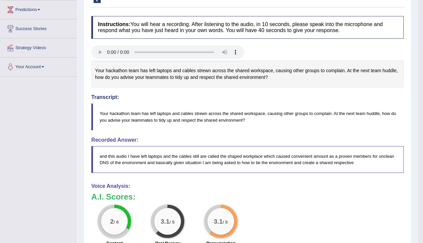
scroll to position [0, 0]
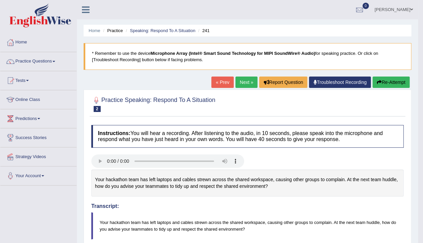
click at [27, 61] on link "Practice Questions" at bounding box center [38, 60] width 76 height 17
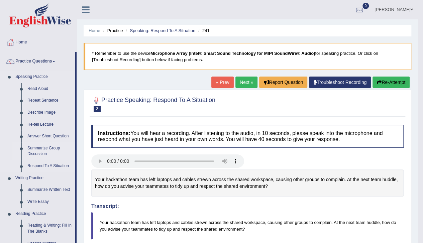
click at [39, 149] on link "Summarize Group Discussion" at bounding box center [49, 152] width 51 height 18
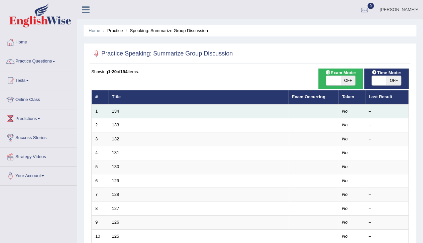
click at [120, 112] on td "134" at bounding box center [198, 111] width 180 height 14
click at [116, 111] on link "134" at bounding box center [115, 111] width 7 height 5
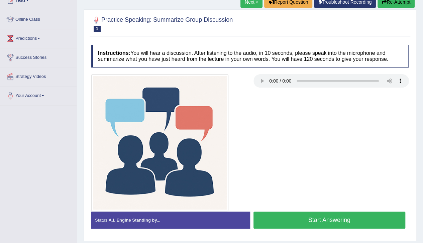
scroll to position [82, 0]
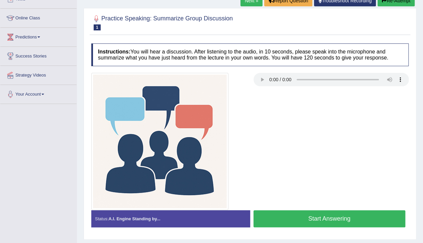
click at [335, 218] on button "Start Answering" at bounding box center [330, 218] width 152 height 17
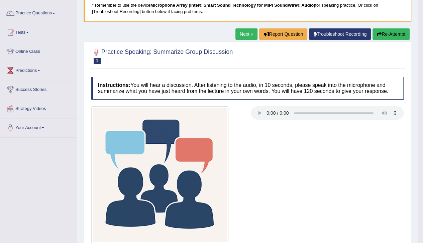
scroll to position [47, 0]
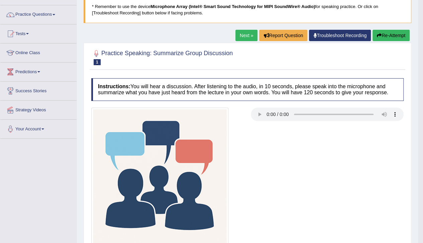
click at [245, 35] on link "Next »" at bounding box center [247, 35] width 22 height 11
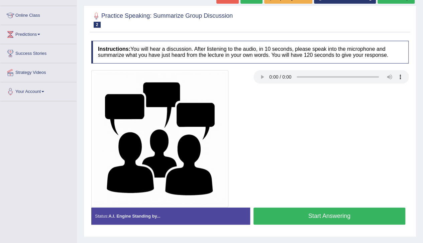
scroll to position [86, 0]
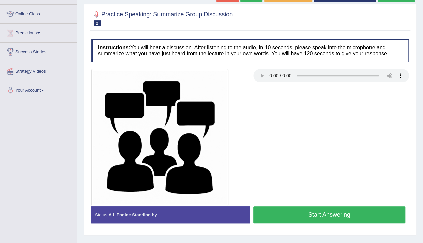
click at [319, 213] on button "Start Answering" at bounding box center [330, 214] width 152 height 17
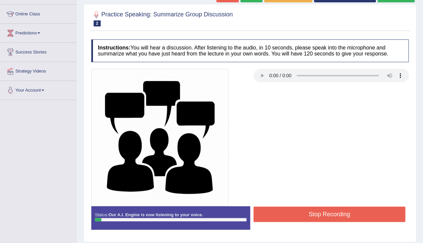
click at [283, 211] on button "Stop Recording" at bounding box center [330, 214] width 152 height 15
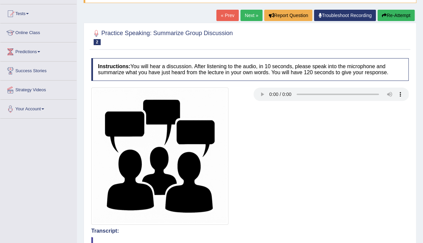
scroll to position [0, 0]
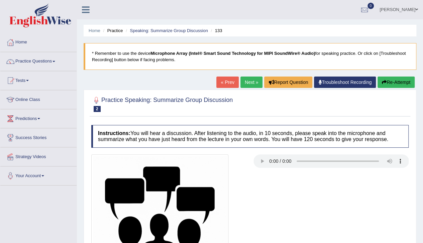
click at [400, 81] on button "Re-Attempt" at bounding box center [396, 82] width 37 height 11
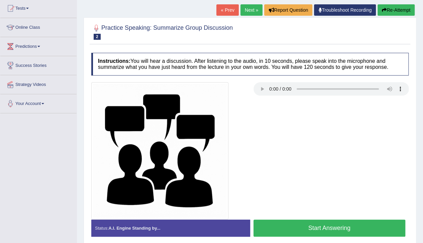
scroll to position [79, 0]
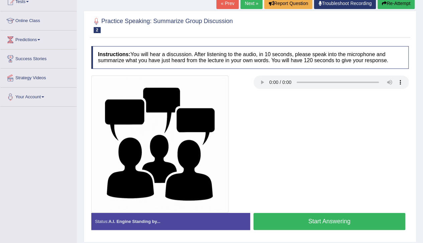
click at [320, 221] on button "Start Answering" at bounding box center [330, 221] width 152 height 17
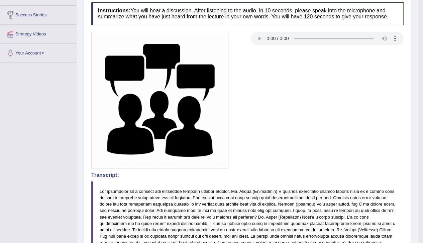
scroll to position [0, 0]
